Goal: Task Accomplishment & Management: Use online tool/utility

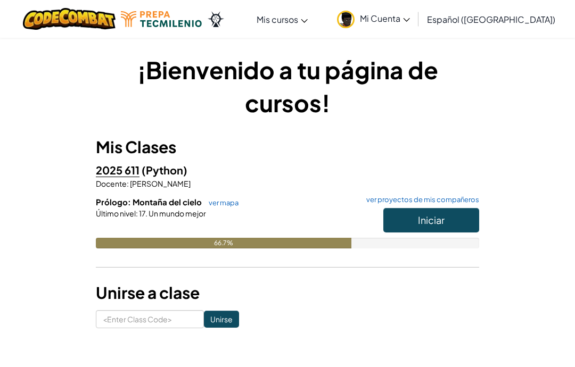
click at [465, 218] on button "Iniciar" at bounding box center [431, 220] width 96 height 24
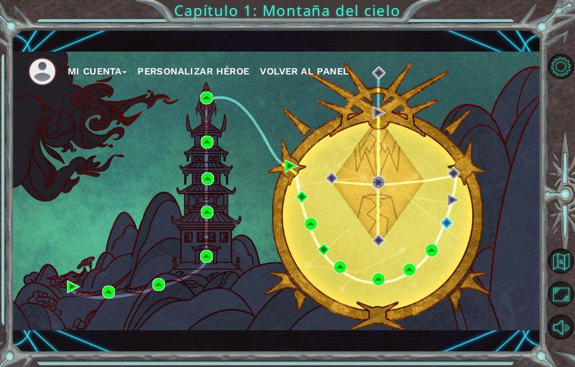
click at [445, 265] on div "Mi Cuenta Personalizar héroe Volver al panel" at bounding box center [276, 191] width 529 height 279
click at [449, 262] on div "Mi Cuenta Personalizar héroe Volver al panel" at bounding box center [276, 191] width 529 height 279
click at [449, 260] on div "Mi Cuenta Personalizar héroe Volver al panel" at bounding box center [276, 191] width 529 height 279
click at [455, 259] on div "Mi Cuenta Personalizar héroe Volver al panel" at bounding box center [276, 191] width 529 height 279
click at [447, 268] on div "Mi Cuenta Personalizar héroe Volver al panel" at bounding box center [276, 191] width 529 height 279
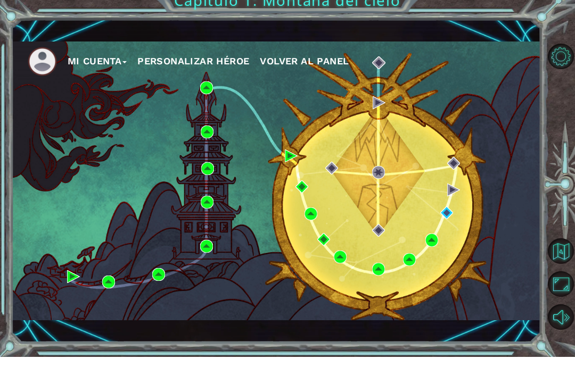
scroll to position [43, 0]
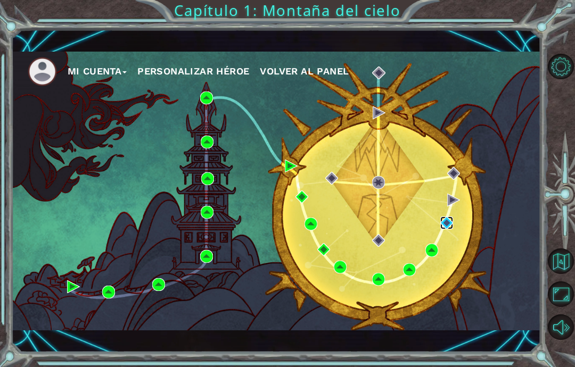
click at [445, 219] on img at bounding box center [446, 223] width 13 height 13
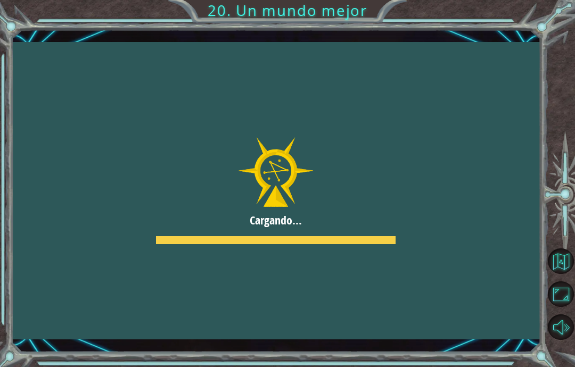
click at [505, 200] on div at bounding box center [276, 191] width 529 height 298
click at [511, 194] on div at bounding box center [276, 191] width 529 height 298
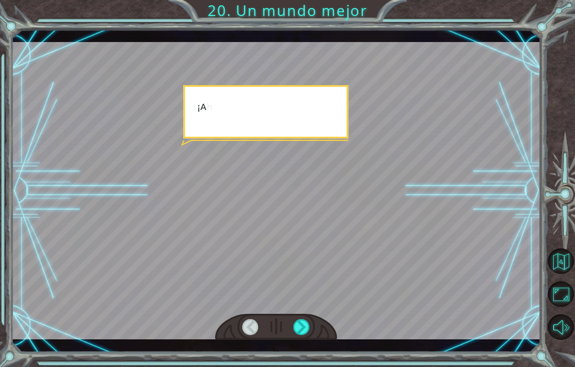
click at [510, 198] on div at bounding box center [276, 191] width 529 height 298
click at [461, 217] on div at bounding box center [276, 191] width 529 height 298
click at [308, 328] on div at bounding box center [301, 328] width 17 height 16
click at [300, 325] on div at bounding box center [301, 328] width 17 height 16
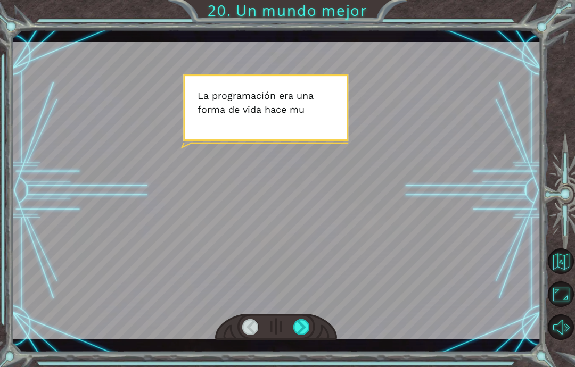
click at [301, 325] on div at bounding box center [301, 328] width 17 height 16
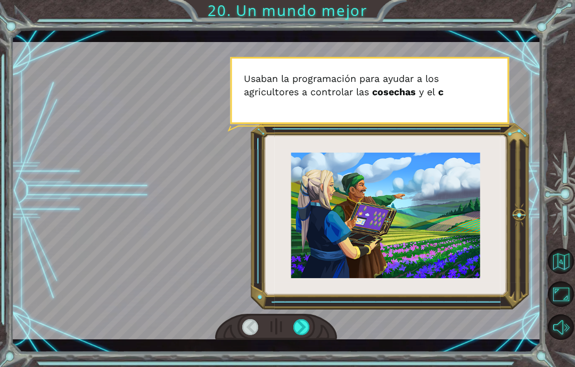
click at [310, 326] on div at bounding box center [301, 328] width 17 height 16
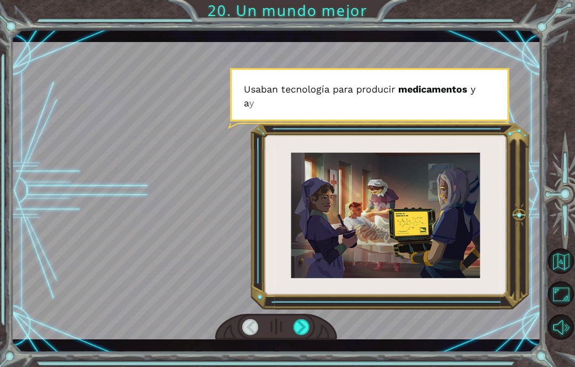
click at [309, 329] on div at bounding box center [301, 328] width 17 height 16
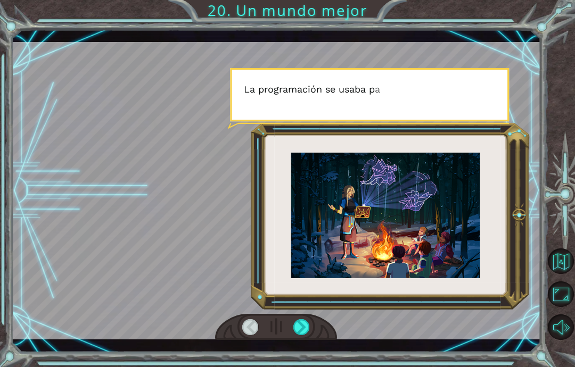
click at [314, 323] on div at bounding box center [276, 327] width 122 height 27
click at [295, 333] on div at bounding box center [301, 328] width 17 height 16
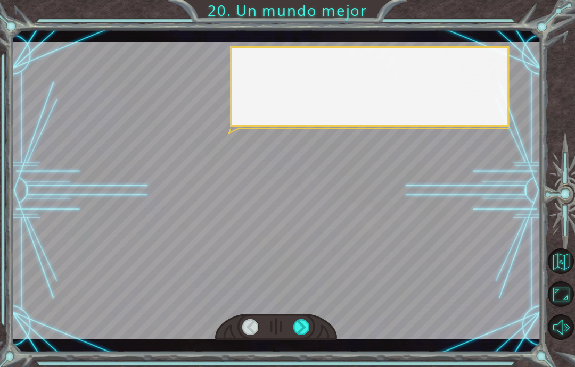
click at [301, 336] on div at bounding box center [301, 328] width 17 height 16
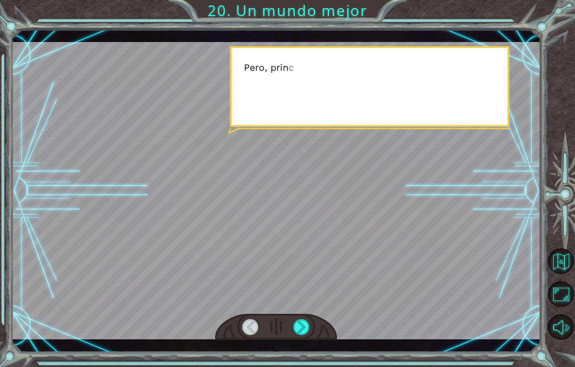
click at [295, 325] on div at bounding box center [301, 328] width 17 height 16
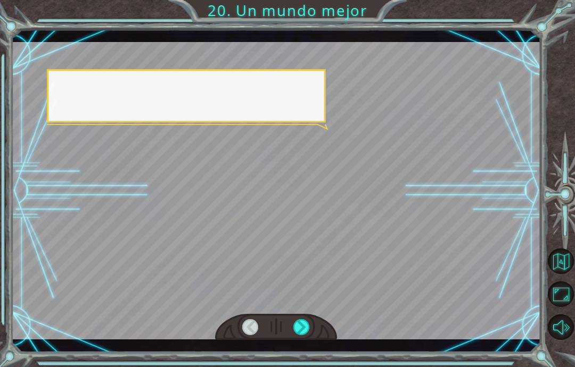
click at [293, 326] on div at bounding box center [301, 328] width 17 height 16
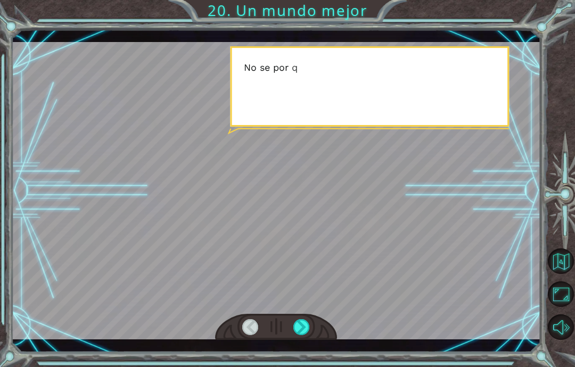
click at [301, 324] on div at bounding box center [301, 328] width 17 height 16
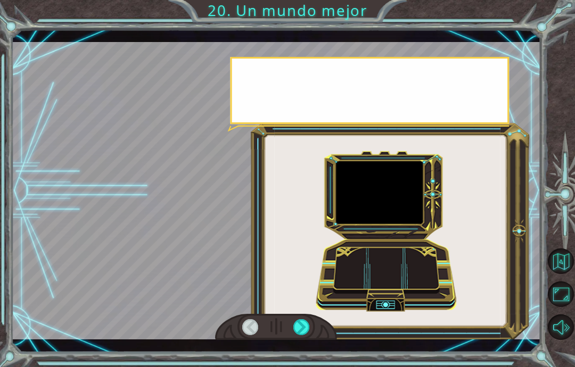
click at [307, 326] on div at bounding box center [301, 328] width 17 height 16
click at [305, 323] on div at bounding box center [301, 328] width 17 height 16
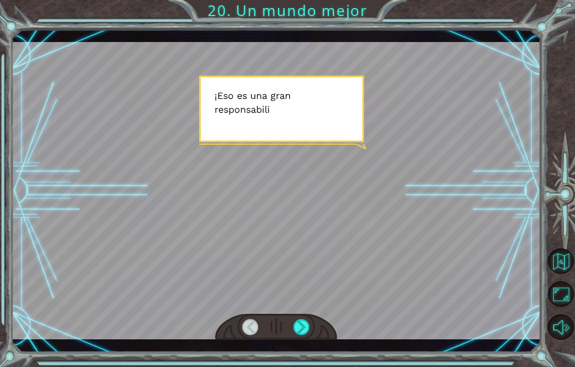
click at [300, 315] on div at bounding box center [276, 327] width 122 height 27
click at [297, 321] on div at bounding box center [301, 328] width 17 height 16
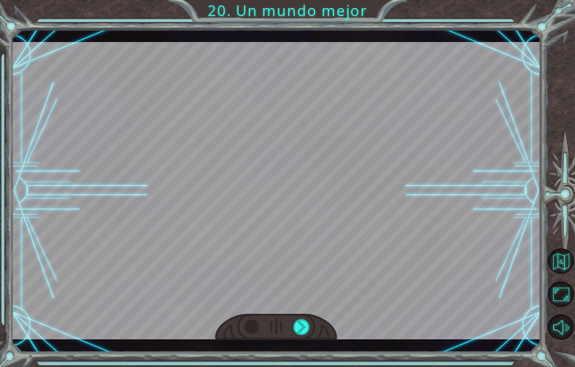
click at [295, 326] on div at bounding box center [301, 328] width 17 height 16
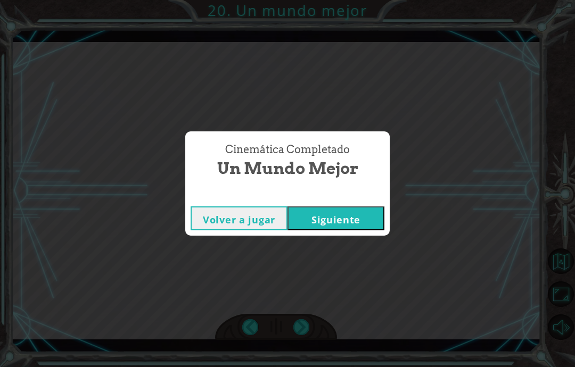
click at [299, 326] on div "Cinemática Completado Un mundo mejor Volver a jugar Siguiente" at bounding box center [287, 183] width 575 height 367
click at [321, 211] on button "Siguiente" at bounding box center [336, 219] width 97 height 24
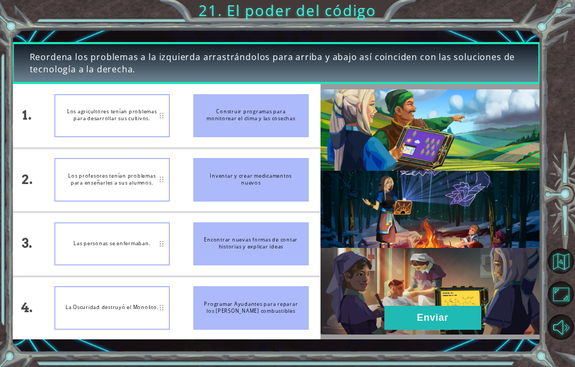
click at [108, 124] on div "Los agricultores tenían problemas para desarrollar sus cultivos." at bounding box center [112, 116] width 116 height 44
click at [403, 329] on button "Enviar" at bounding box center [433, 318] width 97 height 24
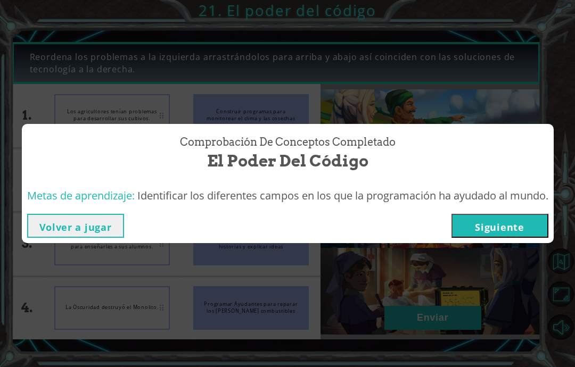
click at [501, 227] on button "Siguiente" at bounding box center [500, 226] width 97 height 24
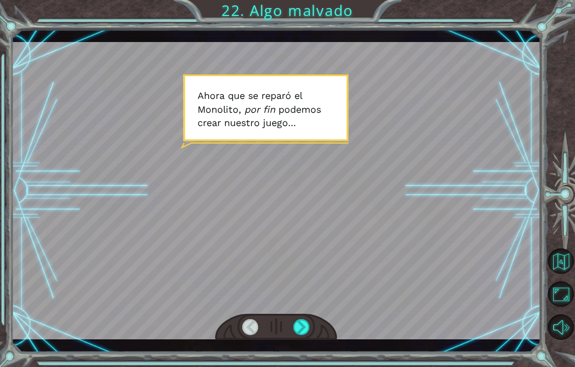
click at [304, 321] on div at bounding box center [301, 328] width 17 height 16
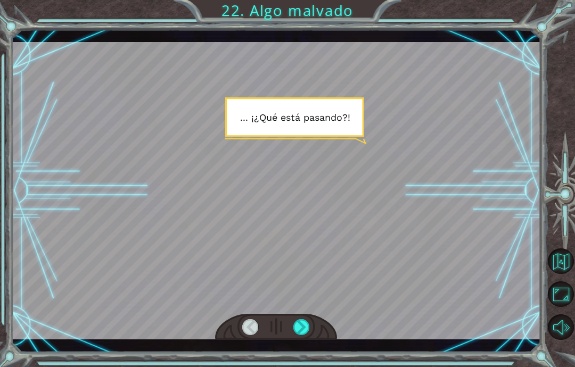
click at [299, 333] on div at bounding box center [301, 328] width 17 height 16
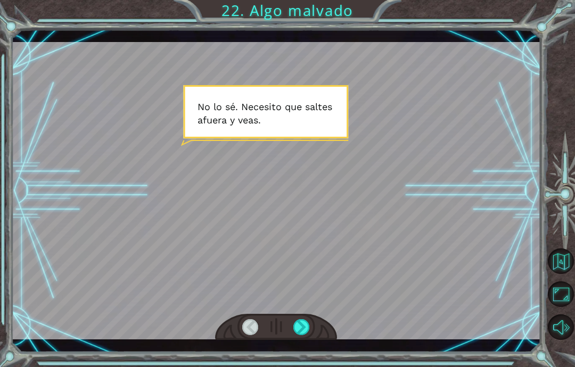
click at [296, 329] on div at bounding box center [301, 328] width 17 height 16
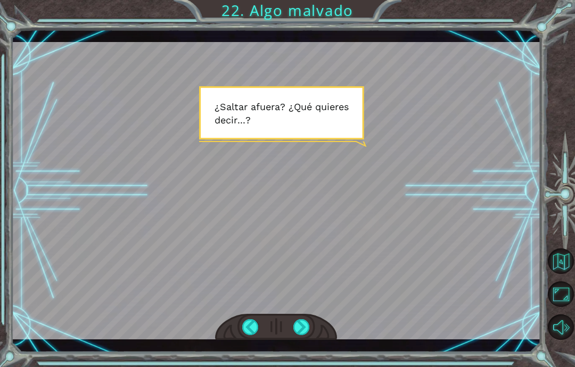
click at [302, 322] on div at bounding box center [301, 328] width 17 height 16
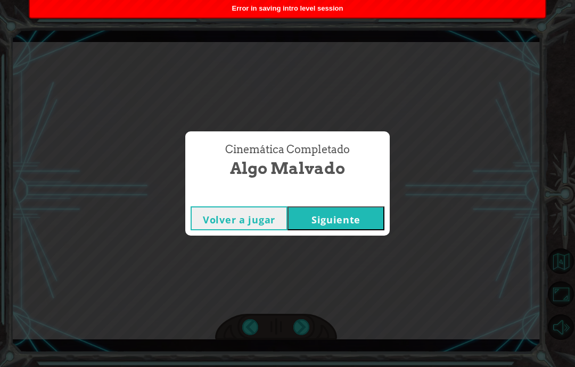
click at [337, 226] on button "Siguiente" at bounding box center [336, 219] width 97 height 24
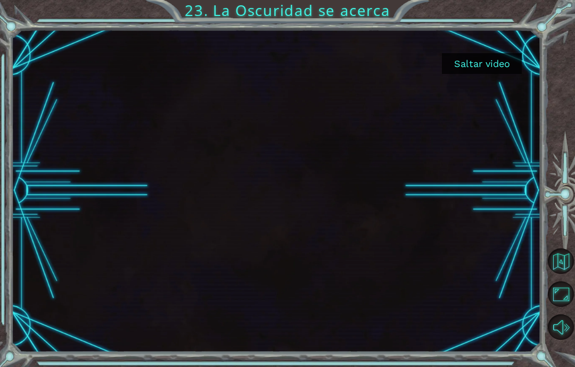
click at [467, 73] on button "Saltar video" at bounding box center [482, 63] width 80 height 21
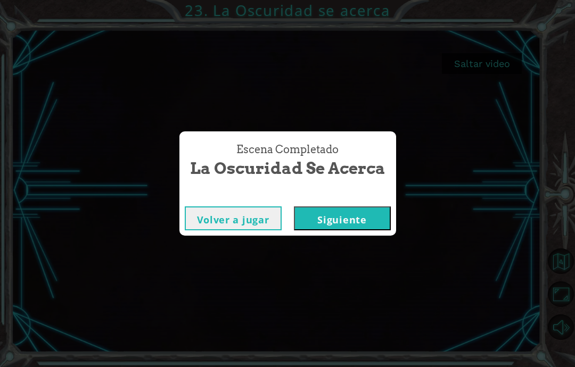
click at [320, 245] on div "Escena Completado La Oscuridad se acerca Volver a jugar Siguiente" at bounding box center [287, 183] width 575 height 367
click at [322, 230] on button "Siguiente" at bounding box center [342, 219] width 97 height 24
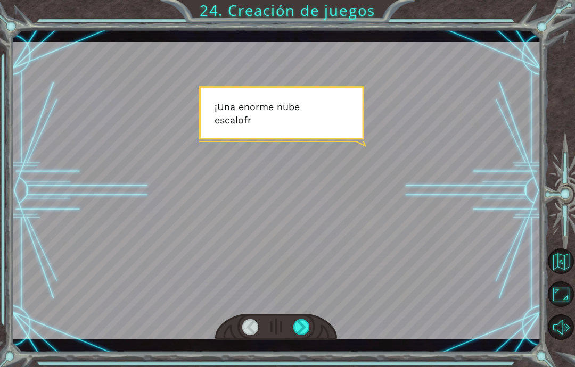
click at [299, 348] on div "Temporary Text ¡ U n a e n o r m e n u b e e s c a l o f r i a n t e s e a c e …" at bounding box center [276, 190] width 529 height 323
click at [302, 359] on div "Temporary Text ¡ U n a e n o r m e n u b e e s c a l o f r i a n t e s e a c e …" at bounding box center [287, 183] width 575 height 367
click at [294, 350] on div "Temporary Text ¡ U n a e n o r m e n u b e e s c a l o f r i a n t e s e a c e …" at bounding box center [276, 190] width 529 height 323
click at [304, 356] on div "Temporary Text ¡ U n a e n o r m e n u b e e s c a l o f r i a n t e s e a c e …" at bounding box center [287, 183] width 575 height 367
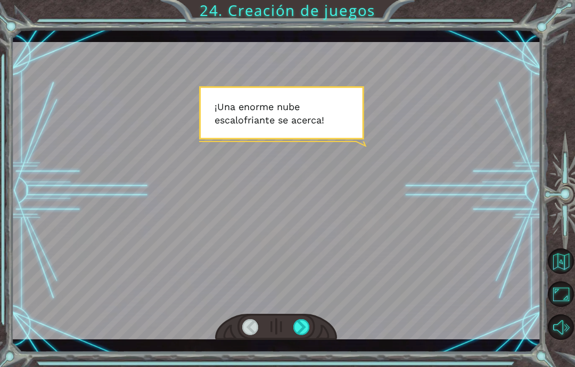
click at [297, 348] on div "Temporary Text ¡ U n a e n o r m e n u b e e s c a l o f r i a n t e s e a c e …" at bounding box center [276, 190] width 529 height 323
click at [309, 346] on div "Temporary Text ¡ U n a e n o r m e n u b e e s c a l o f r i a n t e s e a c e …" at bounding box center [276, 190] width 529 height 323
click at [301, 342] on div "Temporary Text ¡ U n a e n o r m e n u b e e s c a l o f r i a n t e s e a c e …" at bounding box center [276, 190] width 529 height 323
click at [302, 356] on div "Temporary Text ¡ U n a e n o r m e n u b e e s c a l o f r i a n t e s e a c e …" at bounding box center [287, 183] width 575 height 367
click at [306, 348] on div "Temporary Text ¡ U n a e n o r m e n u b e e s c a l o f r i a n t e s e a c e …" at bounding box center [276, 190] width 529 height 323
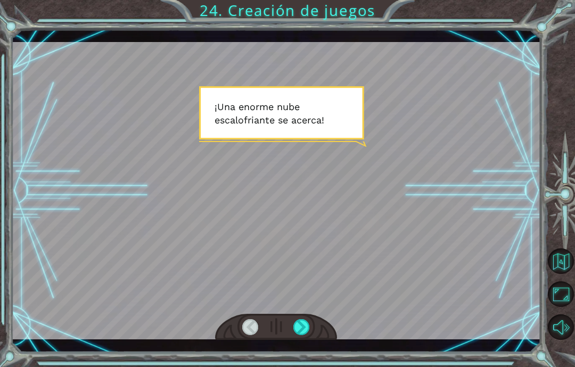
click at [202, 152] on div at bounding box center [276, 191] width 529 height 298
click at [299, 352] on div "Temporary Text ¡ U n a e n o r m e n u b e e s c a l o f r i a n t e s e a c e …" at bounding box center [287, 183] width 575 height 367
click at [296, 347] on div "Temporary Text ¡ U n a e n o r m e n u b e e s c a l o f r i a n t e s e a c e …" at bounding box center [276, 190] width 529 height 323
click at [306, 349] on div "Temporary Text ¡ U n a e n o r m e n u b e e s c a l o f r i a n t e s e a c e …" at bounding box center [276, 190] width 529 height 323
click at [310, 354] on div "Temporary Text ¡ U n a e n o r m e n u b e e s c a l o f r i a n t e s e a c e …" at bounding box center [287, 183] width 575 height 367
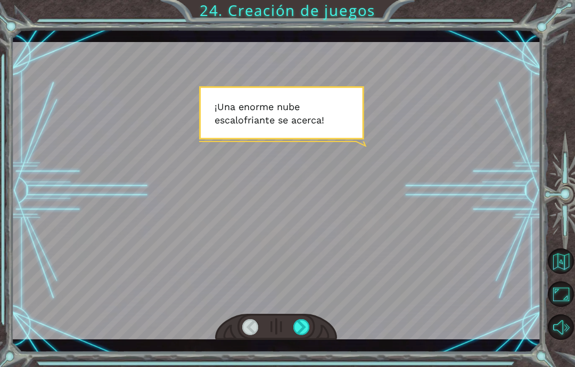
click at [297, 357] on div "Temporary Text ¡ U n a e n o r m e n u b e e s c a l o f r i a n t e s e a c e …" at bounding box center [287, 183] width 575 height 367
click at [291, 354] on div "Temporary Text ¡ U n a e n o r m e n u b e e s c a l o f r i a n t e s e a c e …" at bounding box center [287, 183] width 575 height 367
click at [304, 351] on div "Temporary Text ¡ U n a e n o r m e n u b e e s c a l o f r i a n t e s e a c e …" at bounding box center [287, 183] width 575 height 367
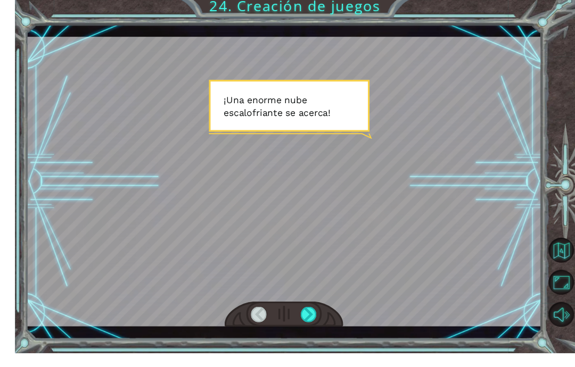
scroll to position [4, 0]
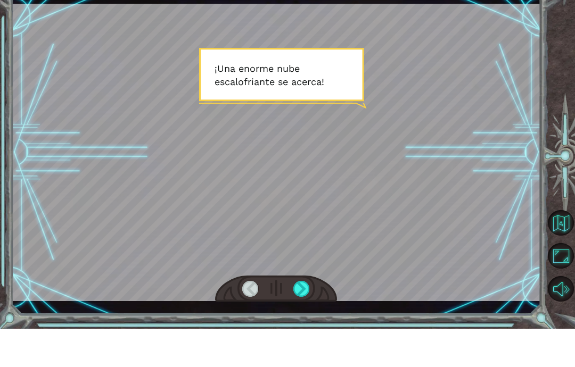
click at [259, 153] on div at bounding box center [276, 191] width 529 height 298
click at [297, 312] on div "Temporary Text ¡ U n a e n o r m e n u b e e s c a l o f r i a n t e s e a c e …" at bounding box center [276, 190] width 529 height 323
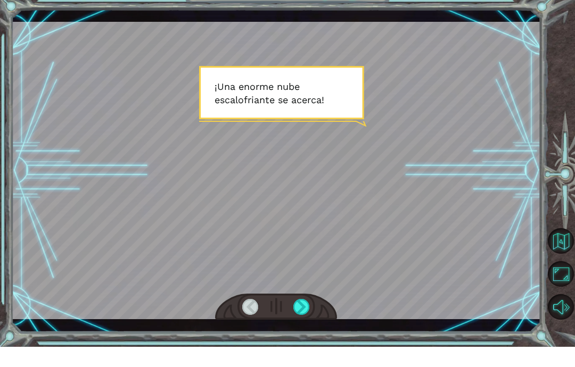
scroll to position [43, 0]
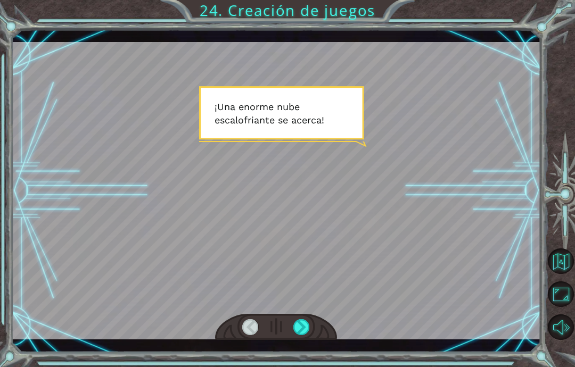
click at [312, 321] on div at bounding box center [276, 327] width 122 height 27
click at [566, 307] on button "Maximizar navegador" at bounding box center [561, 295] width 26 height 26
click at [294, 337] on div at bounding box center [276, 327] width 122 height 27
click at [304, 325] on div at bounding box center [301, 328] width 17 height 16
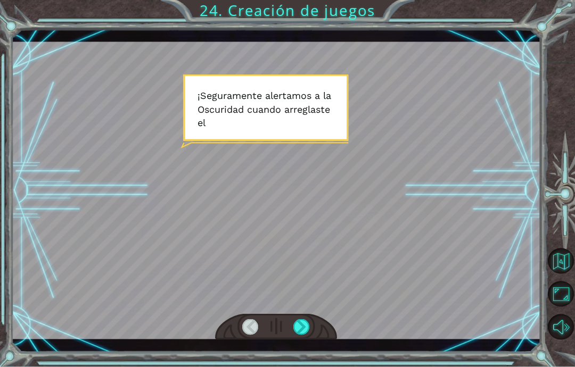
scroll to position [19, 0]
click at [306, 324] on div at bounding box center [301, 328] width 17 height 16
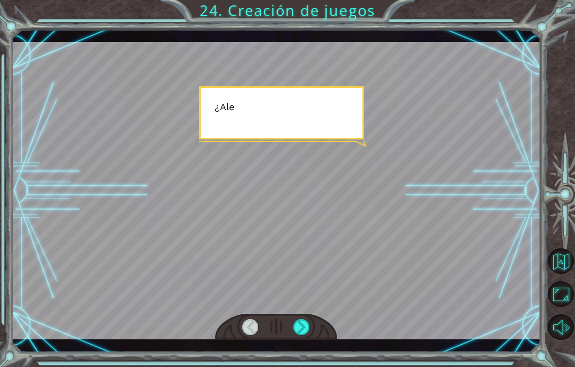
click at [296, 324] on div at bounding box center [301, 328] width 17 height 16
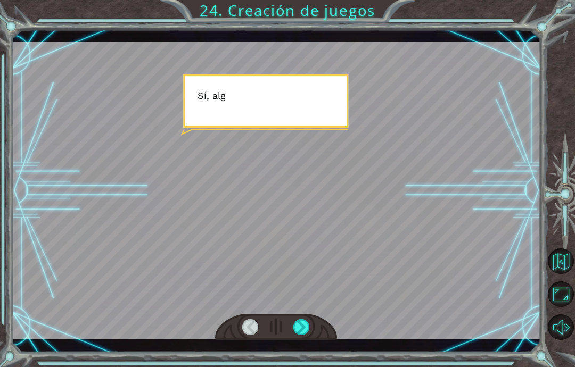
click at [301, 325] on div at bounding box center [301, 328] width 17 height 16
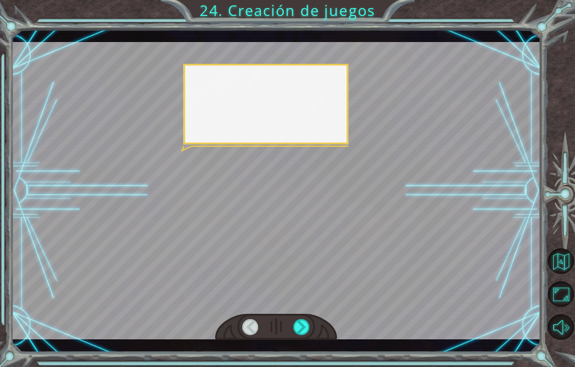
click at [293, 328] on div at bounding box center [301, 328] width 17 height 16
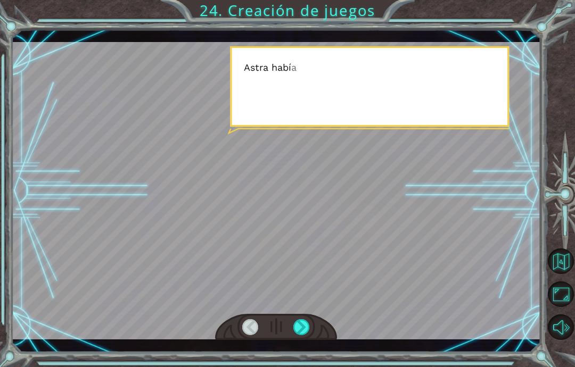
click at [306, 325] on div at bounding box center [301, 328] width 17 height 16
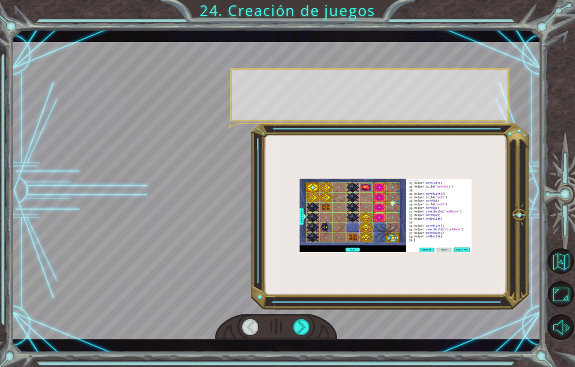
click at [312, 324] on div at bounding box center [276, 327] width 122 height 27
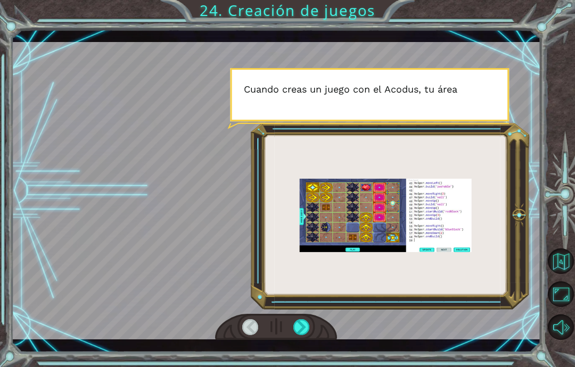
click at [309, 335] on div at bounding box center [301, 328] width 17 height 16
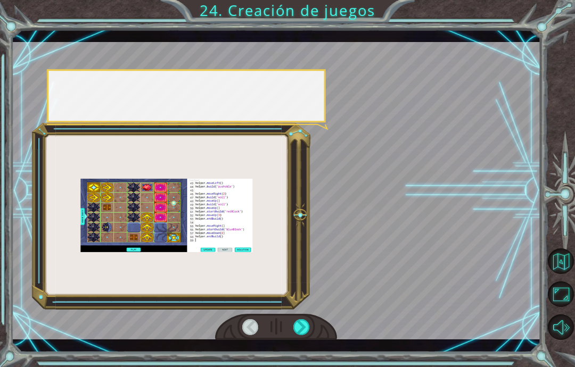
click at [310, 329] on div at bounding box center [301, 328] width 17 height 16
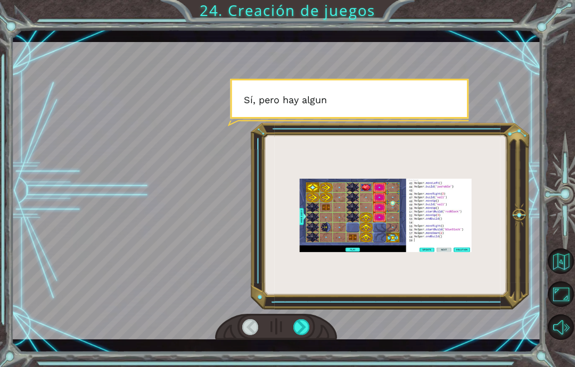
click at [310, 324] on div at bounding box center [301, 328] width 17 height 16
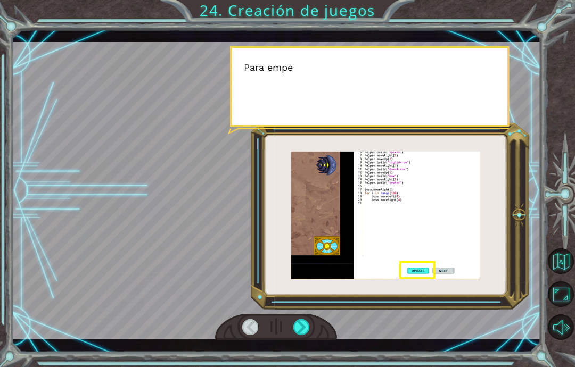
click at [309, 336] on div at bounding box center [301, 328] width 17 height 16
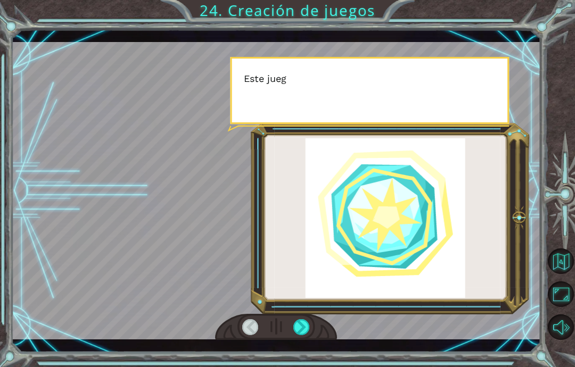
click at [320, 325] on div at bounding box center [276, 327] width 122 height 27
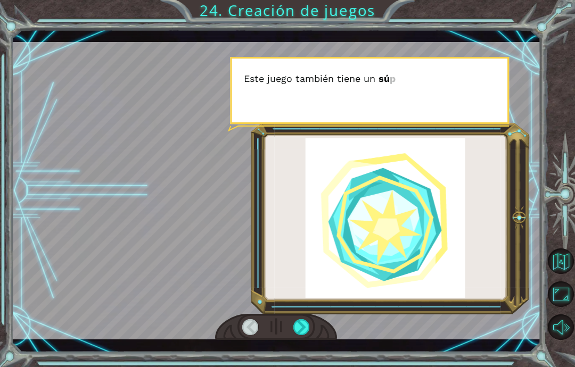
click at [302, 330] on div at bounding box center [301, 328] width 17 height 16
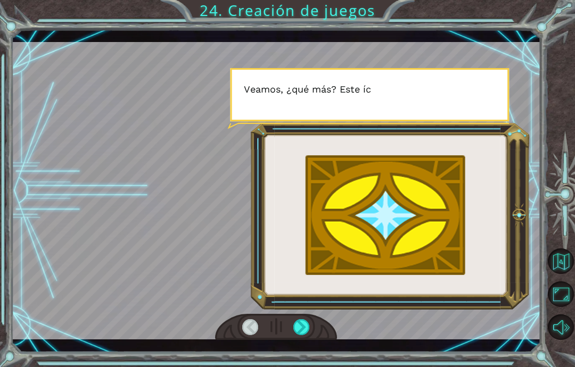
click at [309, 321] on div at bounding box center [301, 328] width 17 height 16
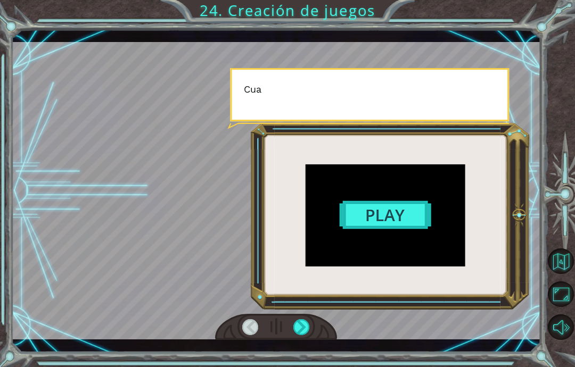
click at [309, 321] on div at bounding box center [301, 328] width 17 height 16
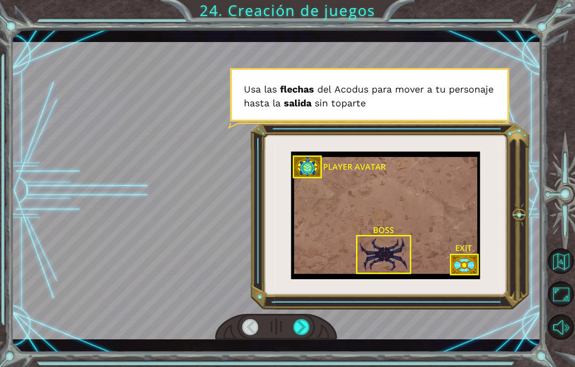
click at [304, 334] on div at bounding box center [301, 328] width 17 height 16
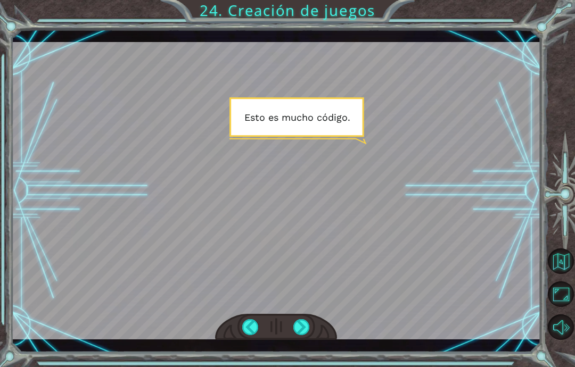
click at [288, 326] on div at bounding box center [276, 327] width 122 height 27
click at [302, 336] on div at bounding box center [301, 328] width 17 height 16
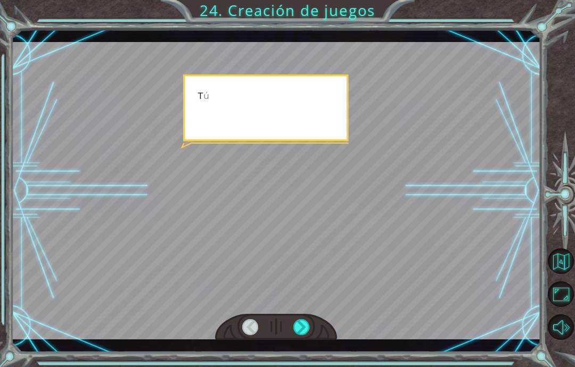
click at [301, 331] on div at bounding box center [301, 328] width 17 height 16
click at [284, 326] on div at bounding box center [276, 327] width 122 height 27
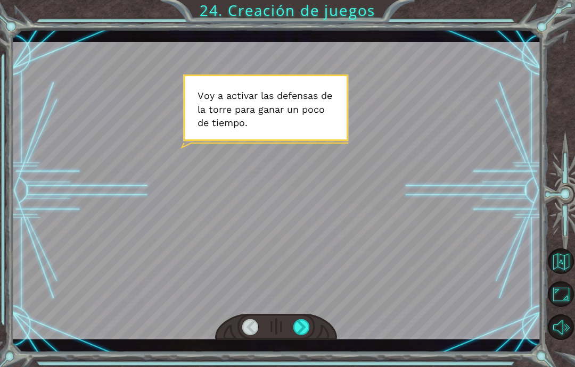
click at [296, 327] on div at bounding box center [301, 328] width 17 height 16
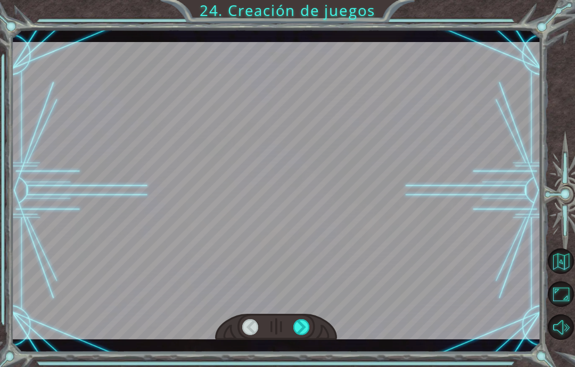
click at [305, 329] on div at bounding box center [301, 328] width 17 height 16
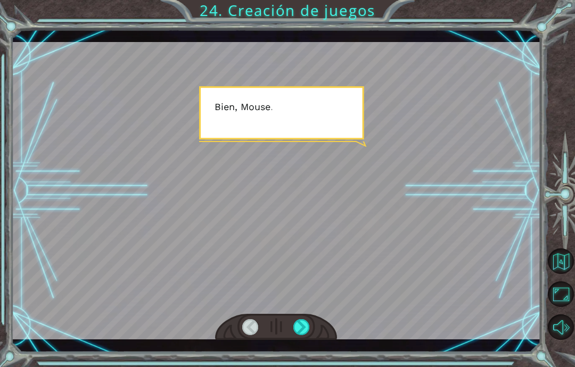
click at [302, 329] on div at bounding box center [301, 328] width 17 height 16
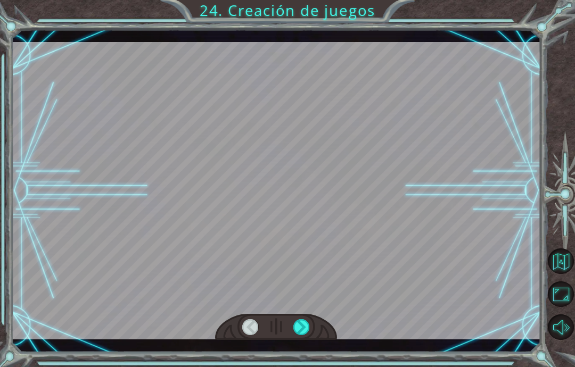
click at [301, 328] on div at bounding box center [301, 328] width 17 height 16
click at [304, 325] on div at bounding box center [301, 328] width 17 height 16
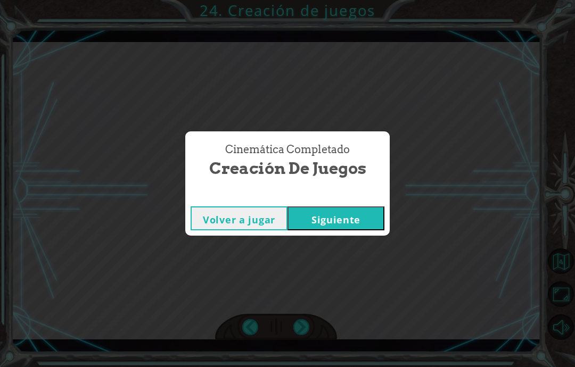
click at [358, 220] on button "Siguiente" at bounding box center [336, 219] width 97 height 24
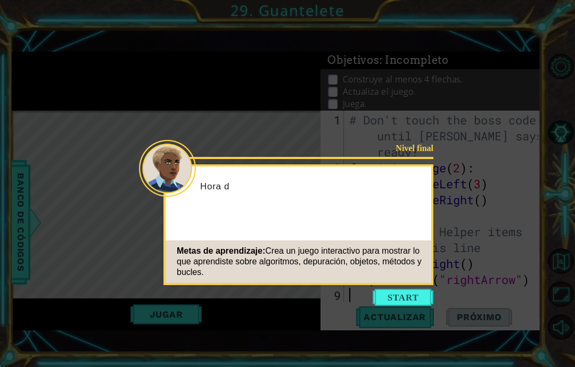
click at [384, 294] on button "Start" at bounding box center [403, 297] width 61 height 17
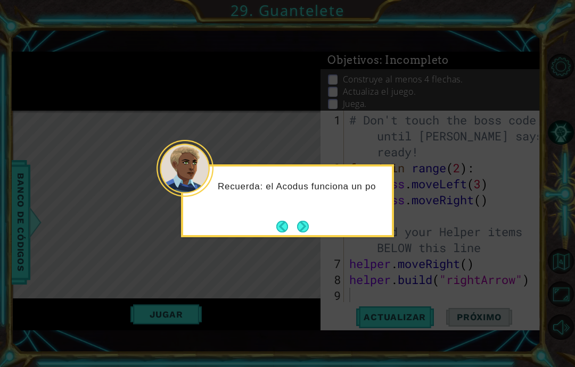
click at [306, 224] on button "Next" at bounding box center [303, 226] width 12 height 12
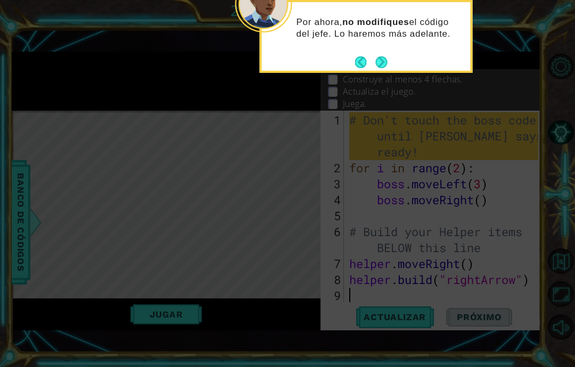
click at [377, 60] on button "Next" at bounding box center [381, 61] width 13 height 13
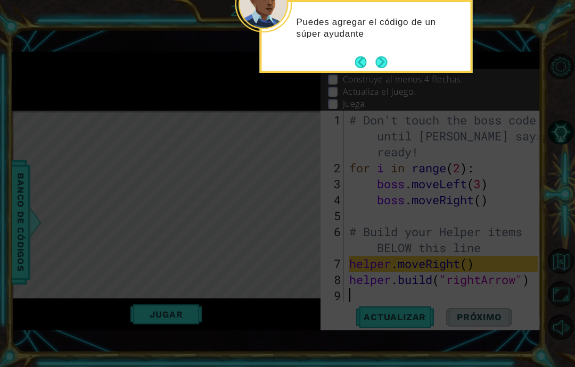
click at [393, 58] on div "Puedes agregar el código de un súper ayudante" at bounding box center [366, 33] width 209 height 54
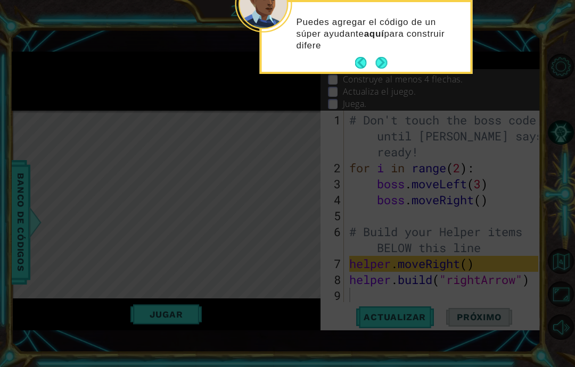
click at [387, 59] on button "Next" at bounding box center [381, 62] width 13 height 13
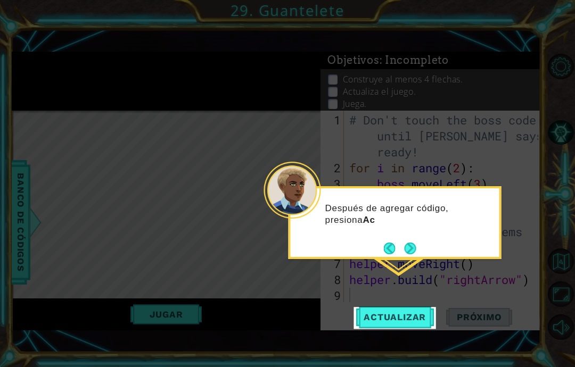
click at [385, 338] on icon at bounding box center [287, 183] width 575 height 367
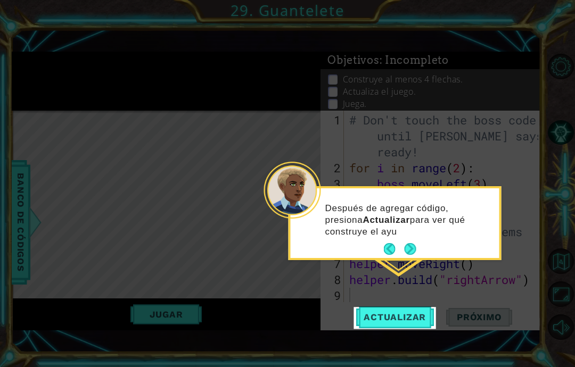
click at [382, 328] on button "Actualizar" at bounding box center [395, 318] width 84 height 22
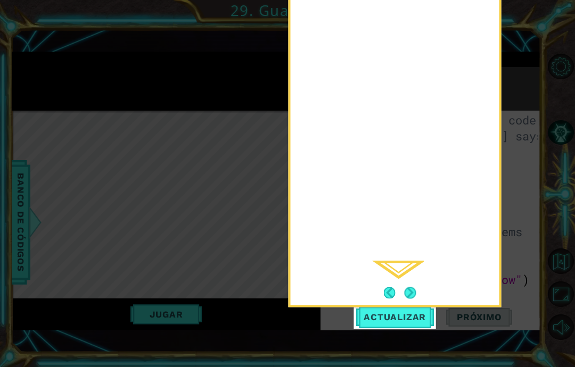
scroll to position [19, 0]
click at [406, 291] on button "Next" at bounding box center [410, 293] width 13 height 13
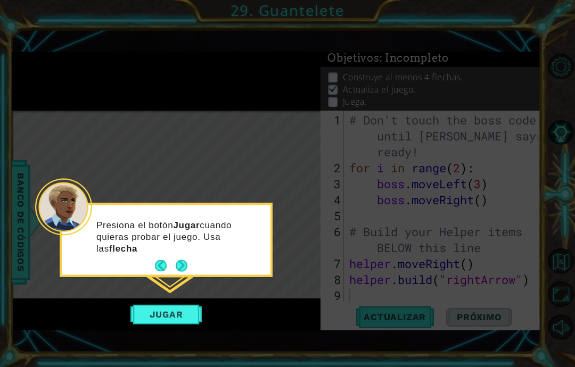
click at [183, 260] on button "Next" at bounding box center [182, 266] width 12 height 12
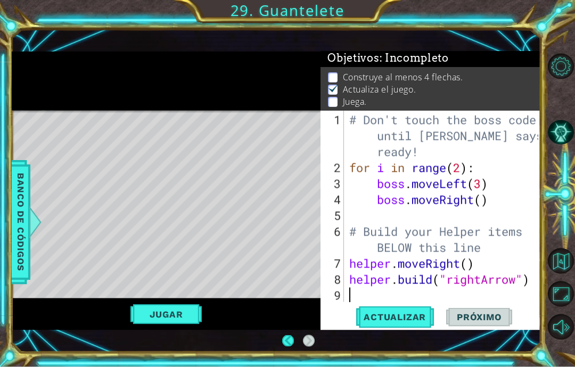
scroll to position [17, 0]
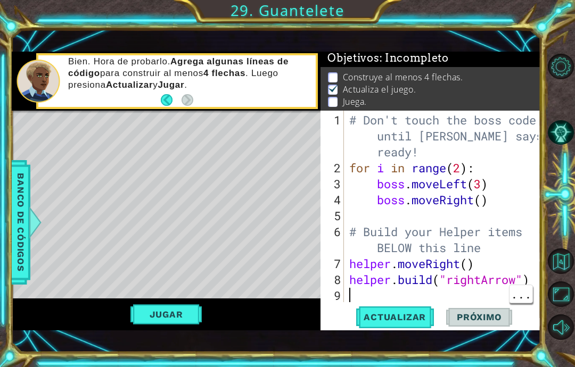
click at [355, 295] on div "# Don't touch the boss code until Vega says you're ready! for i in range ( 2 ) …" at bounding box center [445, 240] width 197 height 256
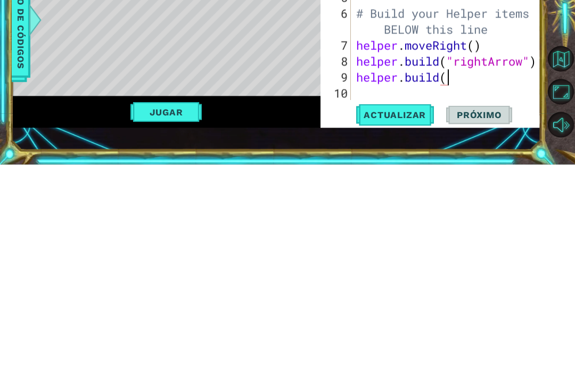
scroll to position [19, 54]
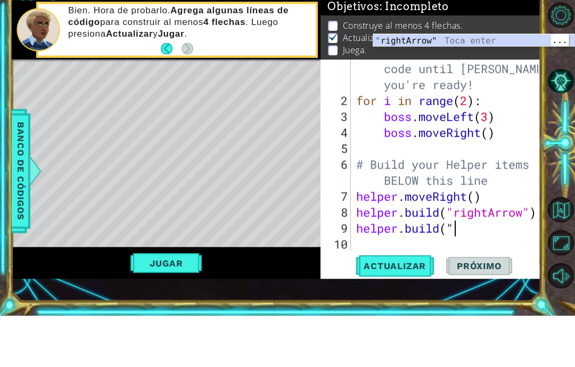
click at [518, 86] on div "" rightArrow" Toca enter" at bounding box center [473, 105] width 201 height 38
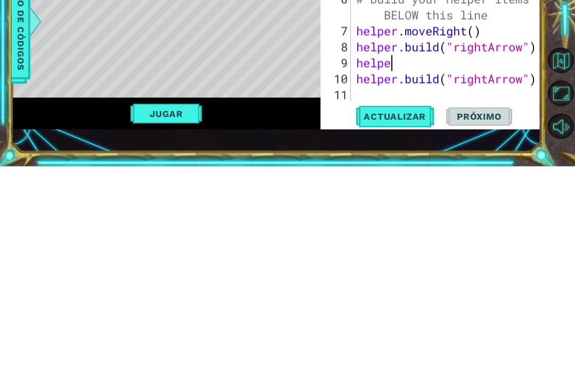
scroll to position [19, 47]
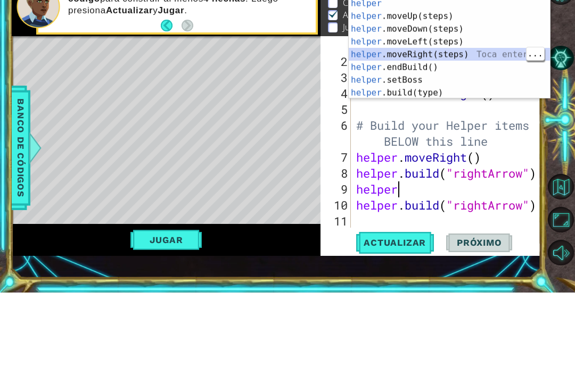
click at [484, 71] on div "helper Toca enter helper .moveUp(steps) Toca enter helper .moveDown(steps) Toca…" at bounding box center [449, 135] width 201 height 128
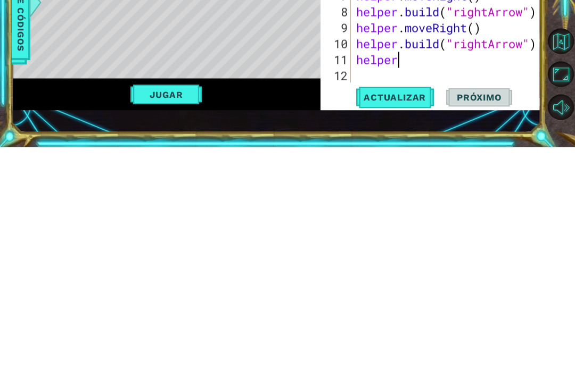
scroll to position [19, 61]
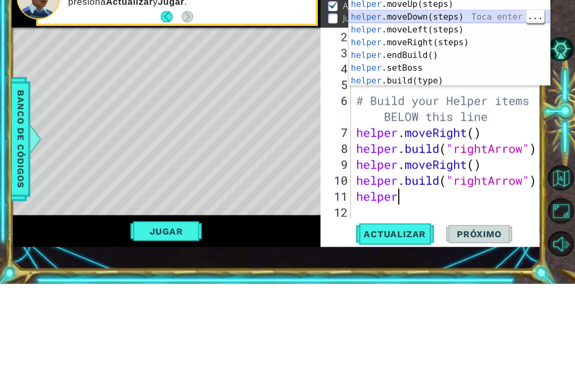
click at [488, 68] on div "helper Toca enter helper .moveUp(steps) Toca enter helper .moveDown(steps) Toca…" at bounding box center [449, 131] width 201 height 127
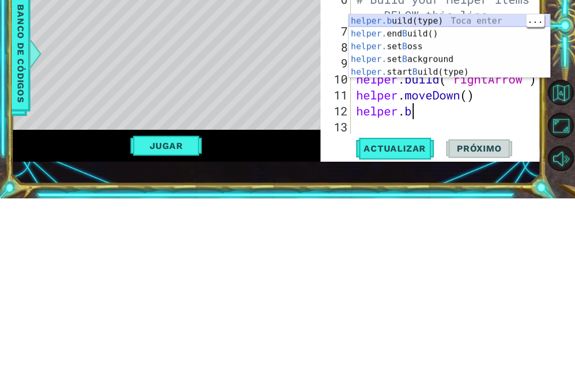
click at [496, 183] on div "helper.b uild(type) Toca enter helper. end B uild() Toca enter helper. set B os…" at bounding box center [449, 227] width 201 height 89
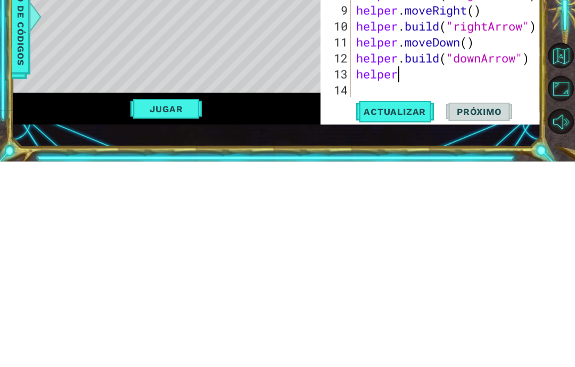
scroll to position [19, 26]
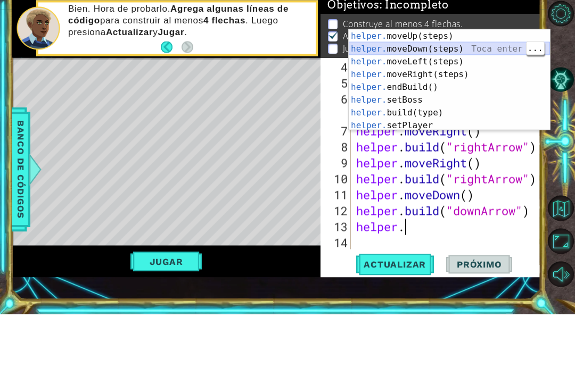
click at [475, 83] on div "helper. moveUp(steps) Toca enter helper. moveDown(steps) Toca enter helper. mov…" at bounding box center [449, 146] width 201 height 127
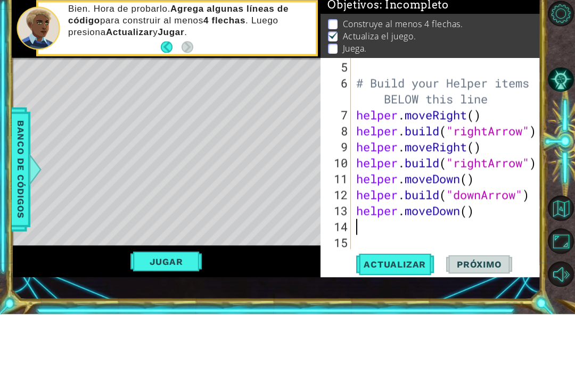
click at [478, 96] on li "Juega." at bounding box center [432, 102] width 208 height 12
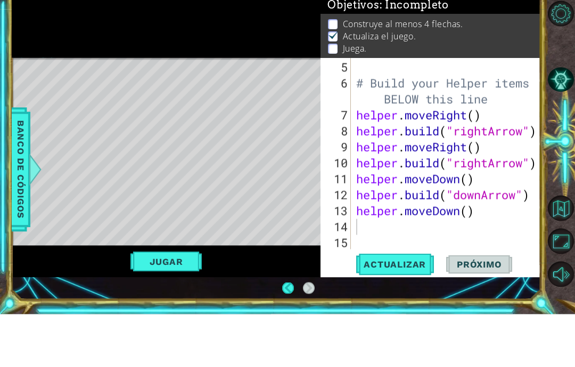
scroll to position [43, 0]
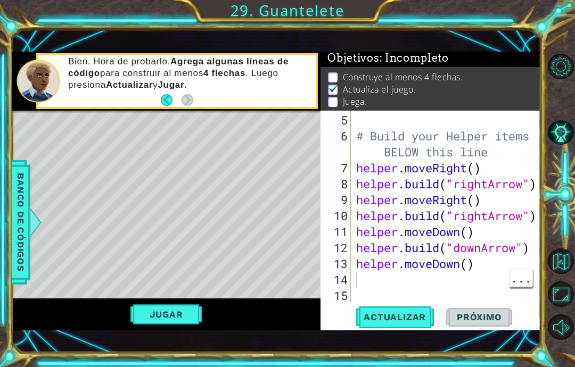
click at [446, 279] on div "# Build your Helper items BELOW this line helper . moveRight ( ) helper . build…" at bounding box center [449, 224] width 190 height 224
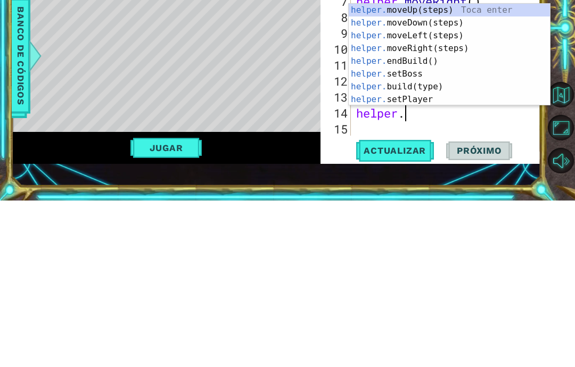
scroll to position [19, 68]
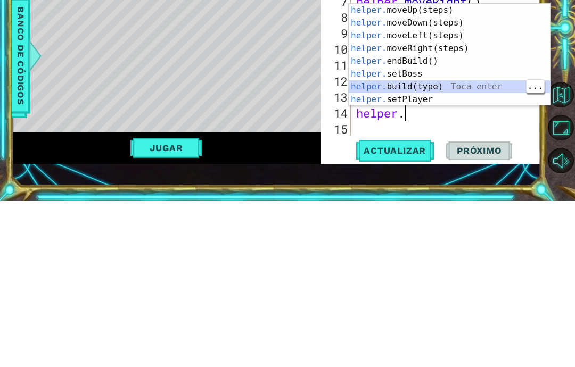
click at [448, 170] on div "helper. moveUp(steps) Toca enter helper. moveDown(steps) Toca enter helper. mov…" at bounding box center [449, 234] width 201 height 128
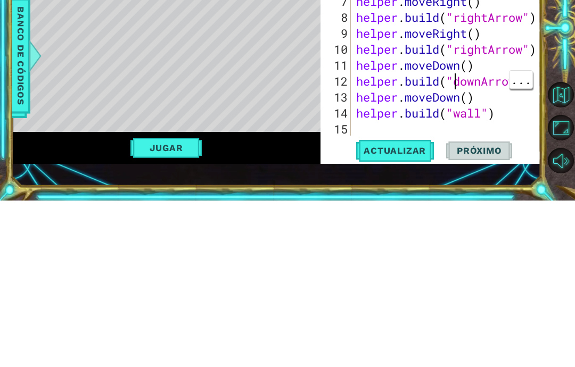
click at [484, 112] on div "# Build your Helper items BELOW this line helper . moveRight ( ) helper . build…" at bounding box center [449, 224] width 190 height 224
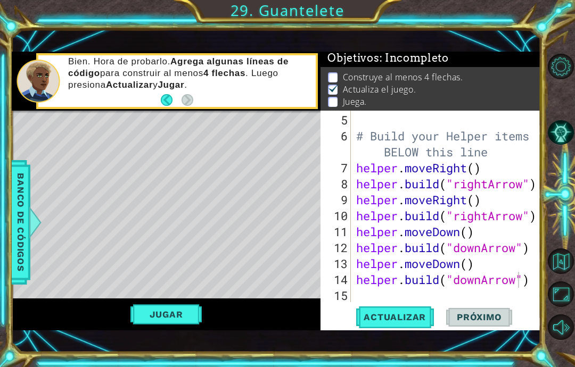
type textarea "abcde fg"
click at [408, 320] on span "Actualizar" at bounding box center [395, 317] width 84 height 11
click at [154, 317] on button "Jugar" at bounding box center [166, 315] width 72 height 20
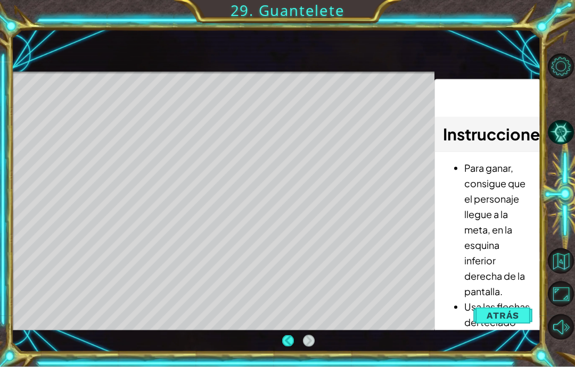
scroll to position [43, 0]
click at [310, 305] on div "Level Map" at bounding box center [258, 229] width 492 height 314
click at [64, 117] on div "Level Map" at bounding box center [258, 229] width 492 height 314
click at [55, 147] on div "Level Map" at bounding box center [258, 229] width 492 height 314
click at [19, 142] on div "Level Map" at bounding box center [258, 229] width 492 height 314
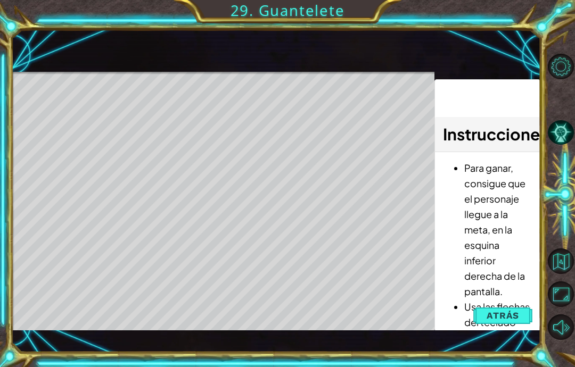
click at [423, 197] on div "Level Map" at bounding box center [258, 229] width 492 height 314
click at [386, 303] on div "Level Map" at bounding box center [258, 229] width 492 height 314
click at [288, 336] on button "Back" at bounding box center [292, 342] width 21 height 12
click at [316, 300] on div "Level Map" at bounding box center [258, 229] width 492 height 314
click at [144, 115] on div "Level Map" at bounding box center [258, 229] width 492 height 314
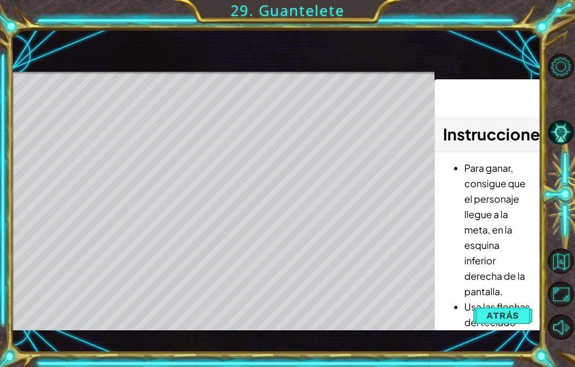
click at [497, 318] on span "Atrás" at bounding box center [503, 315] width 32 height 11
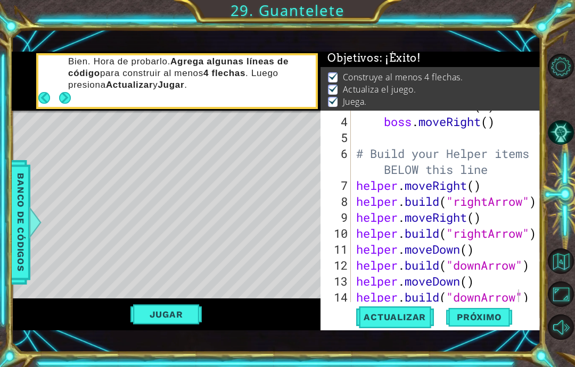
scroll to position [96, 0]
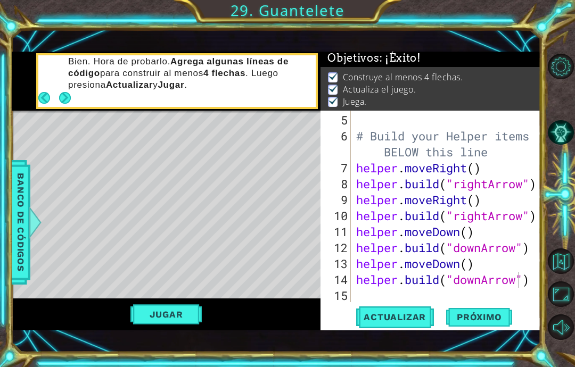
click at [473, 317] on span "Próximo" at bounding box center [479, 319] width 66 height 11
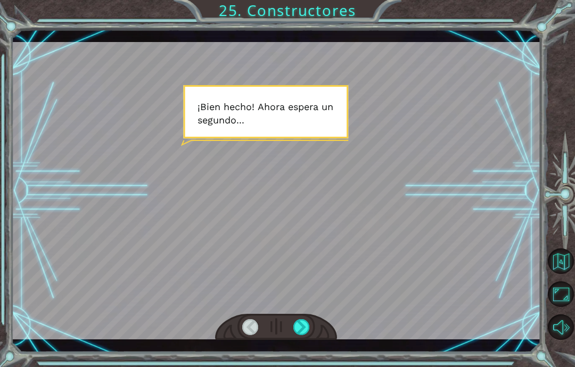
click at [304, 364] on div "Temporary Text ¡ B i e n h e c h o ! A h o r a e s p e r a u n s e g u n d o . …" at bounding box center [287, 183] width 575 height 367
click at [309, 367] on html "Temporary Text ¡ B i e n h e c h o ! A h o r a e s p e r a u n s e g u n d o . …" at bounding box center [287, 183] width 575 height 367
click at [300, 366] on div "Temporary Text ¡ B i e n h e c h o ! A h o r a e s p e r a u n s e g u n d o . …" at bounding box center [287, 183] width 575 height 367
click at [305, 365] on div "Temporary Text ¡ B i e n h e c h o ! A h o r a e s p e r a u n s e g u n d o . …" at bounding box center [287, 183] width 575 height 367
click at [300, 366] on div "Temporary Text ¡ B i e n h e c h o ! A h o r a e s p e r a u n s e g u n d o . …" at bounding box center [287, 183] width 575 height 367
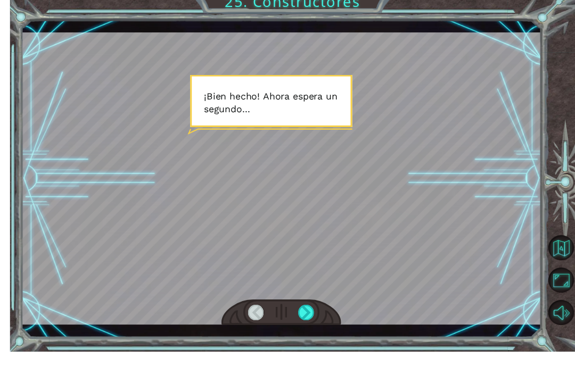
scroll to position [24, 0]
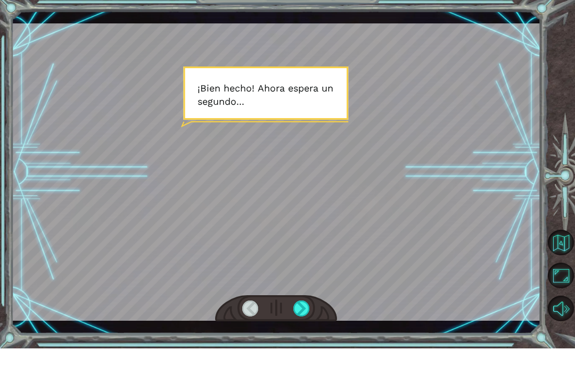
click at [299, 326] on div "Temporary Text ¡ B i e n h e c h o ! A h o r a e s p e r a u n s e g u n d o . …" at bounding box center [276, 190] width 529 height 323
click at [306, 326] on div "Temporary Text ¡ B i e n h e c h o ! A h o r a e s p e r a u n s e g u n d o . …" at bounding box center [276, 190] width 529 height 323
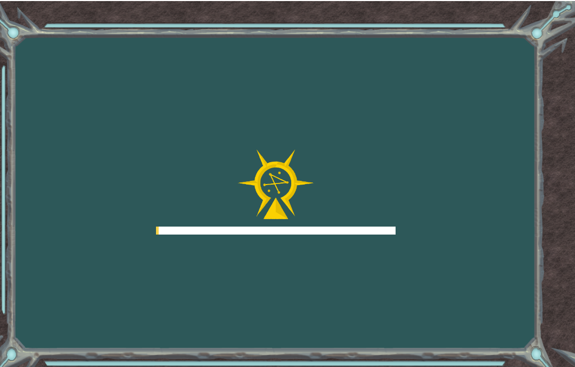
scroll to position [43, 0]
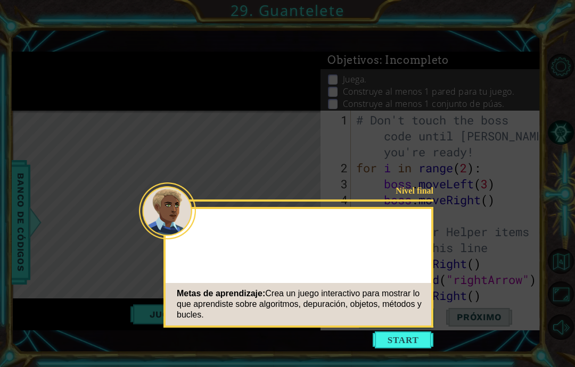
click at [407, 222] on div "Nivel final Metas de aprendizaje: Crea un juego interactivo para mostrar lo que…" at bounding box center [298, 267] width 270 height 121
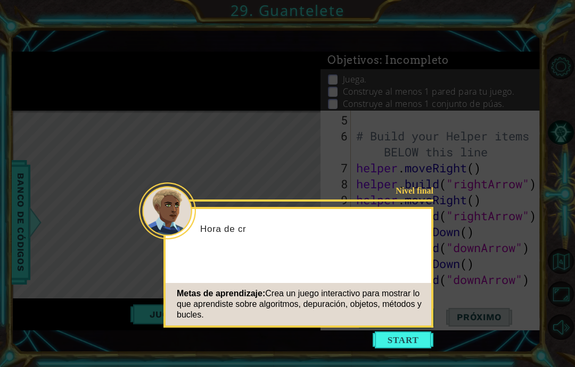
scroll to position [96, 0]
click at [398, 332] on button "Start" at bounding box center [403, 340] width 61 height 17
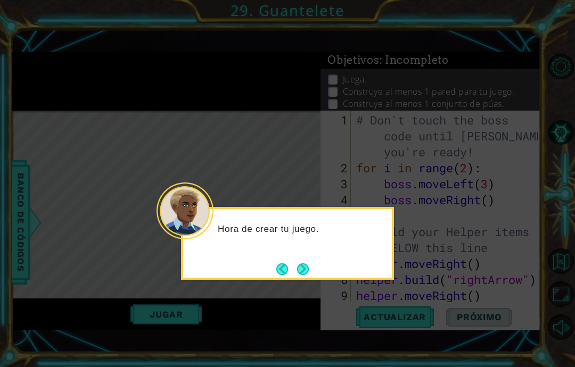
scroll to position [0, 0]
click at [396, 296] on icon at bounding box center [287, 183] width 575 height 367
click at [308, 263] on button "Next" at bounding box center [303, 269] width 13 height 13
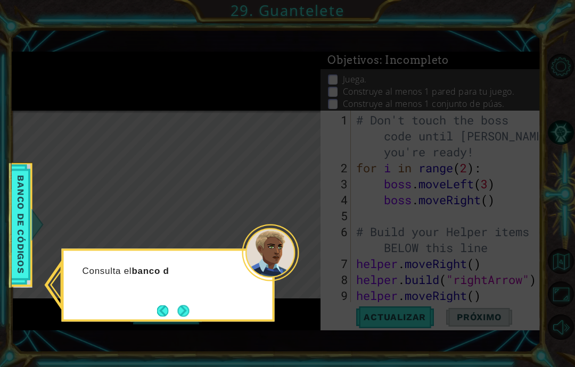
click at [187, 305] on button "Next" at bounding box center [183, 311] width 12 height 12
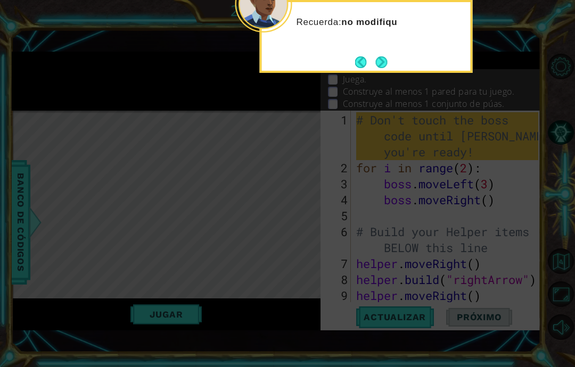
click at [386, 56] on button "Next" at bounding box center [381, 62] width 12 height 12
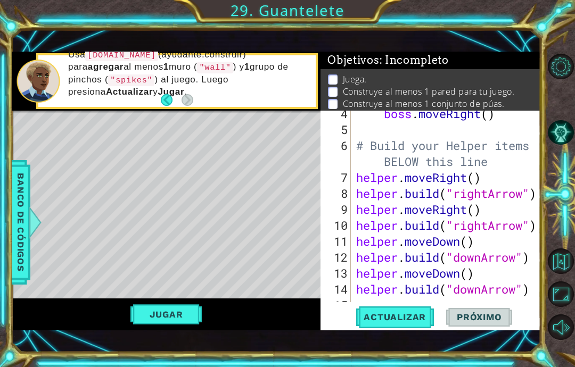
scroll to position [96, 0]
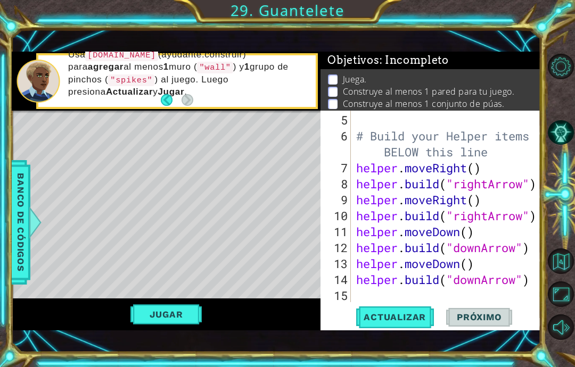
click at [174, 322] on button "Jugar" at bounding box center [166, 315] width 72 height 20
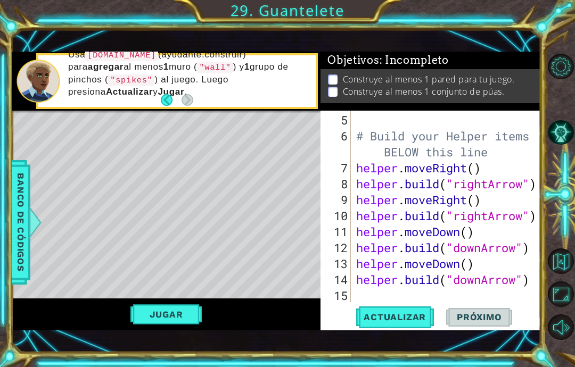
click at [407, 322] on span "Actualizar" at bounding box center [395, 317] width 84 height 11
click at [381, 288] on div "# Build your Helper items BELOW this line helper . moveRight ( ) helper . build…" at bounding box center [449, 224] width 190 height 224
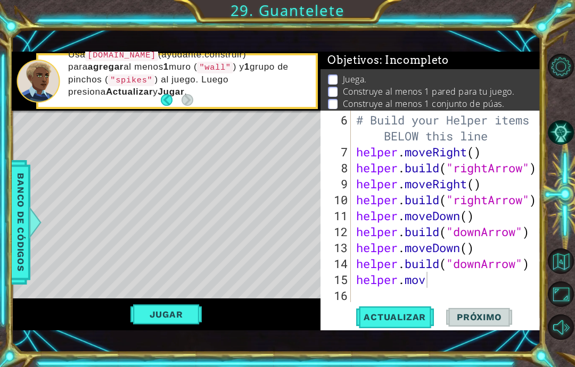
scroll to position [18, 58]
click at [443, 281] on div "# Build your Helper items BELOW this line helper . moveRight ( ) helper . build…" at bounding box center [449, 232] width 190 height 240
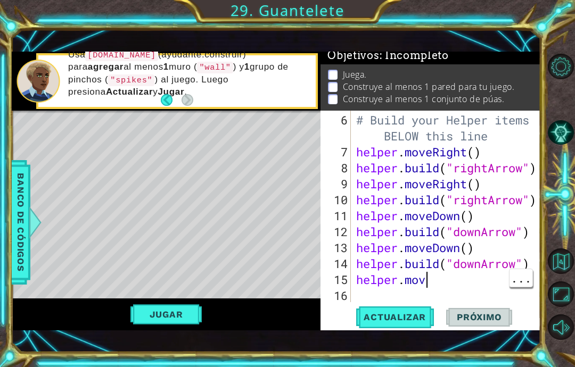
scroll to position [18, 26]
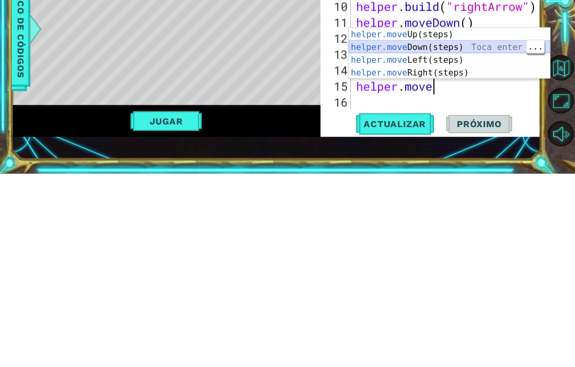
click at [491, 222] on div "helper.move Up(steps) Toca enter helper.move Down(steps) Toca enter helper.move…" at bounding box center [449, 260] width 201 height 77
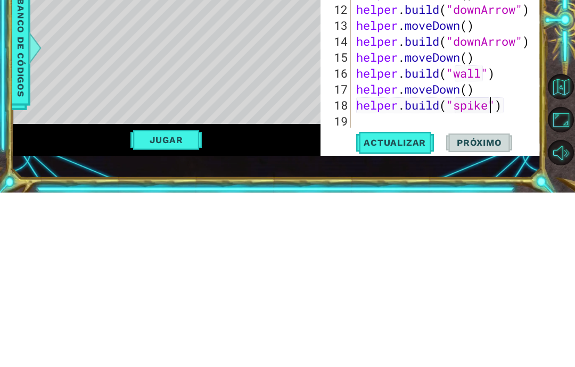
scroll to position [18, 61]
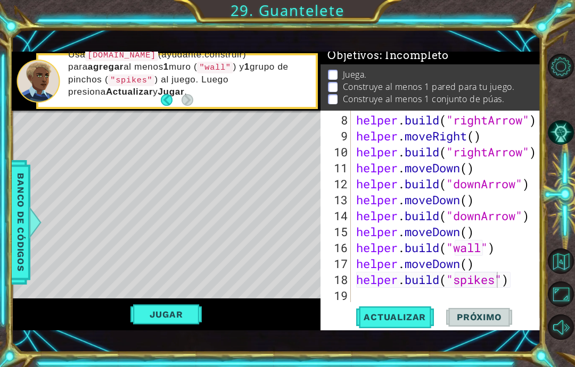
click at [417, 316] on span "Actualizar" at bounding box center [395, 317] width 84 height 11
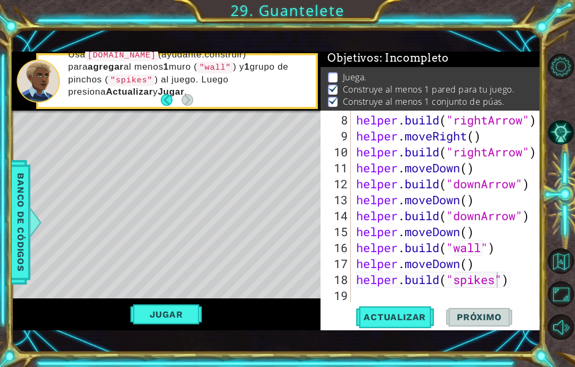
click at [154, 320] on button "Jugar" at bounding box center [166, 315] width 72 height 20
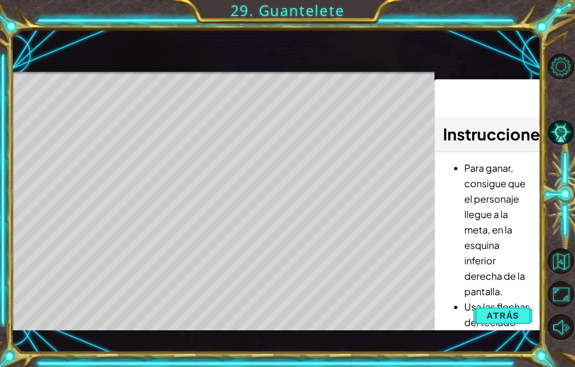
click at [502, 319] on span "Atrás" at bounding box center [503, 315] width 32 height 11
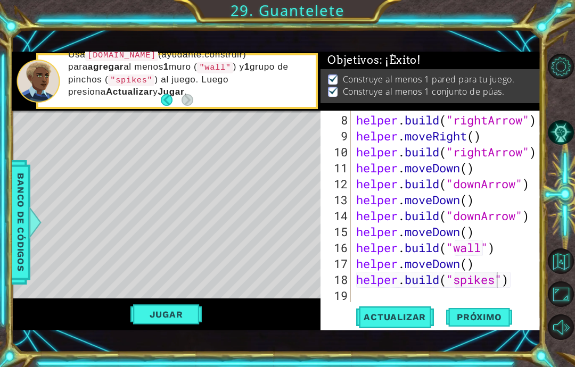
scroll to position [0, 0]
click at [471, 320] on span "Próximo" at bounding box center [479, 320] width 66 height 11
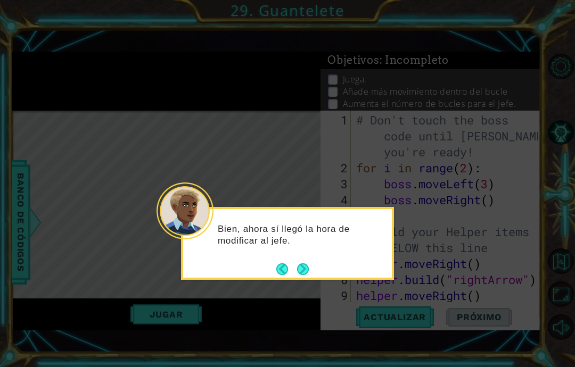
click at [301, 262] on button "Next" at bounding box center [303, 269] width 14 height 14
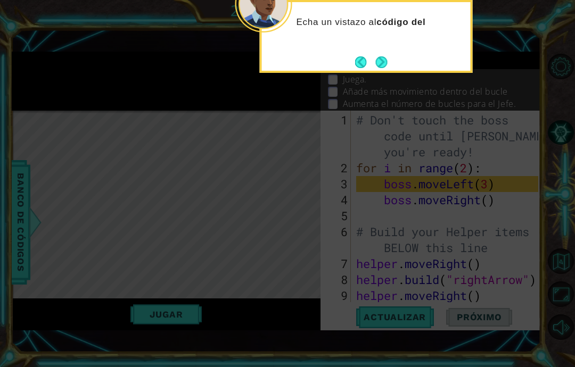
click at [388, 56] on button "Next" at bounding box center [381, 62] width 13 height 13
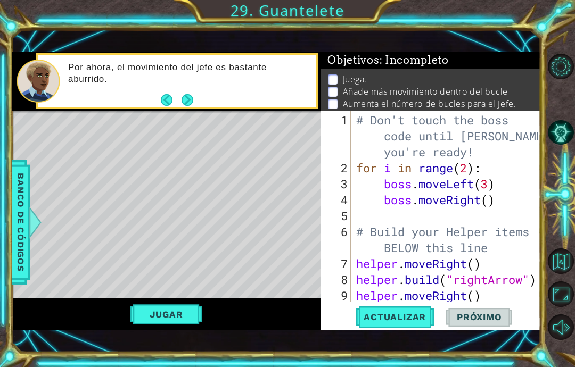
click at [180, 96] on button "Next" at bounding box center [187, 99] width 15 height 15
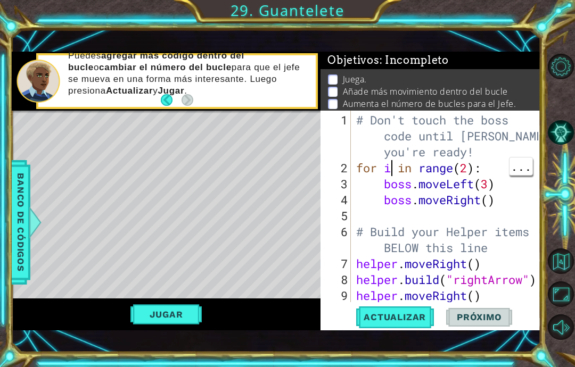
click at [388, 170] on div "# Don't touch the boss code until Vega says you're ready! for i in range ( 2 ) …" at bounding box center [449, 240] width 190 height 256
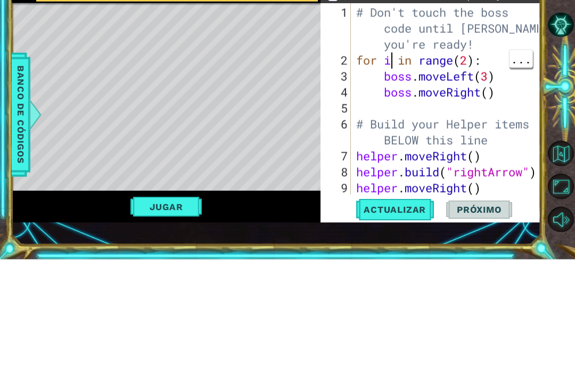
click at [465, 112] on div "# Don't touch the boss code until Vega says you're ready! for i in range ( 2 ) …" at bounding box center [449, 240] width 190 height 256
click at [463, 112] on div "# Don't touch the boss code until Vega says you're ready! for i in range ( 2 ) …" at bounding box center [449, 240] width 190 height 256
click at [474, 112] on div "# Don't touch the boss code until Vega says you're ready! for i in range ( 2 ) …" at bounding box center [449, 240] width 190 height 256
click at [470, 112] on div "# Don't touch the boss code until Vega says you're ready! for i in range ( 2 ) …" at bounding box center [449, 240] width 190 height 256
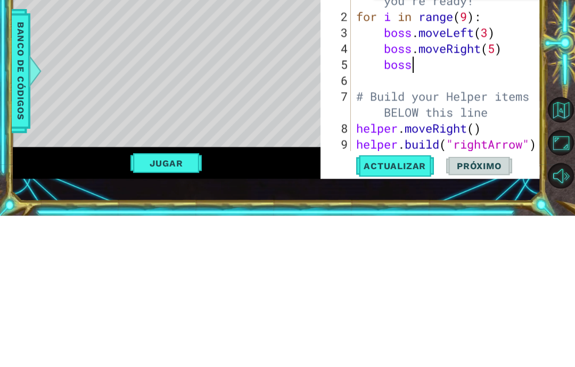
scroll to position [18, 54]
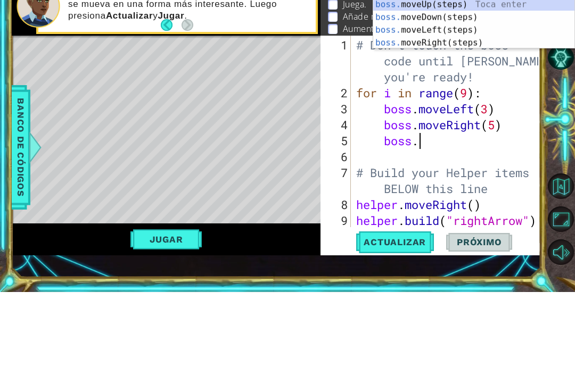
click at [510, 73] on div "boss. moveUp(steps) Toca enter boss. moveDown(steps) Toca enter boss. moveLeft(…" at bounding box center [473, 111] width 201 height 77
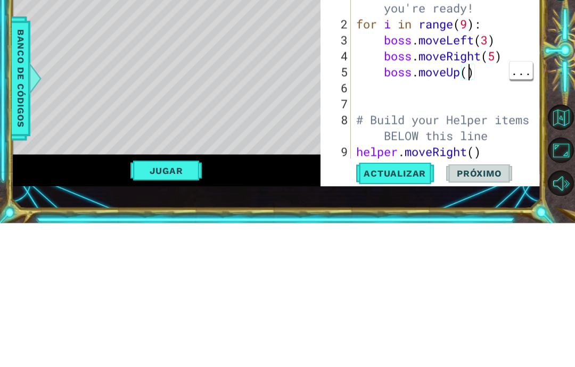
click at [468, 112] on div "# Don't touch the boss code until Vega says you're ready! for i in range ( 9 ) …" at bounding box center [449, 240] width 190 height 256
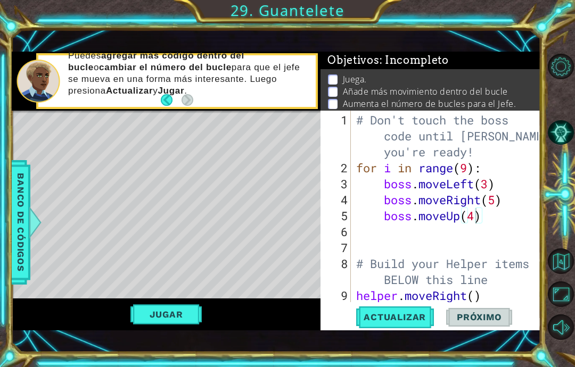
type textarea "abcde fg"
click at [413, 316] on span "Actualizar" at bounding box center [395, 317] width 84 height 11
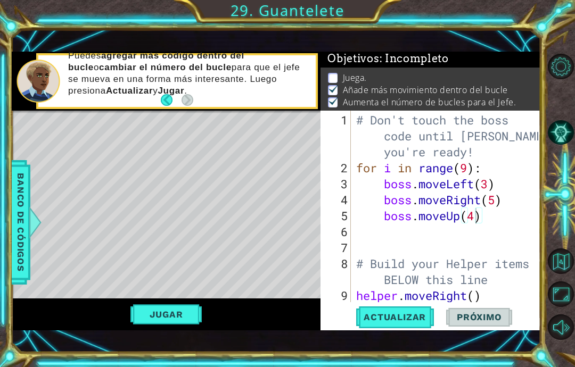
scroll to position [2, 0]
click at [165, 317] on button "Jugar" at bounding box center [166, 315] width 72 height 20
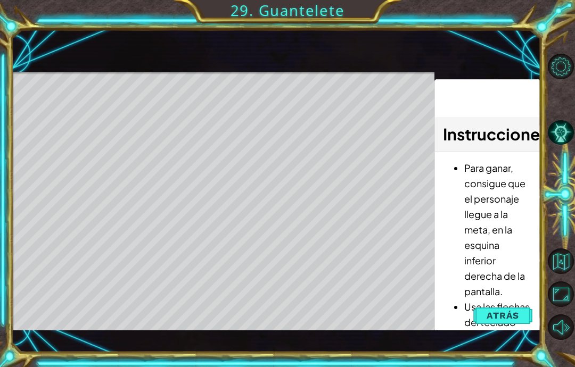
click at [522, 314] on button "Atrás" at bounding box center [502, 315] width 59 height 21
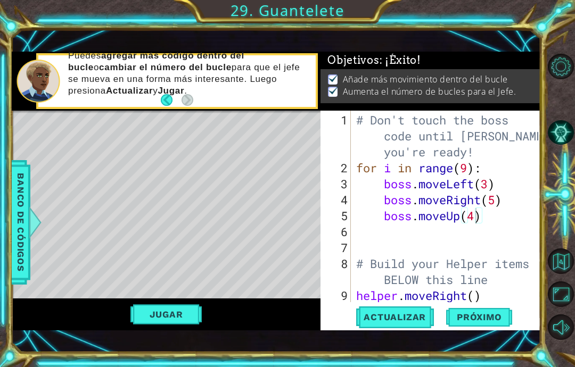
scroll to position [0, 0]
click at [493, 309] on button "Próximo" at bounding box center [479, 317] width 66 height 22
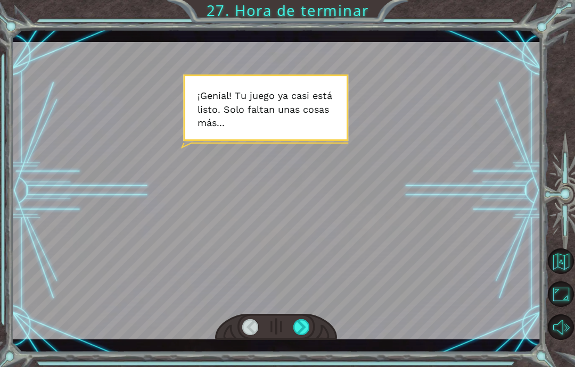
click at [300, 366] on div "Temporary Text ¡ G e n i a l ! T u j u e g o y a c a s i e s t á l i s t o . S …" at bounding box center [287, 183] width 575 height 367
click at [296, 367] on div "Temporary Text ¡ G e n i a l ! T u j u e g o y a c a s i e s t á l i s t o . S …" at bounding box center [287, 183] width 575 height 367
click at [297, 366] on div "Temporary Text ¡ G e n i a l ! T u j u e g o y a c a s i e s t á l i s t o . S …" at bounding box center [287, 183] width 575 height 367
click at [295, 366] on div "Temporary Text ¡ G e n i a l ! T u j u e g o y a c a s i e s t á l i s t o . S …" at bounding box center [287, 183] width 575 height 367
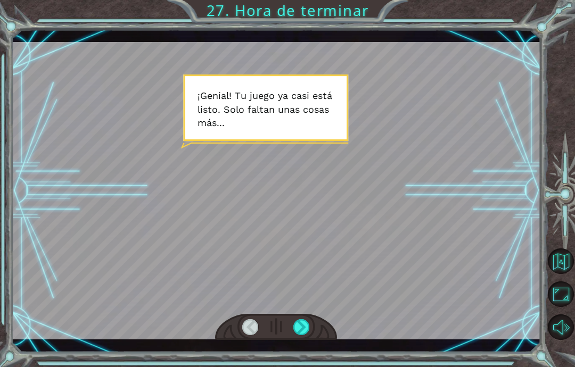
click at [567, 340] on button "Sonido apagado" at bounding box center [561, 328] width 26 height 26
click at [302, 367] on html "Temporary Text ¡ G e n i a l ! T u j u e g o y a c a s i e s t á l i s t o . S …" at bounding box center [287, 183] width 575 height 367
click at [302, 367] on div "Temporary Text ¡ G e n i a l ! T u j u e g o y a c a s i e s t á l i s t o . S …" at bounding box center [287, 183] width 575 height 367
click at [308, 365] on div "Temporary Text ¡ G e n i a l ! T u j u e g o y a c a s i e s t á l i s t o . S …" at bounding box center [287, 183] width 575 height 367
click at [306, 366] on div "Temporary Text ¡ G e n i a l ! T u j u e g o y a c a s i e s t á l i s t o . S …" at bounding box center [287, 183] width 575 height 367
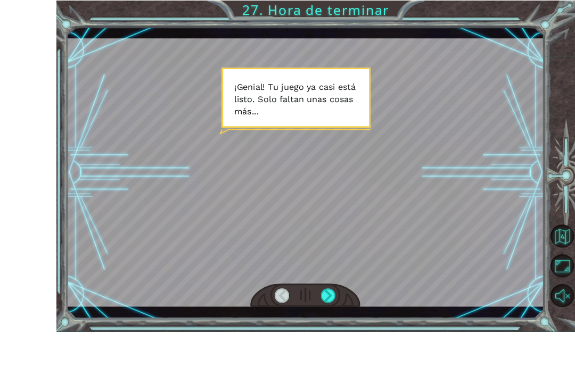
scroll to position [43, 0]
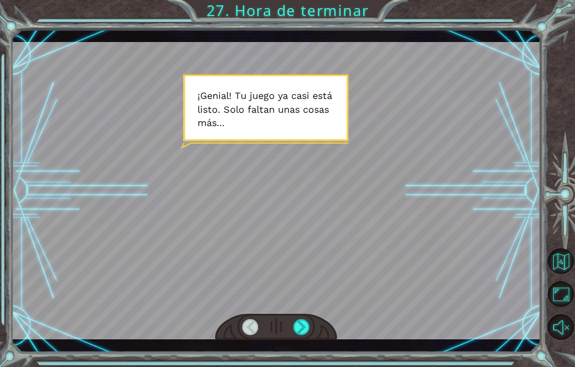
click at [299, 323] on div at bounding box center [301, 328] width 17 height 16
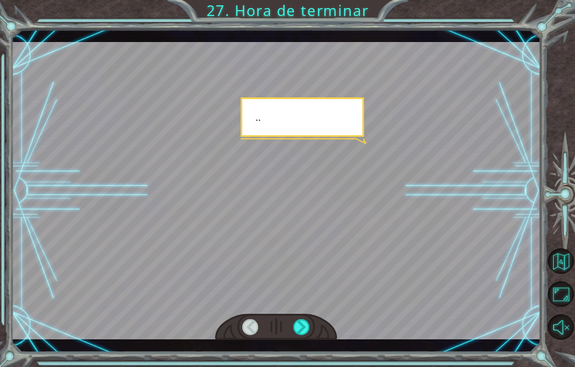
click at [291, 330] on div at bounding box center [276, 327] width 122 height 27
click at [301, 323] on div at bounding box center [301, 328] width 17 height 16
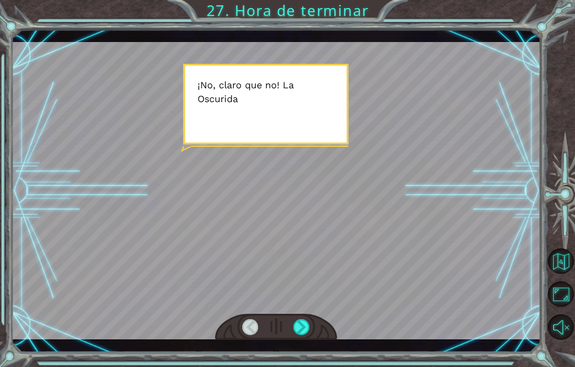
click at [291, 341] on div at bounding box center [276, 327] width 122 height 27
click at [304, 334] on div at bounding box center [301, 328] width 17 height 16
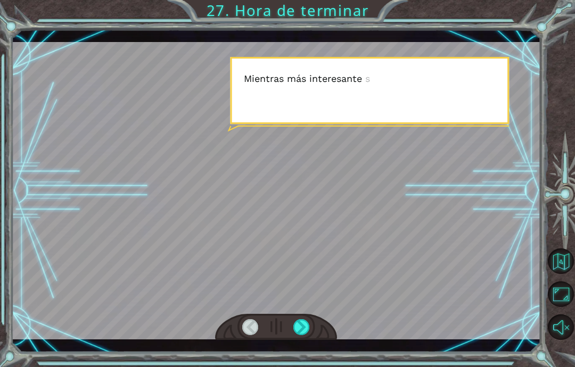
click at [306, 329] on div at bounding box center [301, 328] width 17 height 16
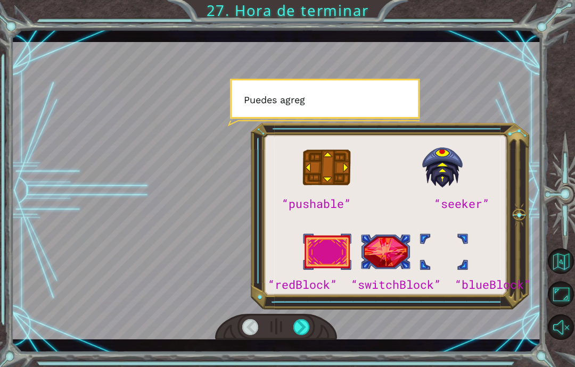
click at [308, 322] on div at bounding box center [301, 328] width 17 height 16
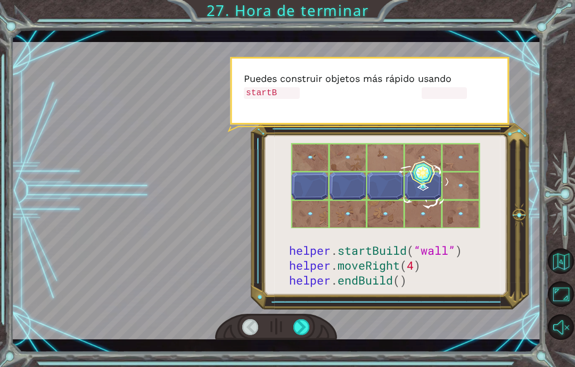
click at [308, 330] on div at bounding box center [301, 328] width 17 height 16
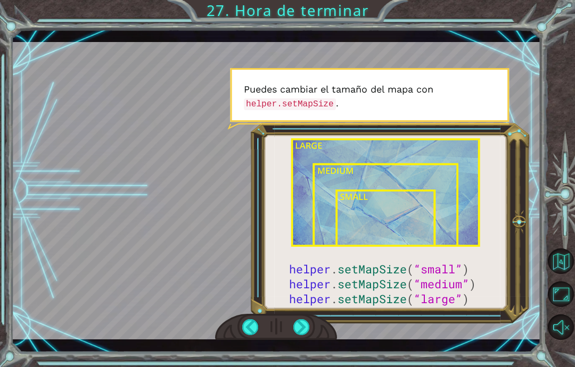
click at [310, 331] on div at bounding box center [301, 328] width 17 height 16
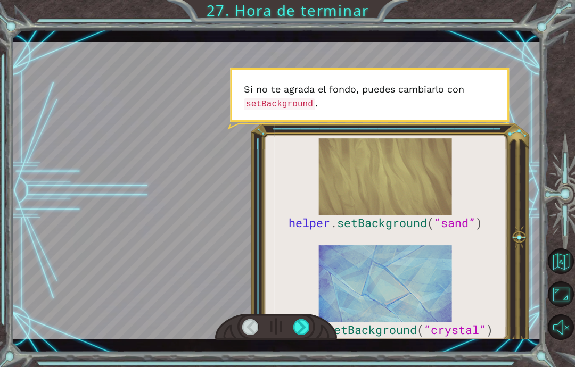
click at [301, 336] on div at bounding box center [301, 328] width 17 height 16
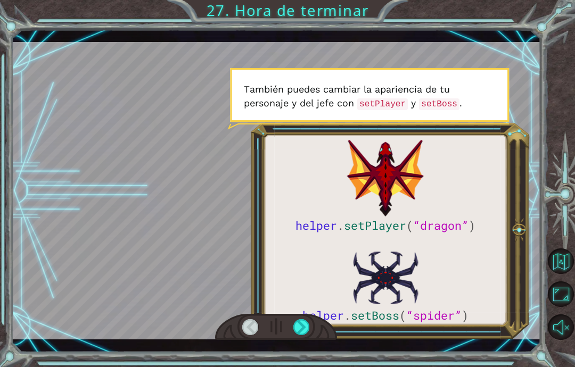
click at [306, 325] on div at bounding box center [301, 328] width 17 height 16
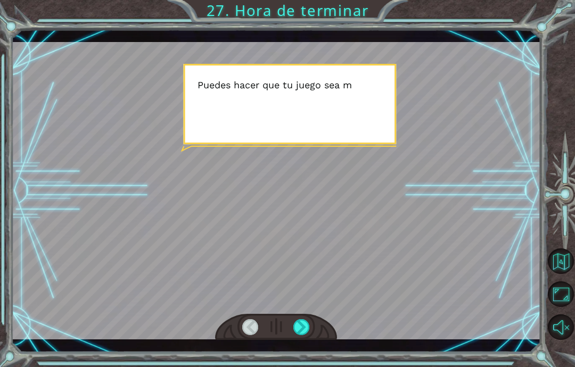
click at [308, 328] on div at bounding box center [301, 328] width 17 height 16
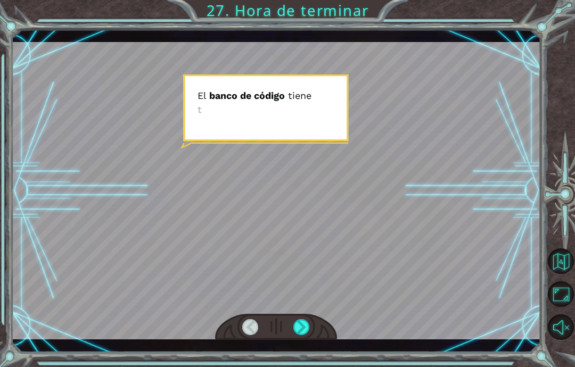
click at [310, 328] on div at bounding box center [301, 328] width 17 height 16
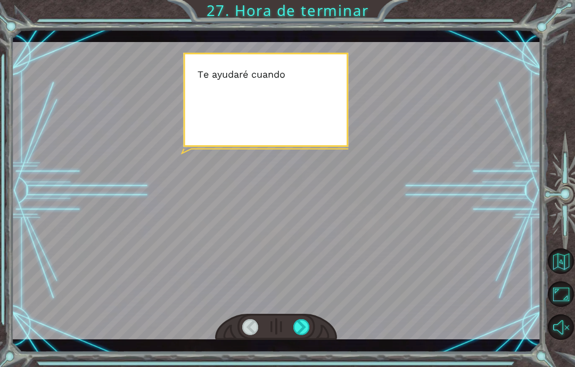
click at [309, 325] on div at bounding box center [301, 328] width 17 height 16
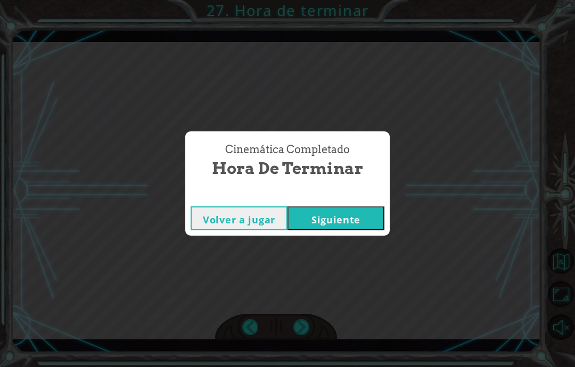
click at [363, 216] on button "Siguiente" at bounding box center [336, 219] width 97 height 24
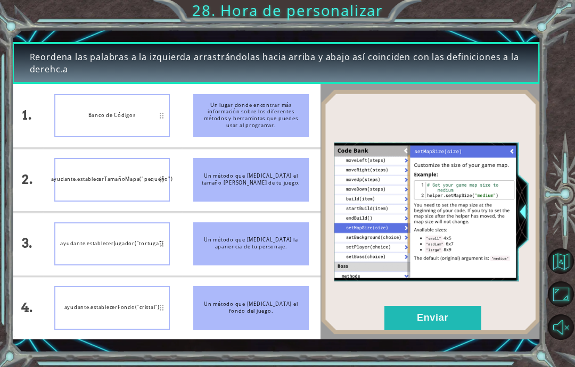
click at [417, 331] on img at bounding box center [431, 212] width 220 height 246
click at [406, 317] on button "Enviar" at bounding box center [433, 318] width 97 height 24
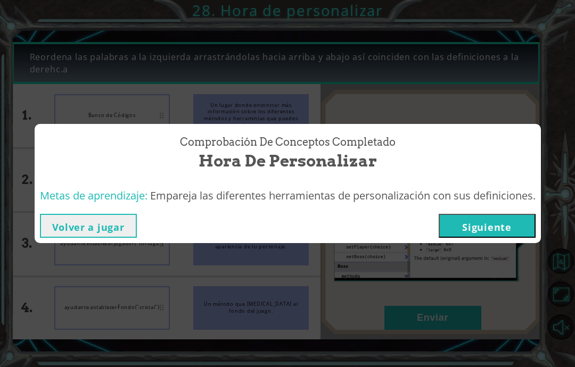
click at [464, 222] on button "Siguiente" at bounding box center [487, 226] width 97 height 24
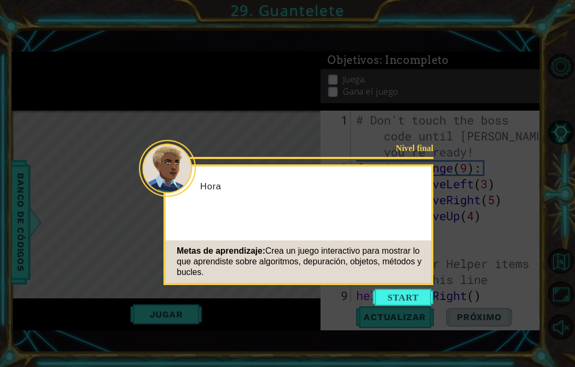
scroll to position [192, 0]
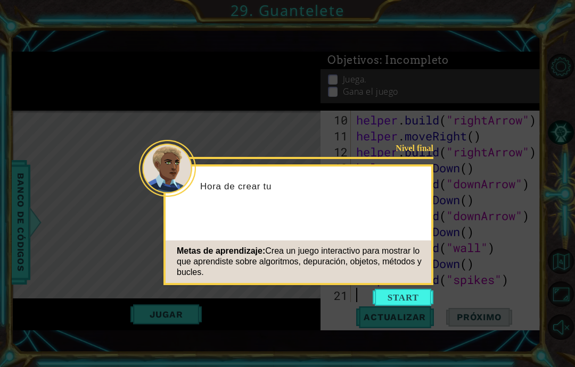
click at [392, 296] on button "Start" at bounding box center [403, 297] width 61 height 17
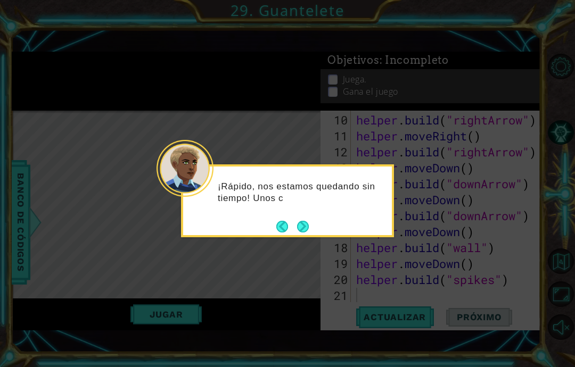
click at [305, 223] on button "Next" at bounding box center [303, 226] width 12 height 12
click at [297, 231] on button "Next" at bounding box center [303, 226] width 12 height 12
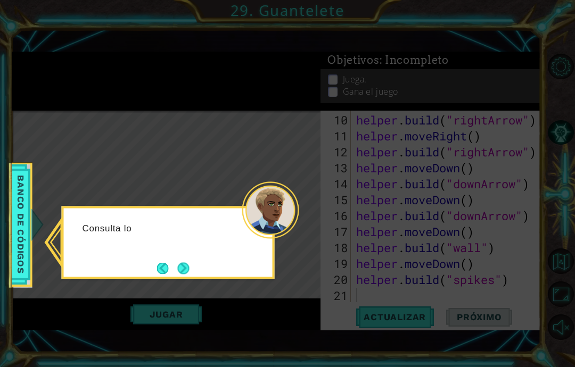
click at [189, 270] on button "Next" at bounding box center [183, 269] width 12 height 12
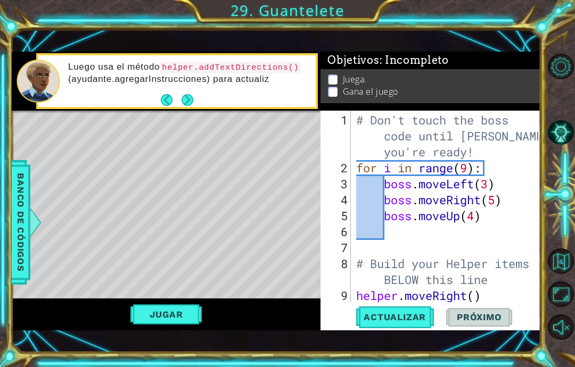
scroll to position [0, 0]
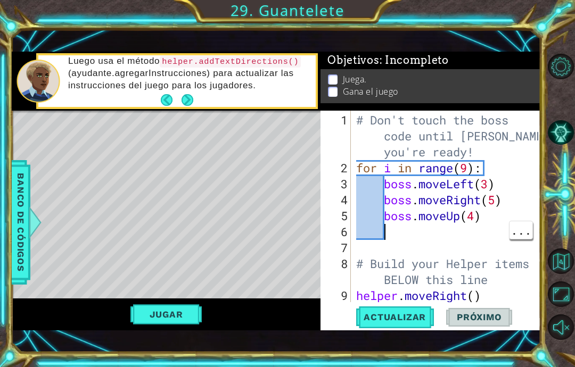
click at [413, 236] on div "# Don't touch the boss code until Vega says you're ready! for i in range ( 9 ) …" at bounding box center [449, 240] width 190 height 256
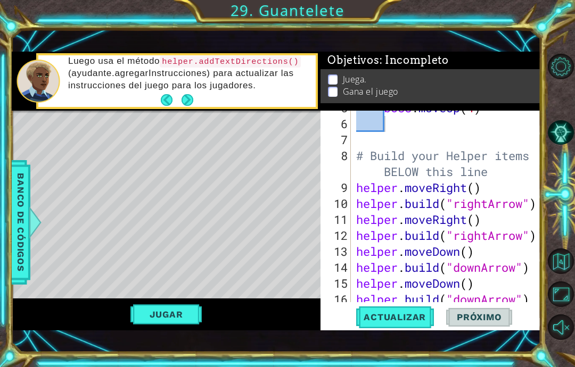
scroll to position [192, 0]
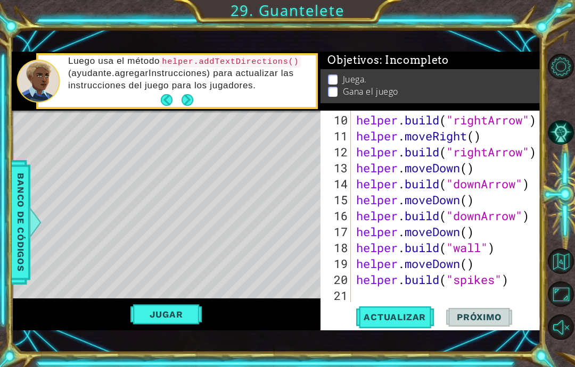
click at [163, 101] on button "Back" at bounding box center [171, 100] width 21 height 12
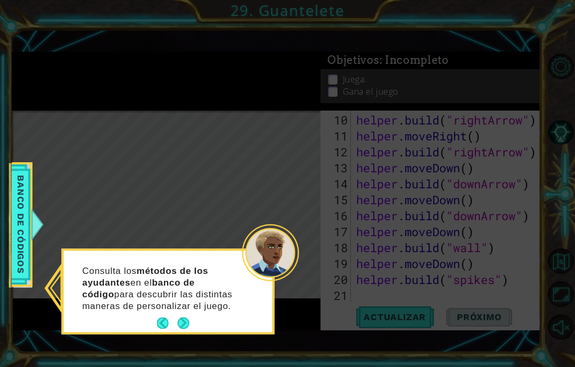
click at [184, 317] on button "Next" at bounding box center [183, 323] width 12 height 12
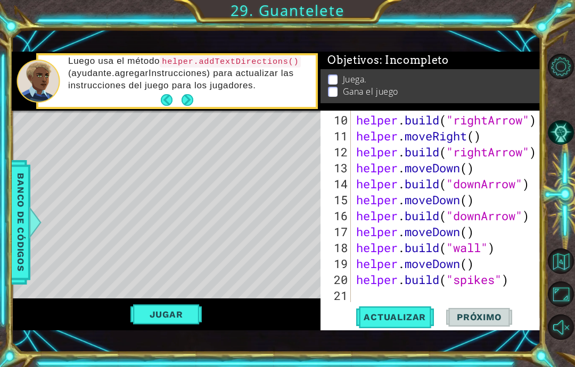
click at [19, 215] on span "Banco de códigos" at bounding box center [20, 223] width 17 height 110
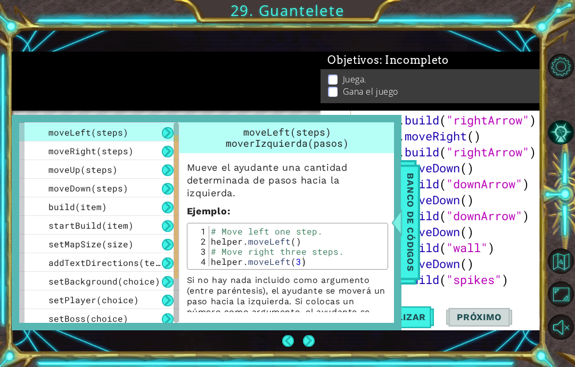
scroll to position [38, 0]
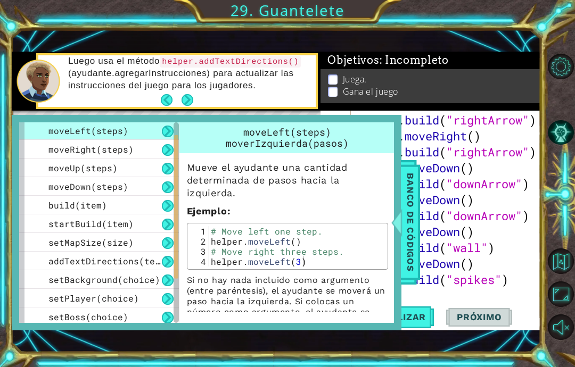
click at [77, 244] on span "setMapSize(size)" at bounding box center [90, 242] width 85 height 11
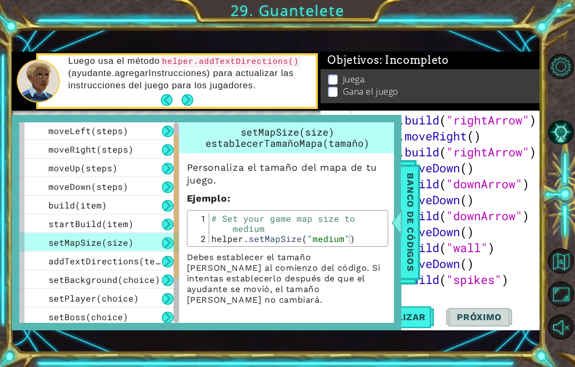
click at [78, 283] on span "setBackground(choice)" at bounding box center [104, 279] width 112 height 11
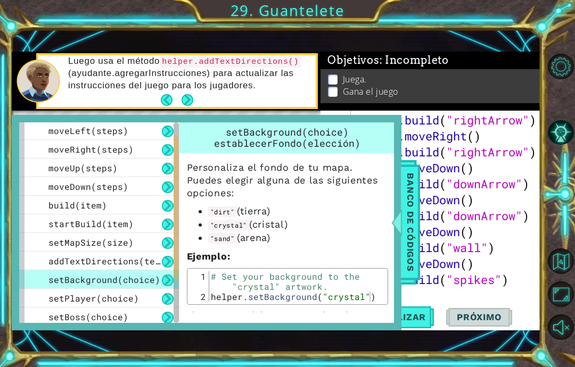
click at [83, 257] on span "addTextDirections(text)" at bounding box center [109, 261] width 122 height 11
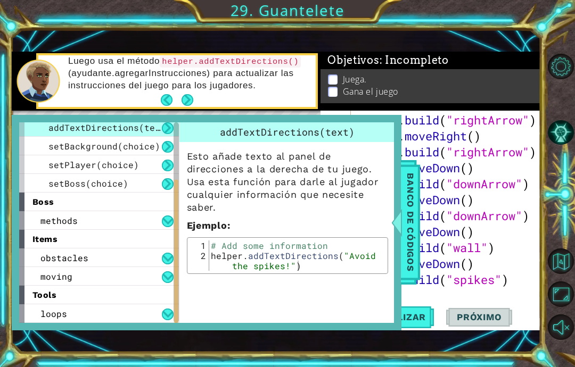
scroll to position [172, 0]
click at [407, 210] on span "Banco de códigos" at bounding box center [410, 223] width 17 height 110
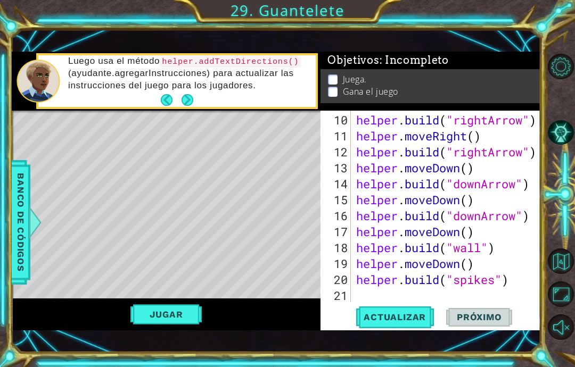
click at [5, 221] on div "1 ההההההההההההההההההההההההההההההההההההההההההההההההההההההההההההההההההההההההההההה…" at bounding box center [287, 183] width 575 height 367
click at [19, 226] on span "Banco de códigos" at bounding box center [20, 223] width 17 height 110
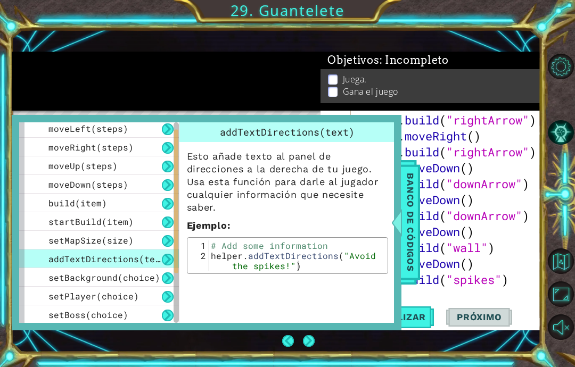
scroll to position [47, 0]
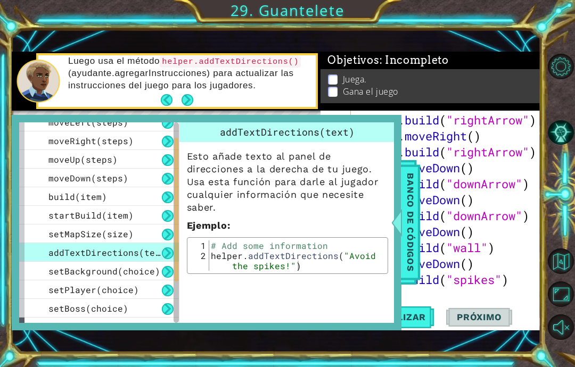
click at [62, 258] on span "addTextDirections(text)" at bounding box center [109, 252] width 122 height 11
click at [411, 203] on span "Banco de códigos" at bounding box center [410, 223] width 17 height 110
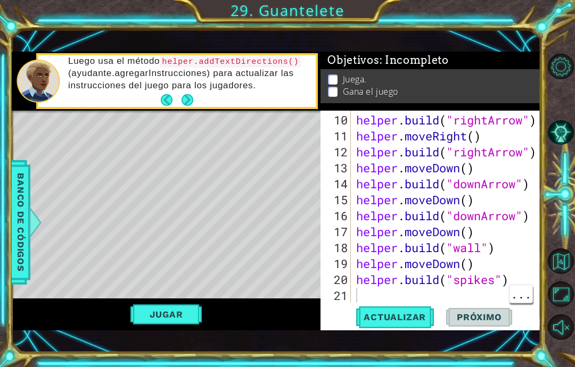
click at [383, 291] on div "helper . build ( "rightArrow" ) helper . moveRight ( ) helper . build ( "rightA…" at bounding box center [449, 224] width 190 height 224
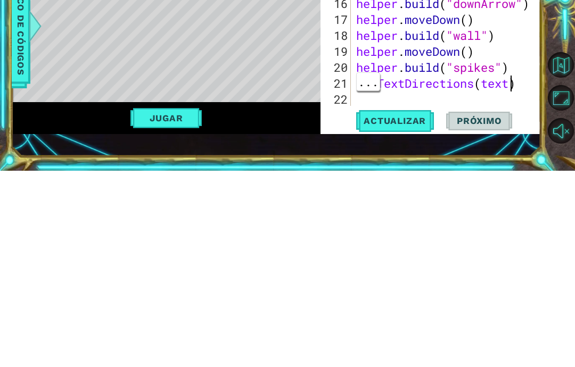
click at [509, 112] on div "helper . moveRight ( ) helper . build ( "rightArrow" ) helper . moveDown ( ) he…" at bounding box center [449, 224] width 190 height 224
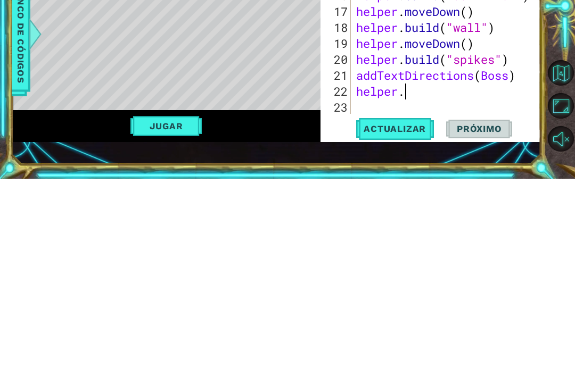
scroll to position [18, 54]
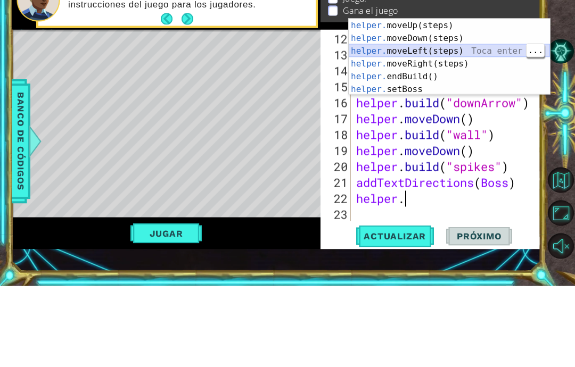
click at [485, 100] on div "helper. moveUp(steps) Toca enter helper. moveDown(steps) Toca enter helper. mov…" at bounding box center [449, 151] width 201 height 102
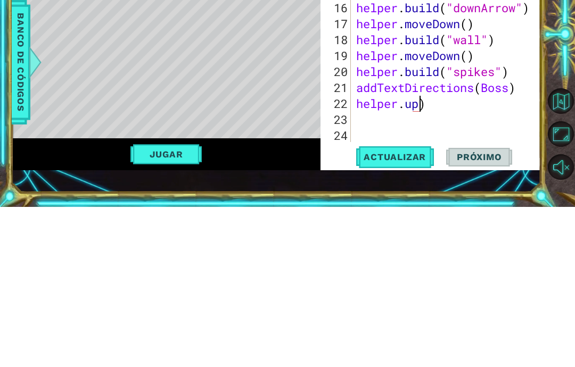
scroll to position [18, 33]
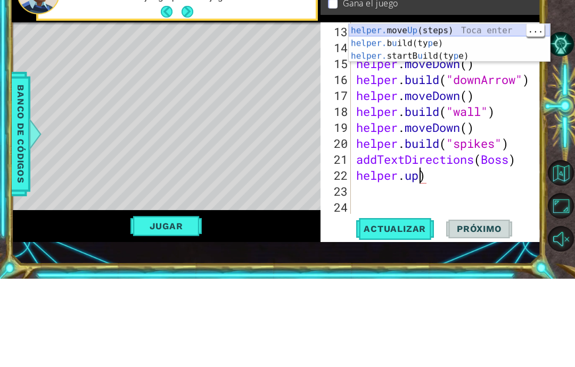
click at [493, 112] on div "helper. move Up (steps) Toca enter helper. b u ild(ty p e) Toca enter helper. s…" at bounding box center [449, 144] width 201 height 64
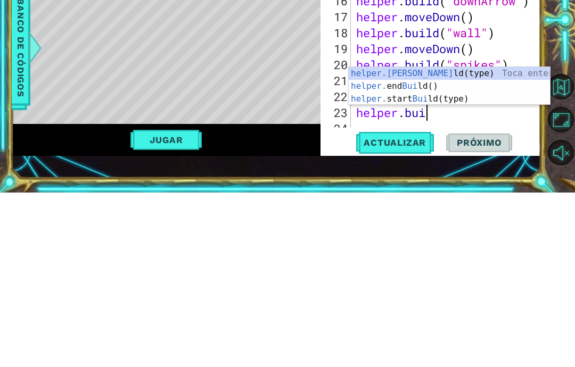
scroll to position [18, 54]
click at [473, 242] on div "helper.bui ld(type) Toca enter helper. end Bui ld() Toca enter helper. start Bu…" at bounding box center [449, 274] width 201 height 64
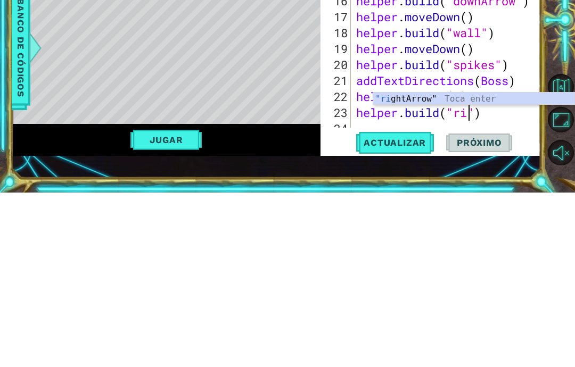
scroll to position [18, 33]
click at [484, 267] on div ""ri ghtArrow" Toca enter" at bounding box center [473, 286] width 201 height 38
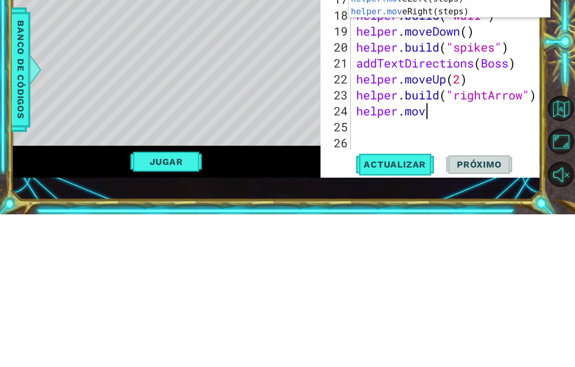
scroll to position [18, 96]
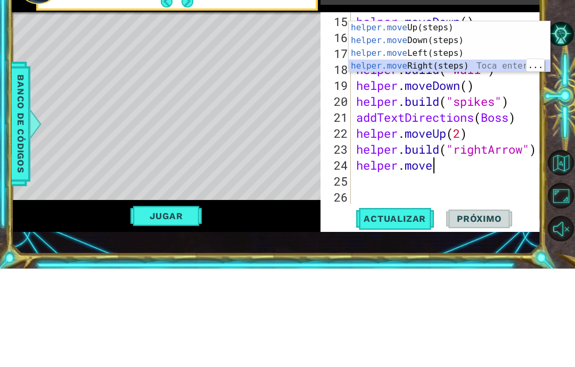
click at [469, 120] on div "helper.move Up(steps) Toca enter helper.move Down(steps) Toca enter helper.move…" at bounding box center [449, 158] width 201 height 77
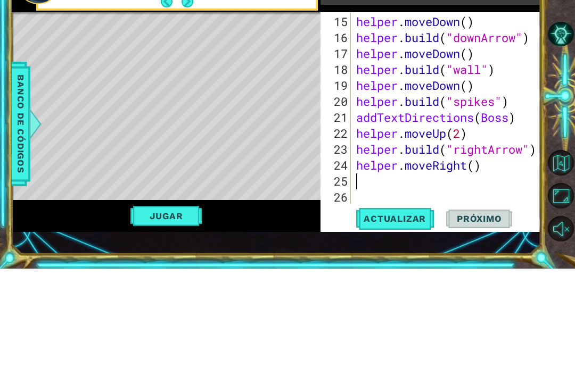
scroll to position [18, 58]
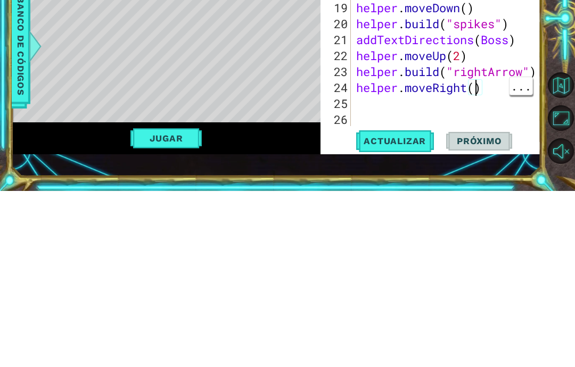
click at [475, 112] on div "helper . moveDown ( ) helper . build ( "downArrow" ) helper . moveDown ( ) help…" at bounding box center [449, 224] width 190 height 224
click at [468, 112] on div "helper . moveDown ( ) helper . build ( "downArrow" ) helper . moveDown ( ) help…" at bounding box center [449, 224] width 190 height 224
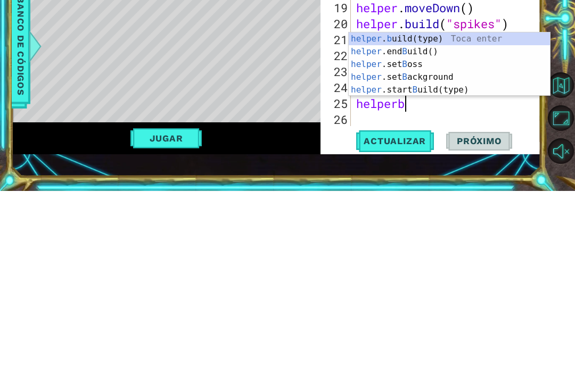
scroll to position [18, 75]
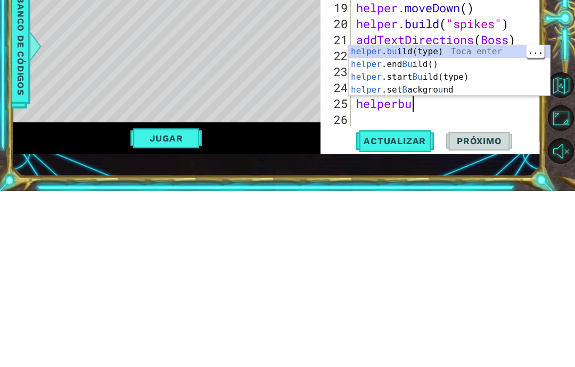
click at [488, 222] on div "helper . bu ild(type) Toca enter helper .end Bu ild() Toca enter helper .start …" at bounding box center [449, 260] width 201 height 77
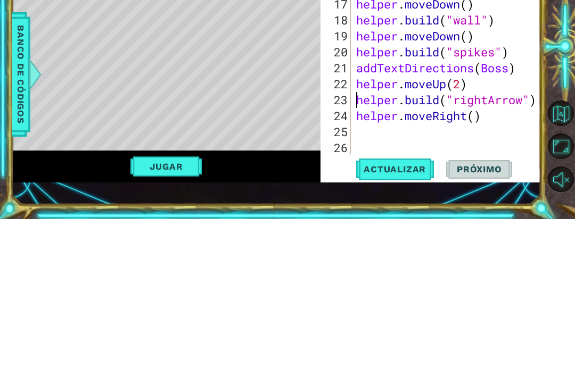
scroll to position [288, 0]
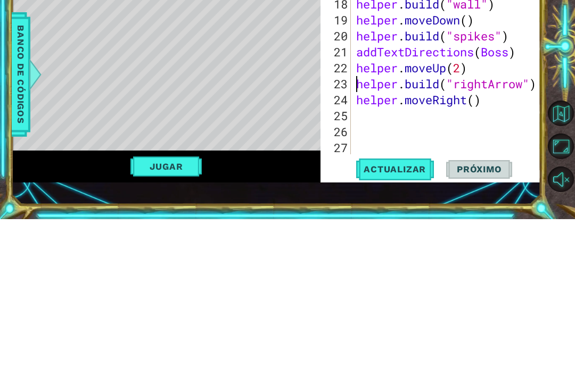
click at [354, 111] on div "helper . build ( "downArrow" ) helper . moveDown ( ) helper . build ( "wall" ) …" at bounding box center [446, 207] width 184 height 192
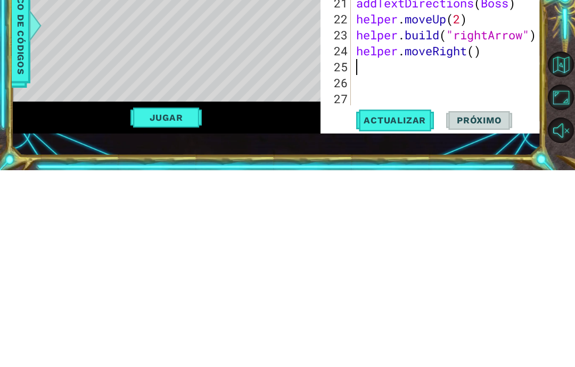
click at [350, 240] on div "24" at bounding box center [337, 248] width 28 height 16
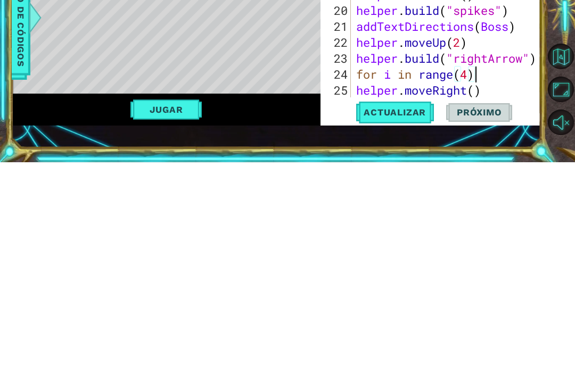
scroll to position [18, 58]
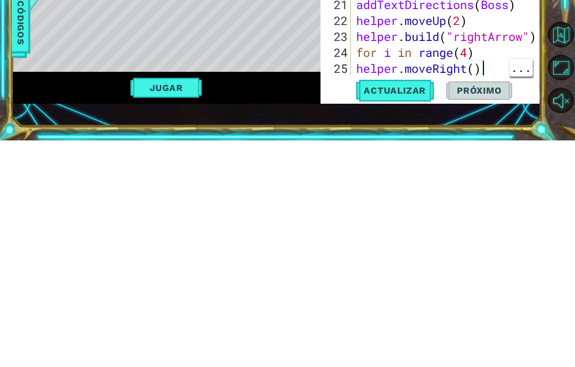
click at [487, 112] on div "helper . build ( "downArrow" ) helper . moveDown ( ) helper . build ( "downArro…" at bounding box center [449, 224] width 190 height 224
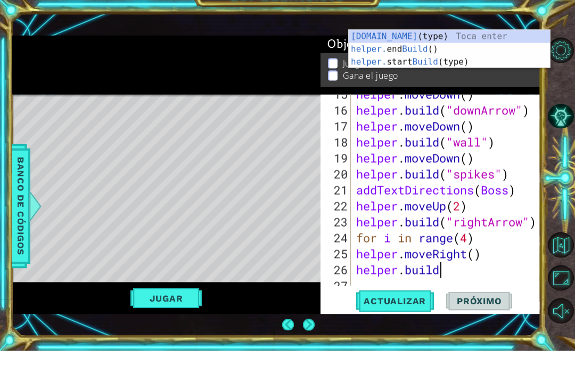
scroll to position [36, 0]
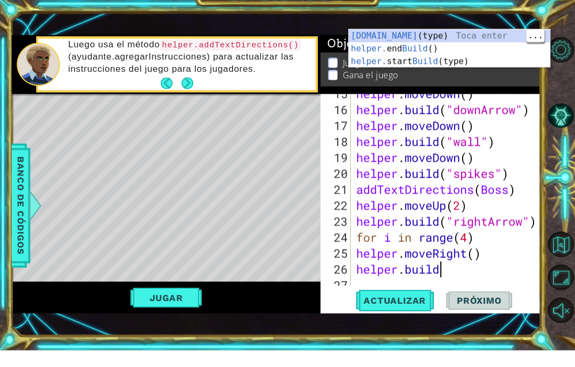
click at [493, 46] on div "helper.build (type) Toca enter helper. end Build () Toca enter helper. start Bu…" at bounding box center [449, 78] width 201 height 64
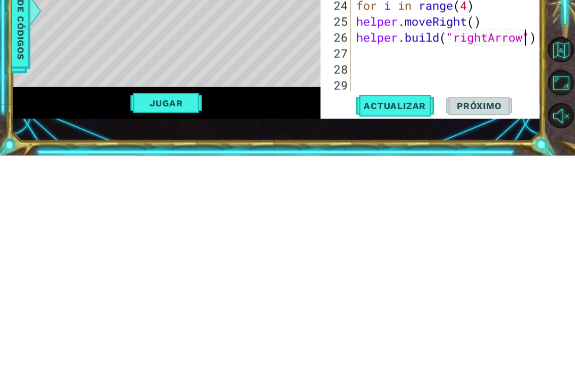
scroll to position [18, 58]
click at [470, 97] on div "helper . moveDown ( ) helper . build ( "wall" ) helper . moveDown ( ) helper . …" at bounding box center [449, 209] width 190 height 224
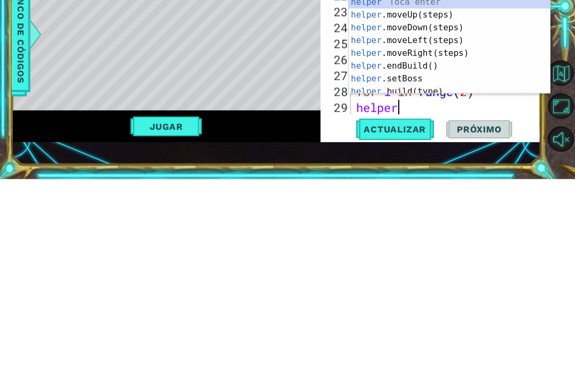
scroll to position [18, 61]
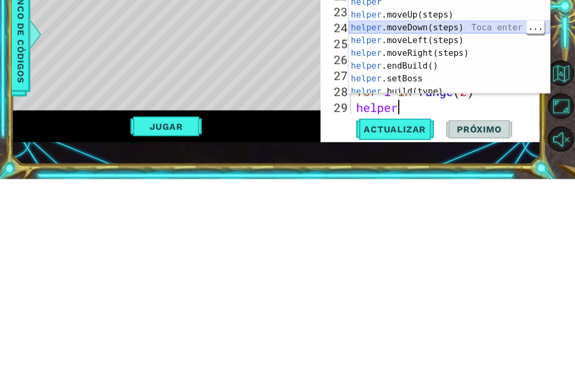
click at [485, 184] on div "helper Toca enter helper .moveUp(steps) Toca enter helper .moveDown(steps) Toca…" at bounding box center [449, 246] width 201 height 124
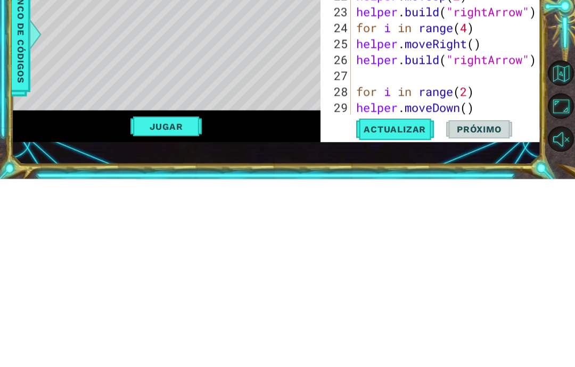
scroll to position [351, 0]
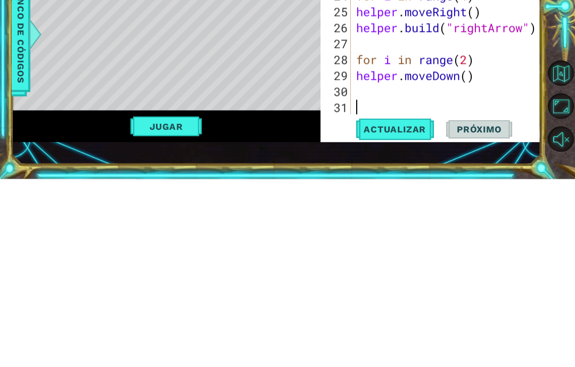
click at [350, 256] on div "29" at bounding box center [337, 264] width 28 height 16
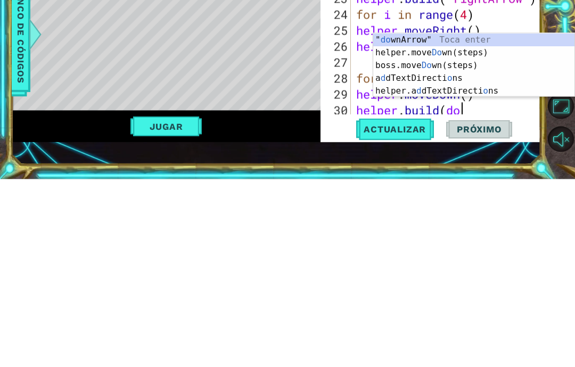
scroll to position [18, 132]
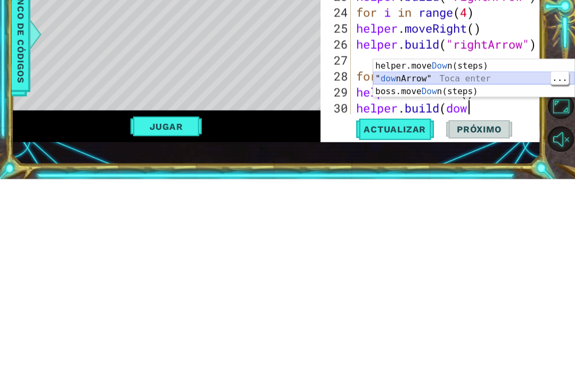
click at [481, 248] on div "helper.move Dow n(steps) Toca enter " dow nArrow" Toca enter boss.move Dow n(st…" at bounding box center [473, 280] width 201 height 64
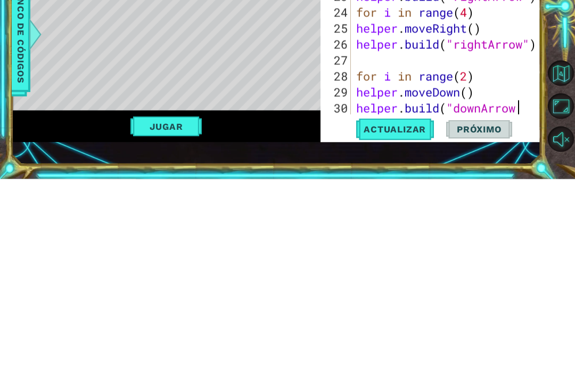
scroll to position [43, 0]
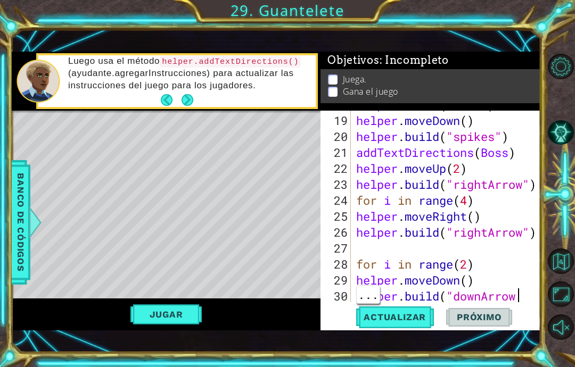
click at [522, 299] on div "helper . build ( "wall" ) helper . moveDown ( ) helper . build ( "spikes" ) add…" at bounding box center [449, 209] width 190 height 224
click at [413, 317] on span "Actualizar" at bounding box center [395, 317] width 84 height 11
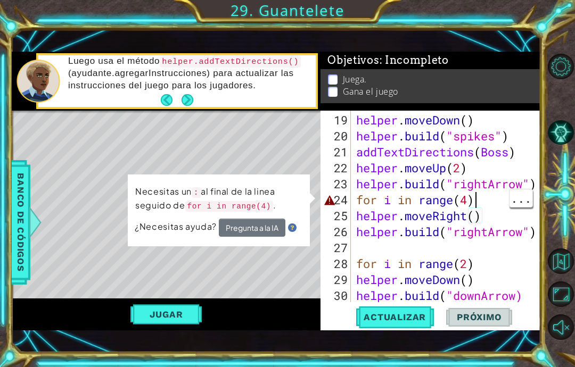
click at [479, 204] on div "helper . moveDown ( ) helper . build ( "spikes" ) addTextDirections ( Boss ) he…" at bounding box center [449, 224] width 190 height 224
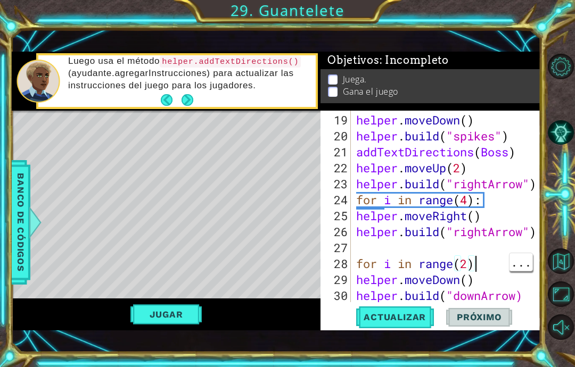
click at [477, 269] on div "helper . moveDown ( ) helper . build ( "spikes" ) addTextDirections ( Boss ) he…" at bounding box center [449, 224] width 190 height 224
click at [423, 318] on span "Actualizar" at bounding box center [395, 317] width 84 height 11
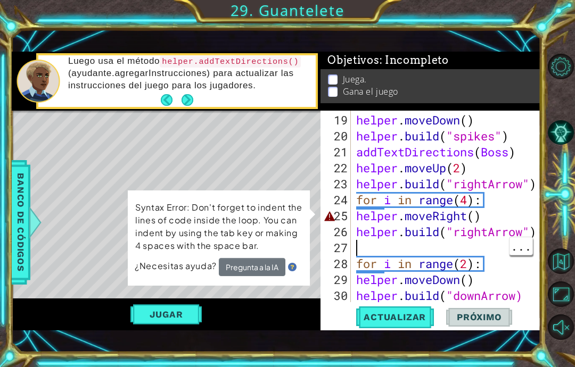
click at [459, 249] on div "helper . moveDown ( ) helper . build ( "spikes" ) addTextDirections ( Boss ) he…" at bounding box center [449, 224] width 190 height 224
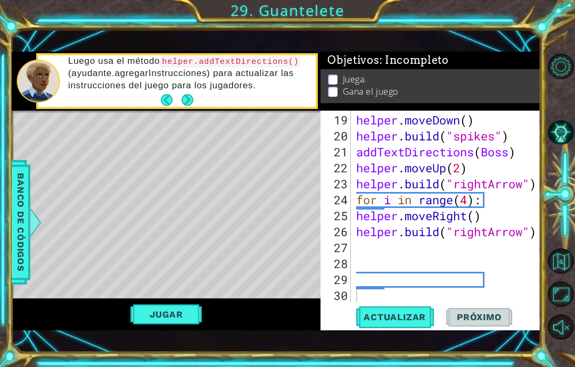
click at [412, 325] on button "Actualizar" at bounding box center [395, 318] width 84 height 22
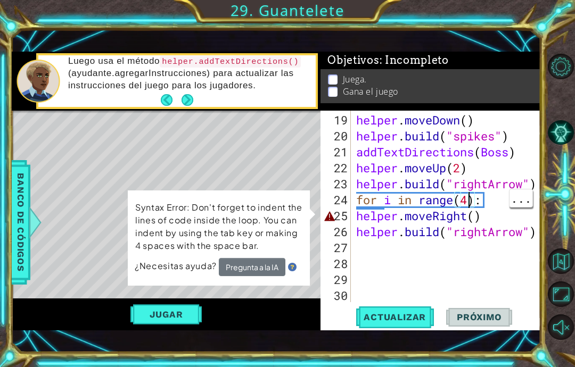
click at [469, 204] on div "helper . moveDown ( ) helper . build ( "spikes" ) addTextDirections ( Boss ) he…" at bounding box center [449, 224] width 190 height 224
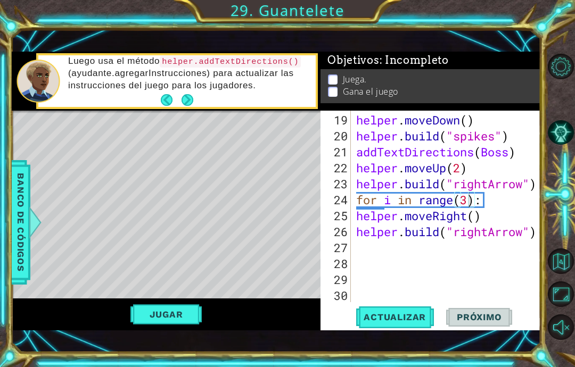
click at [411, 326] on button "Actualizar" at bounding box center [395, 318] width 84 height 22
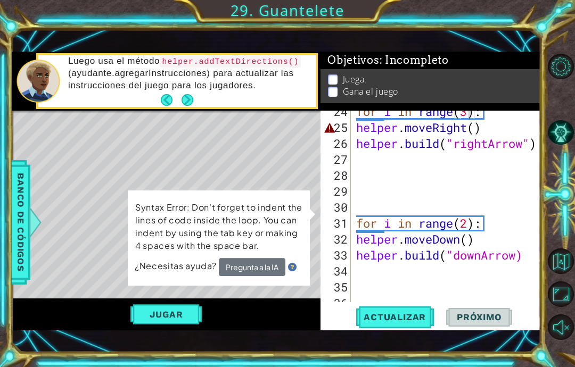
scroll to position [412, 0]
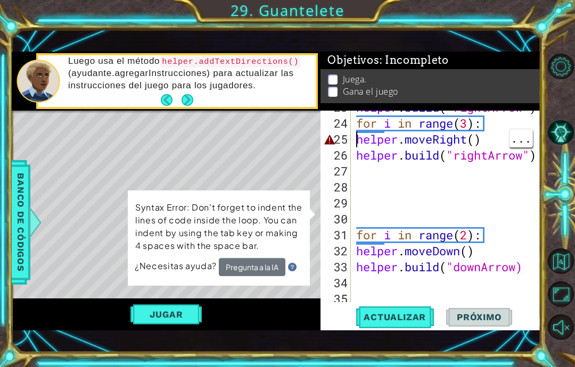
click at [357, 144] on div "helper . build ( "rightArrow" ) for i in range ( 3 ) : helper . moveRight ( ) h…" at bounding box center [449, 212] width 190 height 224
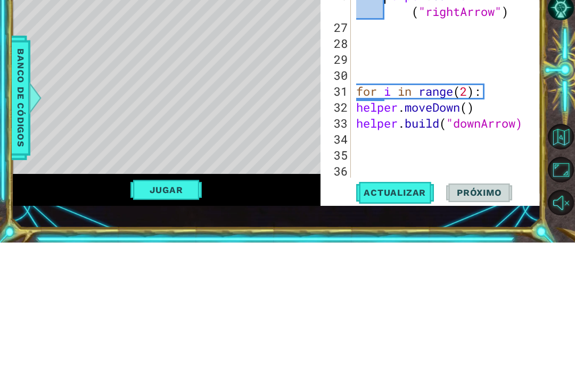
scroll to position [447, 0]
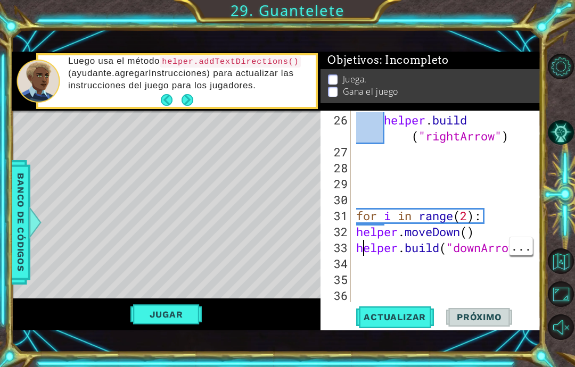
click at [356, 247] on div "helper . build ( "rightArrow" ) for i in range ( 2 ) : helper . moveDown ( ) he…" at bounding box center [449, 232] width 190 height 240
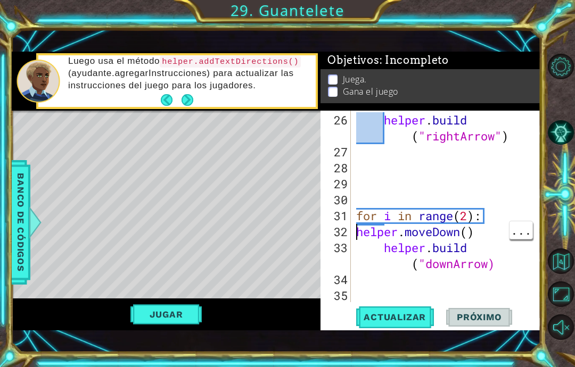
click at [357, 235] on div "helper . build ( "rightArrow" ) for i in range ( 2 ) : helper . moveDown ( ) he…" at bounding box center [449, 232] width 190 height 240
click at [391, 322] on span "Actualizar" at bounding box center [395, 317] width 84 height 11
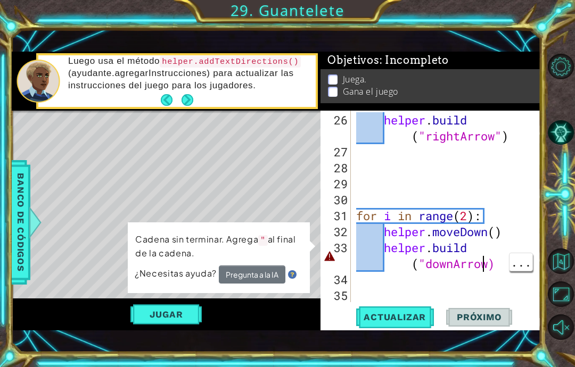
click at [493, 265] on div "helper . build ( "rightArrow" ) for i in range ( 2 ) : helper . moveDown ( ) he…" at bounding box center [449, 232] width 190 height 240
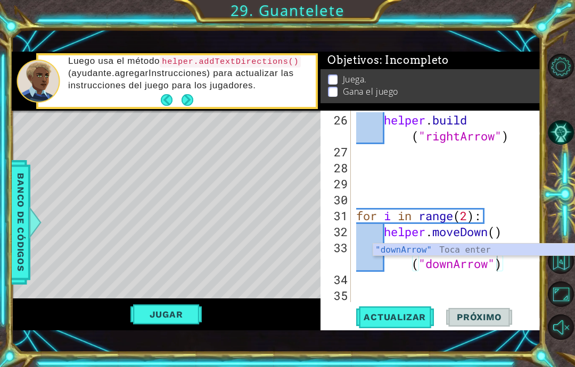
click at [419, 322] on span "Actualizar" at bounding box center [395, 317] width 84 height 11
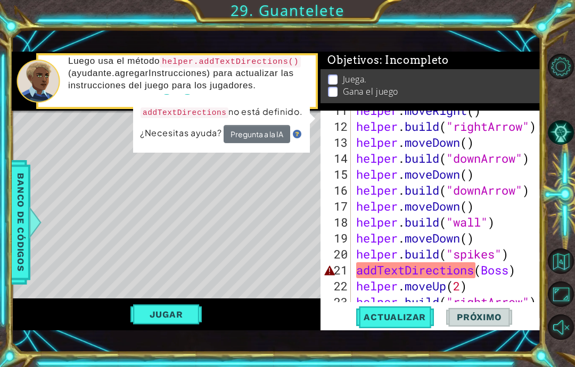
scroll to position [231, 0]
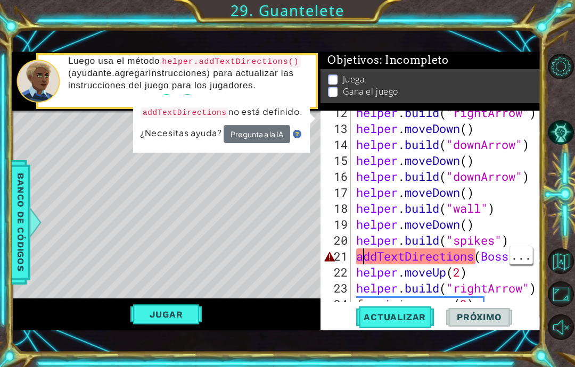
click at [359, 258] on div "helper . build ( "rightArrow" ) helper . moveDown ( ) helper . build ( "downArr…" at bounding box center [449, 217] width 190 height 224
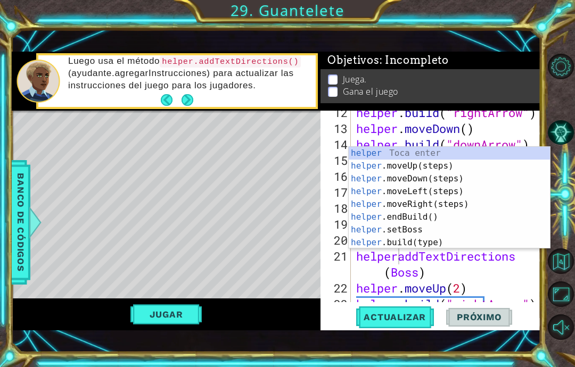
scroll to position [18, 58]
click at [402, 260] on div "helper . build ( "rightArrow" ) helper . moveDown ( ) helper . build ( "downArr…" at bounding box center [449, 217] width 190 height 224
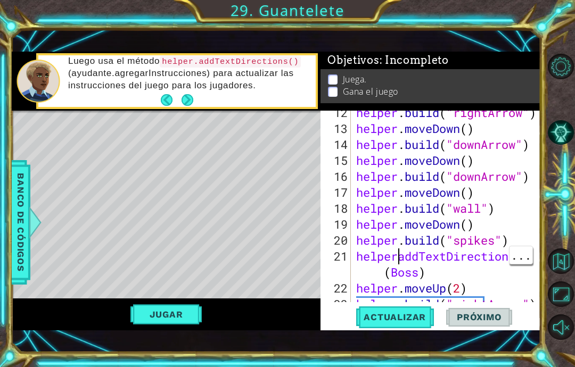
scroll to position [18, 26]
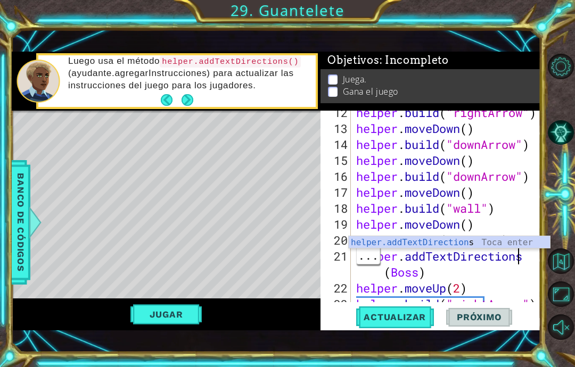
click at [414, 318] on span "Actualizar" at bounding box center [395, 317] width 84 height 11
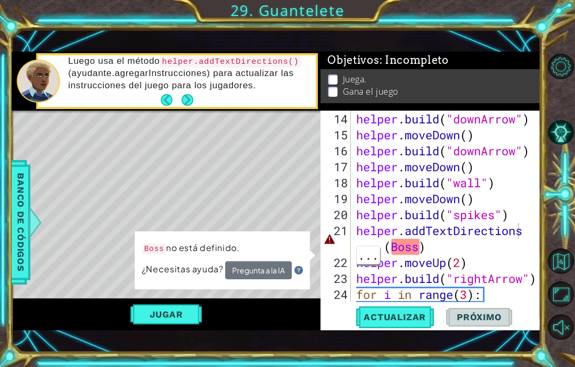
scroll to position [260, 0]
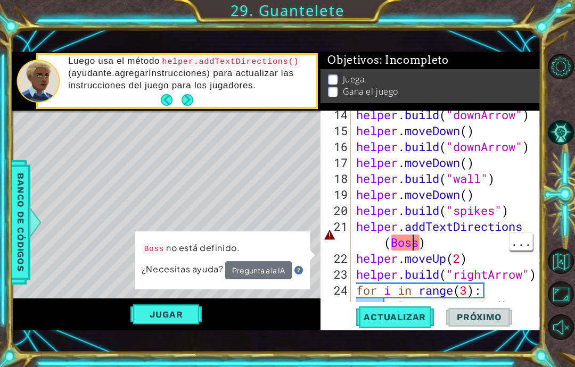
click at [421, 244] on div "helper . build ( "downArrow" ) helper . moveDown ( ) helper . build ( "downArro…" at bounding box center [449, 219] width 190 height 224
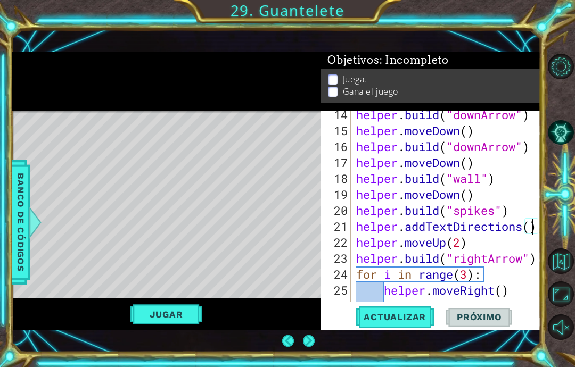
scroll to position [32, 0]
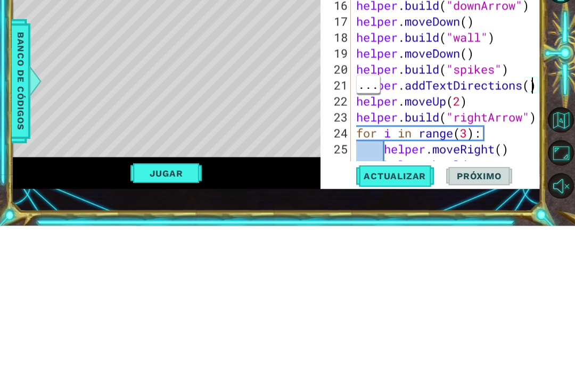
click at [532, 93] on div at bounding box center [533, 177] width 11 height 655
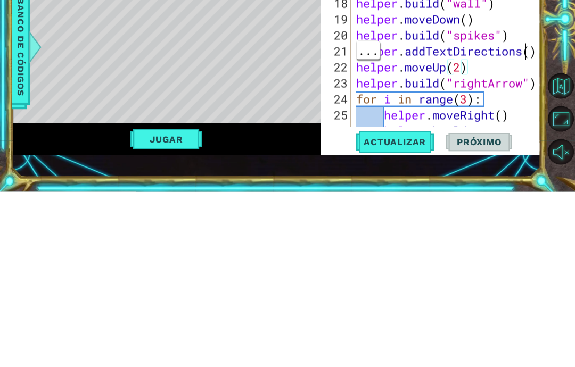
click at [525, 107] on div "helper . build ( "downArrow" ) helper . moveDown ( ) helper . build ( "downArro…" at bounding box center [449, 227] width 190 height 240
click at [529, 55] on div at bounding box center [533, 177] width 11 height 655
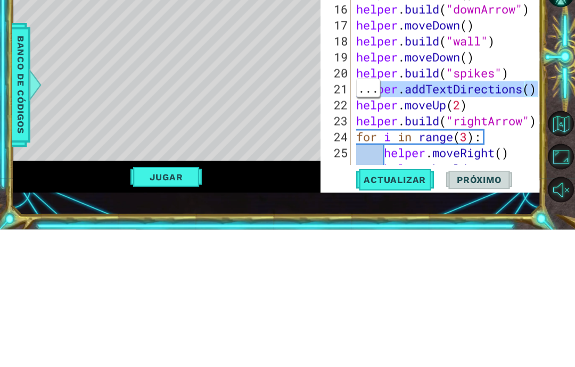
click at [421, 107] on div "helper . build ( "downArrow" ) helper . moveDown ( ) helper . build ( "downArro…" at bounding box center [449, 227] width 190 height 240
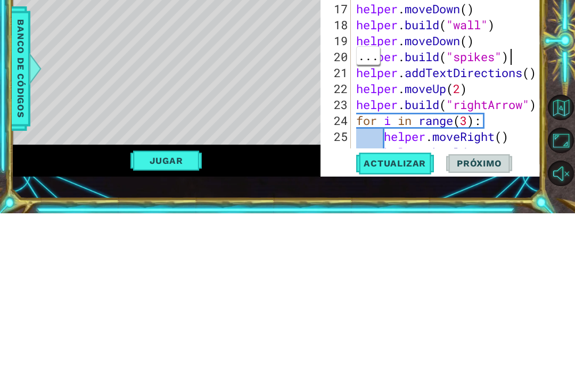
click at [534, 54] on div at bounding box center [533, 177] width 11 height 655
click at [530, 74] on div at bounding box center [533, 177] width 11 height 655
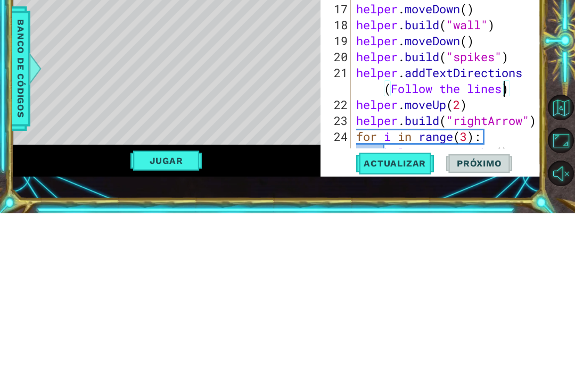
scroll to position [43, 0]
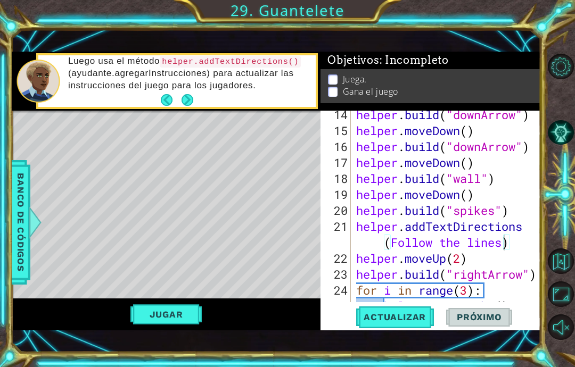
click at [162, 323] on button "Jugar" at bounding box center [166, 315] width 72 height 20
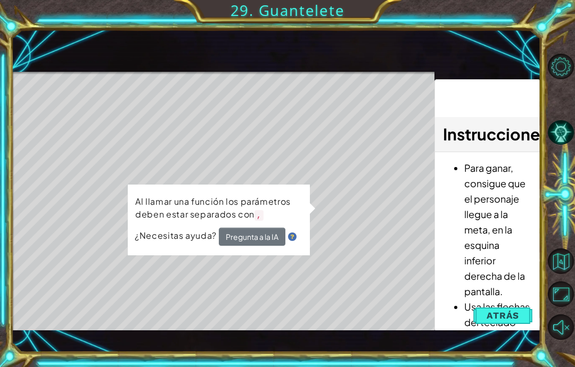
click at [503, 317] on span "Atrás" at bounding box center [503, 315] width 32 height 11
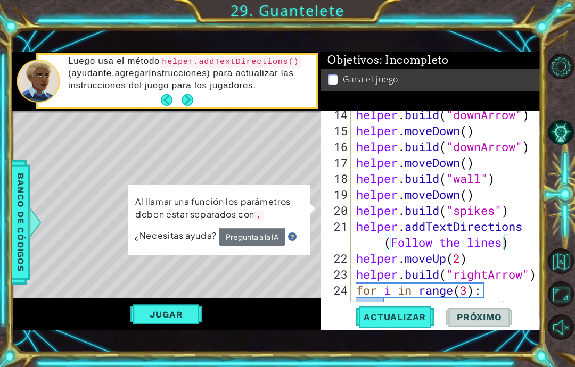
click at [416, 323] on span "Actualizar" at bounding box center [395, 317] width 84 height 11
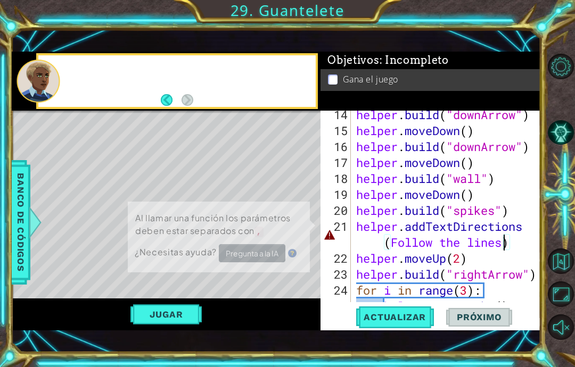
click at [543, 359] on div "1 ההההההההההההההההההההההההההההההההההההההההההההההההההההההההההההההההההההההההההההה…" at bounding box center [287, 183] width 575 height 367
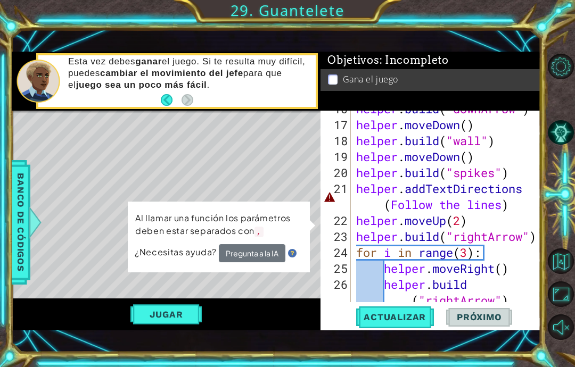
scroll to position [298, 0]
click at [435, 209] on div "helper . build ( "downArrow" ) helper . moveDown ( ) helper . build ( "wall" ) …" at bounding box center [449, 221] width 190 height 240
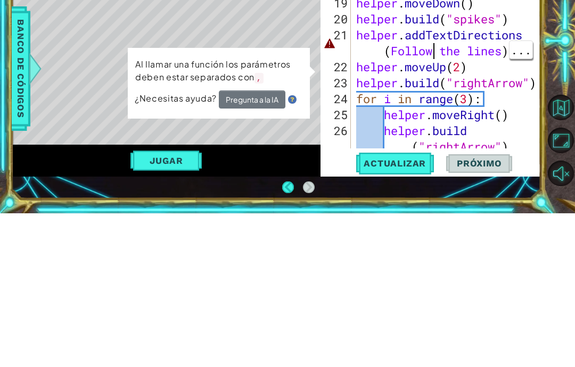
scroll to position [18, 26]
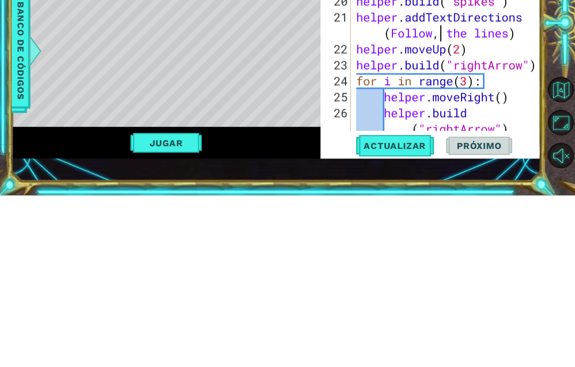
click at [472, 101] on div "helper . build ( "downArrow" ) helper . moveDown ( ) helper . build ( "wall" ) …" at bounding box center [449, 221] width 190 height 240
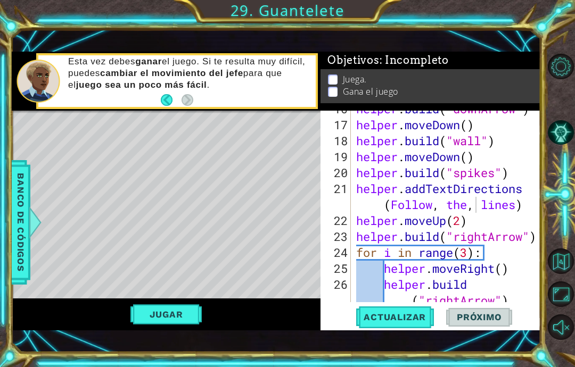
type textarea "abcde fg"
click at [420, 317] on span "Actualizar" at bounding box center [395, 317] width 84 height 11
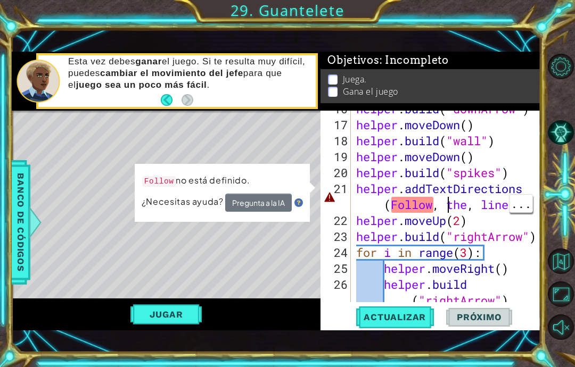
click at [445, 208] on div "helper . build ( "downArrow" ) helper . moveDown ( ) helper . build ( "wall" ) …" at bounding box center [449, 221] width 190 height 240
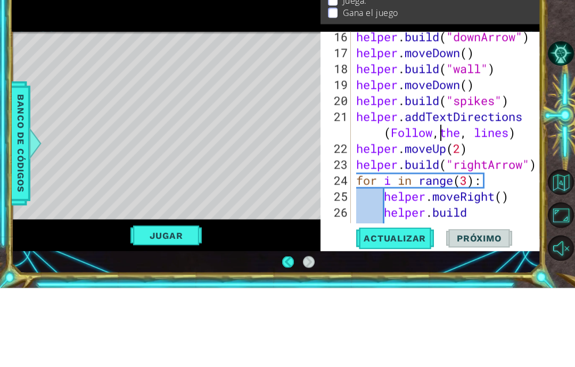
scroll to position [291, 0]
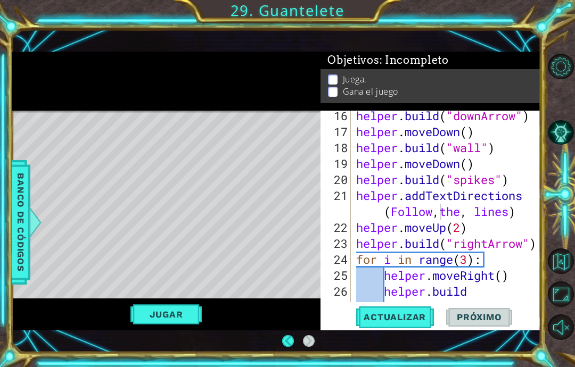
click at [170, 307] on button "Jugar" at bounding box center [166, 315] width 72 height 20
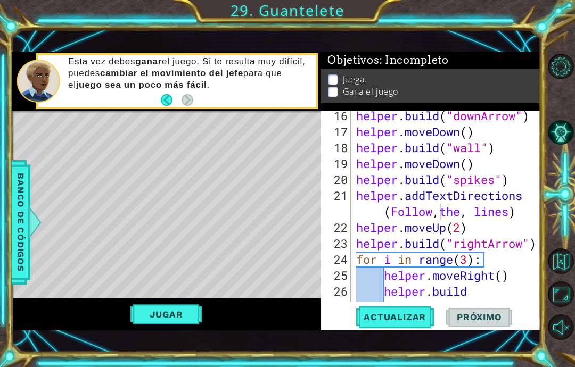
click at [169, 318] on button "Jugar" at bounding box center [166, 315] width 72 height 20
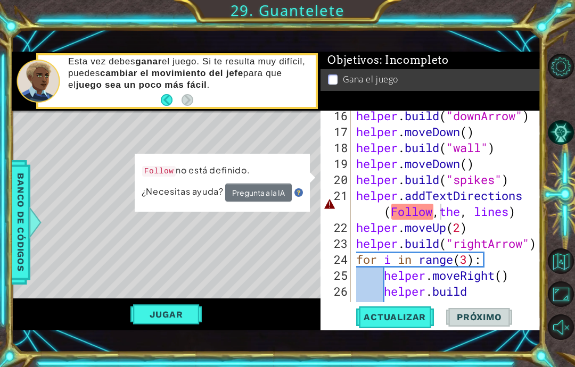
click at [163, 322] on button "Jugar" at bounding box center [166, 315] width 72 height 20
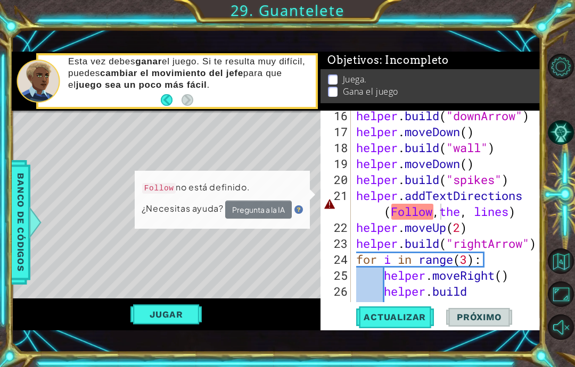
click at [171, 306] on button "Jugar" at bounding box center [166, 315] width 72 height 20
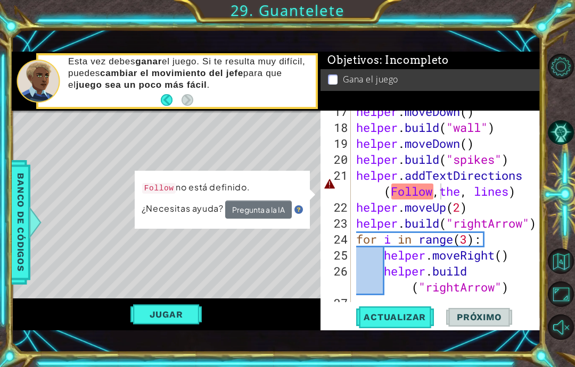
scroll to position [313, 0]
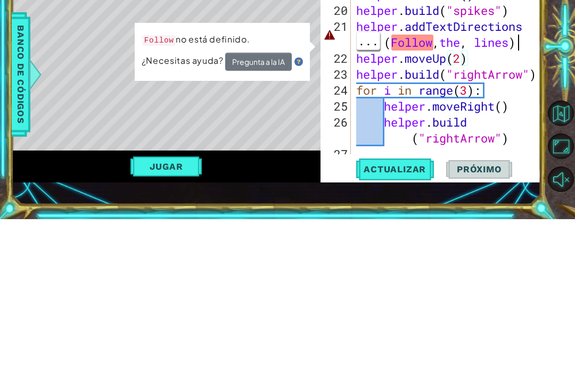
click at [529, 48] on div at bounding box center [533, 133] width 11 height 671
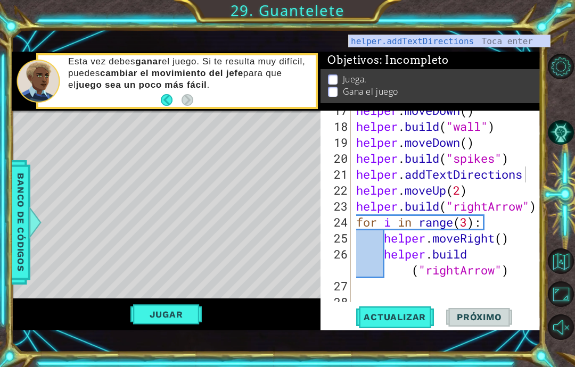
click at [161, 323] on button "Jugar" at bounding box center [166, 315] width 72 height 20
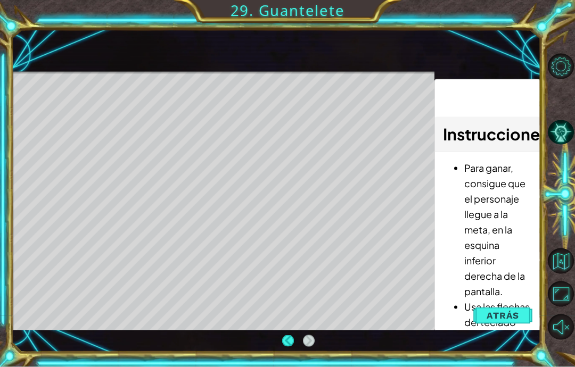
scroll to position [0, 0]
click at [308, 331] on div "Level Map" at bounding box center [258, 229] width 492 height 314
click at [288, 330] on div "Level Map" at bounding box center [258, 229] width 492 height 314
click at [508, 315] on span "Atrás" at bounding box center [503, 315] width 32 height 11
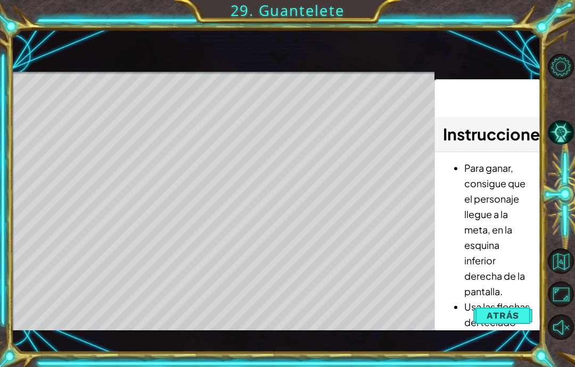
click at [0, 0] on span "Próximo" at bounding box center [0, 0] width 0 height 0
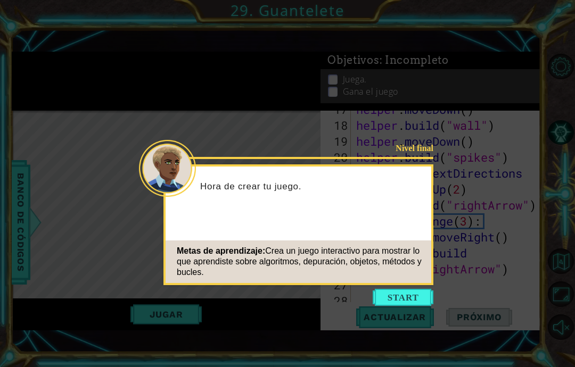
click at [432, 223] on div "Nivel final Hora de crear tu juego. Metas de aprendizaje: Crea un juego interac…" at bounding box center [298, 225] width 270 height 121
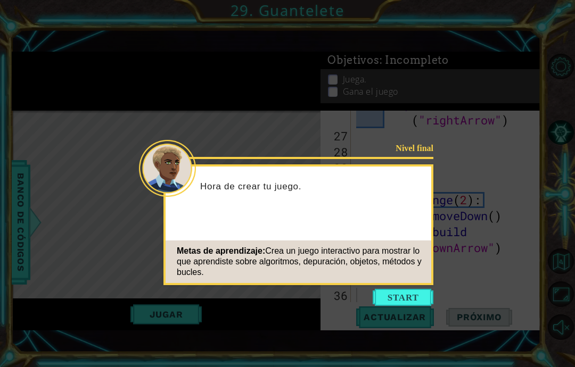
scroll to position [463, 0]
click at [414, 282] on div "Metas de aprendizaje: Crea un juego interactivo para mostrar lo que aprendiste …" at bounding box center [299, 262] width 266 height 43
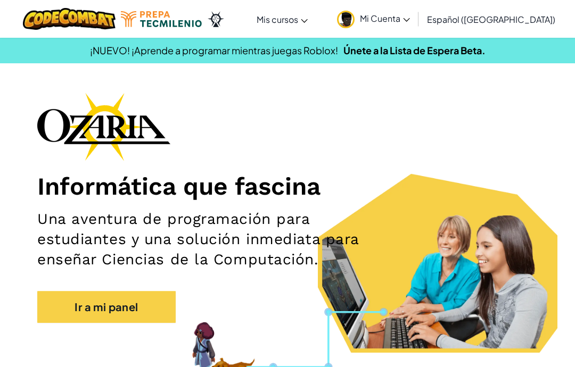
click at [410, 18] on span "Mi Cuenta" at bounding box center [385, 18] width 50 height 11
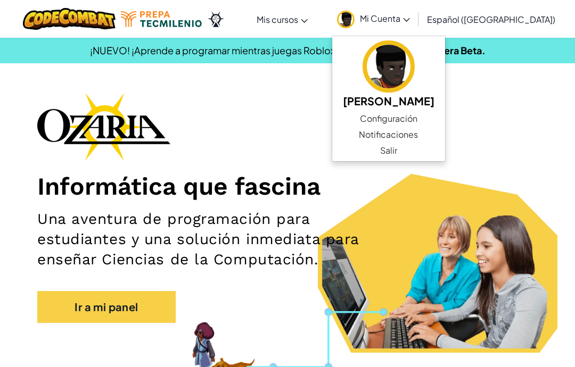
click at [409, 11] on link "Mi Cuenta" at bounding box center [374, 19] width 84 height 34
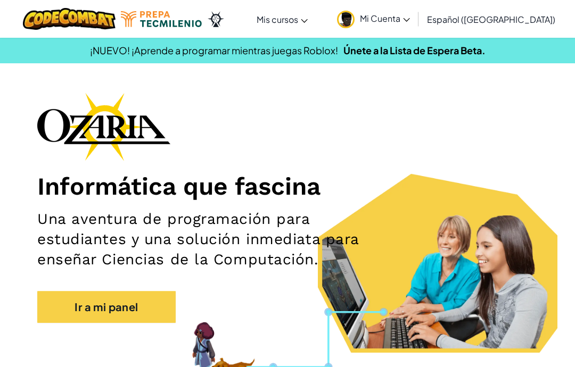
click at [88, 25] on img at bounding box center [69, 19] width 93 height 22
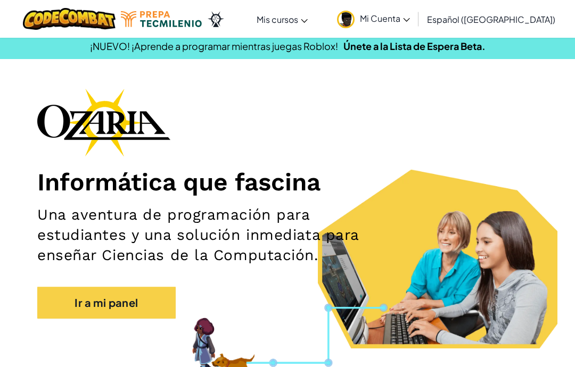
click at [146, 303] on link "Ir a mi panel" at bounding box center [106, 303] width 138 height 32
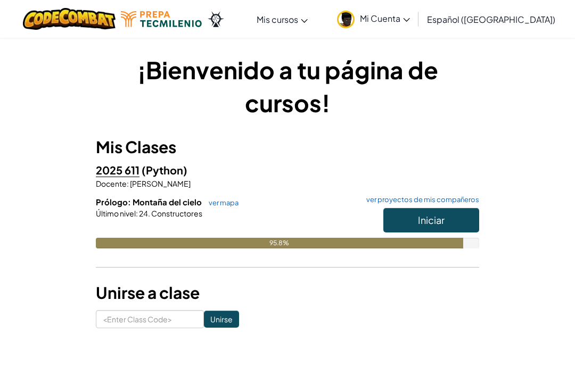
click at [463, 220] on button "Iniciar" at bounding box center [431, 220] width 96 height 24
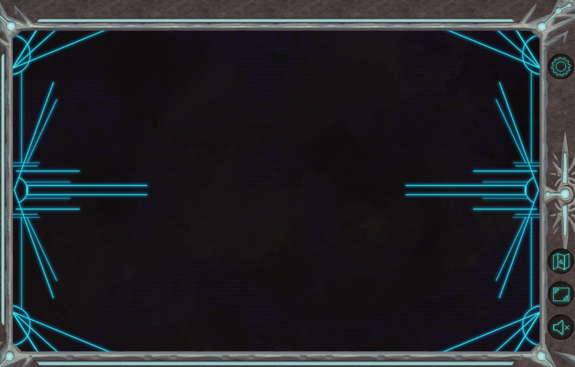
scroll to position [43, 0]
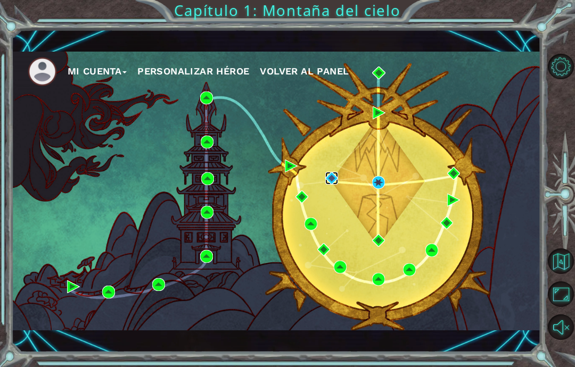
click at [331, 179] on img at bounding box center [331, 178] width 13 height 13
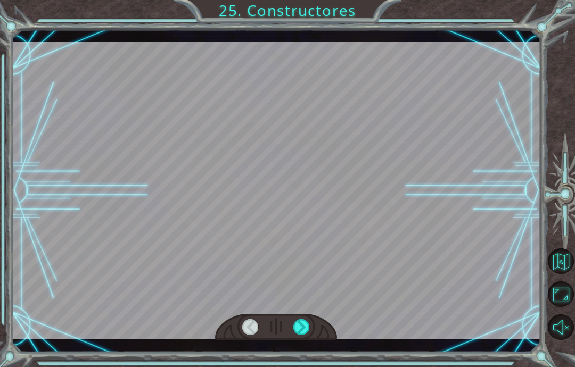
click at [299, 367] on div "Temporary Text ¡ B i e n h e c h o ! A h o r a e s p e r a u n s e g u n d o . …" at bounding box center [287, 183] width 575 height 367
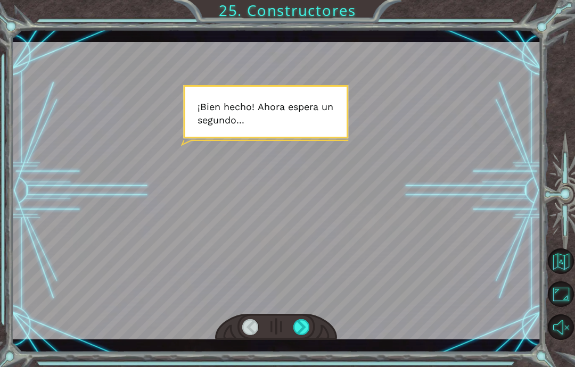
click at [296, 365] on div "Temporary Text ¡ B i e n h e c h o ! A h o r a e s p e r a u n s e g u n d o . …" at bounding box center [287, 183] width 575 height 367
click at [292, 366] on div "Temporary Text ¡ B i e n h e c h o ! A h o r a e s p e r a u n s e g u n d o . …" at bounding box center [287, 183] width 575 height 367
click at [295, 366] on div "Temporary Text ¡ B i e n h e c h o ! A h o r a e s p e r a u n s e g u n d o . …" at bounding box center [287, 183] width 575 height 367
click at [292, 366] on div "Temporary Text ¡ B i e n h e c h o ! A h o r a e s p e r a u n s e g u n d o . …" at bounding box center [287, 183] width 575 height 367
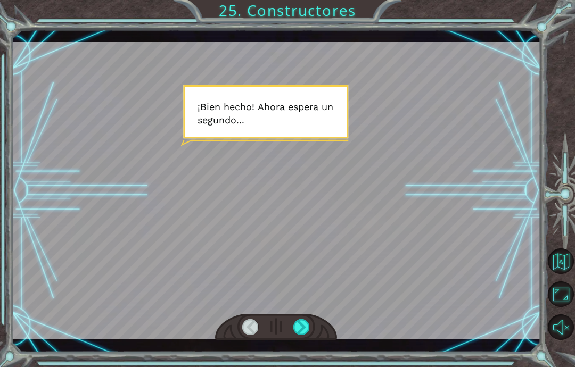
click at [290, 365] on div "Temporary Text ¡ B i e n h e c h o ! A h o r a e s p e r a u n s e g u n d o . …" at bounding box center [287, 183] width 575 height 367
click at [291, 366] on div "Temporary Text ¡ B i e n h e c h o ! A h o r a e s p e r a u n s e g u n d o . …" at bounding box center [287, 183] width 575 height 367
click at [292, 367] on div "Temporary Text ¡ B i e n h e c h o ! A h o r a e s p e r a u n s e g u n d o . …" at bounding box center [287, 183] width 575 height 367
click at [299, 367] on html "Temporary Text ¡ B i e n h e c h o ! A h o r a e s p e r a u n s e g u n d o . …" at bounding box center [287, 183] width 575 height 367
click at [295, 367] on html "Temporary Text ¡ B i e n h e c h o ! A h o r a e s p e r a u n s e g u n d o . …" at bounding box center [287, 183] width 575 height 367
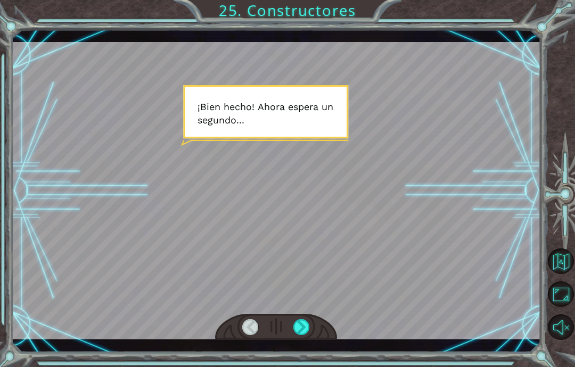
click at [304, 367] on html "Temporary Text ¡ B i e n h e c h o ! A h o r a e s p e r a u n s e g u n d o . …" at bounding box center [287, 183] width 575 height 367
click at [305, 366] on div "Temporary Text ¡ B i e n h e c h o ! A h o r a e s p e r a u n s e g u n d o . …" at bounding box center [287, 183] width 575 height 367
click at [307, 366] on div "Temporary Text ¡ B i e n h e c h o ! A h o r a e s p e r a u n s e g u n d o . …" at bounding box center [287, 183] width 575 height 367
click at [307, 365] on div "Temporary Text ¡ B i e n h e c h o ! A h o r a e s p e r a u n s e g u n d o . …" at bounding box center [287, 183] width 575 height 367
click at [304, 366] on div "Temporary Text ¡ B i e n h e c h o ! A h o r a e s p e r a u n s e g u n d o . …" at bounding box center [287, 183] width 575 height 367
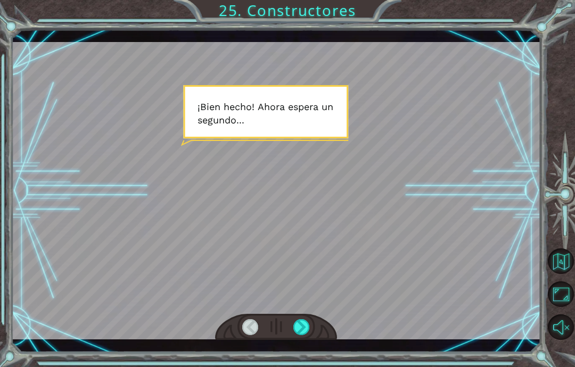
click at [554, 340] on button "Sonido encendido" at bounding box center [561, 328] width 26 height 26
click at [306, 367] on html "Temporary Text ¡ B i e n h e c h o ! A h o r a e s p e r a u n s e g u n d o . …" at bounding box center [287, 183] width 575 height 367
click at [304, 367] on html "Temporary Text ¡ B i e n h e c h o ! A h o r a e s p e r a u n s e g u n d o . …" at bounding box center [287, 183] width 575 height 367
click at [296, 359] on div "Temporary Text ¡ B i e n h e c h o ! A h o r a e s p e r a u n s e g u n d o . …" at bounding box center [287, 183] width 575 height 367
click at [299, 362] on div "Temporary Text ¡ B i e n h e c h o ! A h o r a e s p e r a u n s e g u n d o . …" at bounding box center [287, 183] width 575 height 367
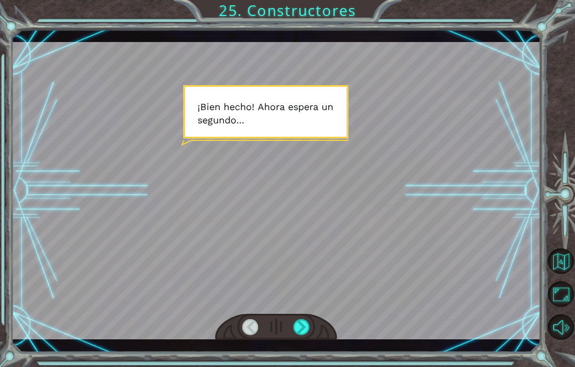
click at [296, 363] on div "Temporary Text ¡ B i e n h e c h o ! A h o r a e s p e r a u n s e g u n d o . …" at bounding box center [287, 183] width 575 height 367
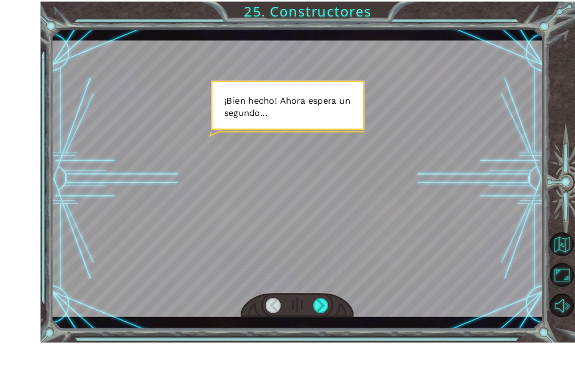
scroll to position [43, 0]
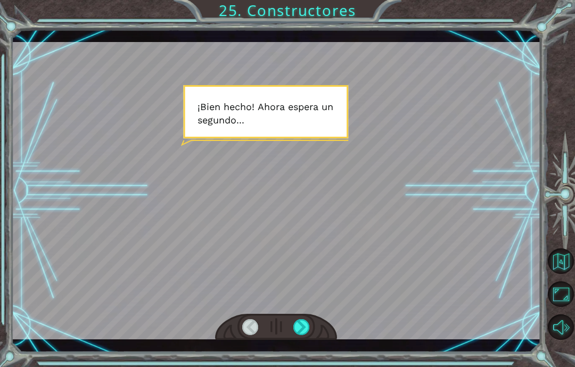
click at [305, 331] on div at bounding box center [301, 328] width 17 height 16
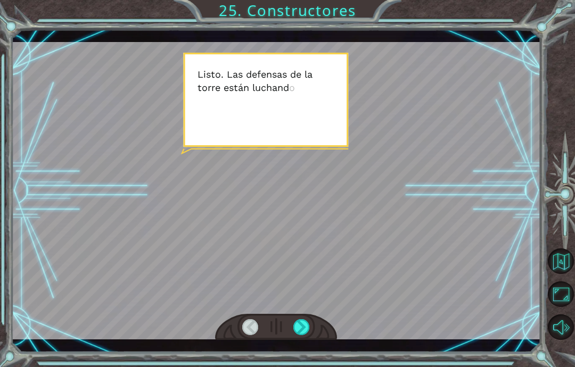
click at [308, 331] on div at bounding box center [301, 328] width 17 height 16
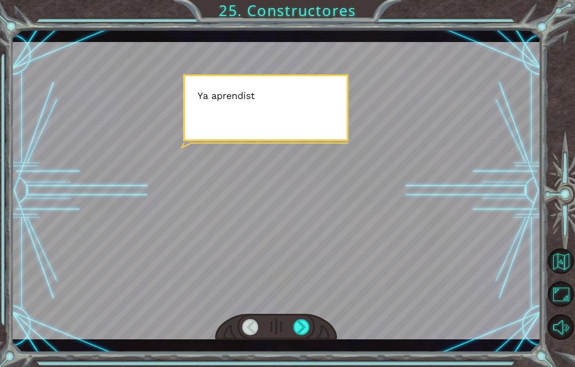
click at [299, 329] on div at bounding box center [301, 328] width 17 height 16
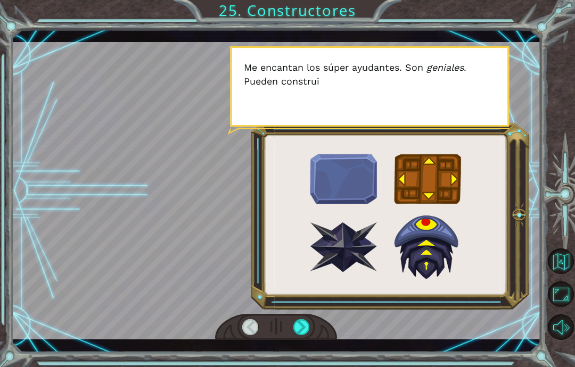
click at [306, 326] on div at bounding box center [301, 328] width 17 height 16
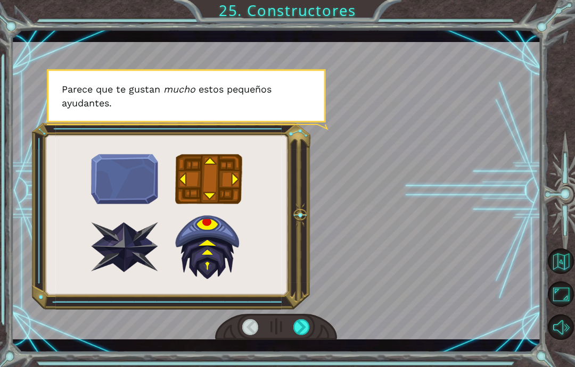
click at [306, 328] on div at bounding box center [301, 328] width 17 height 16
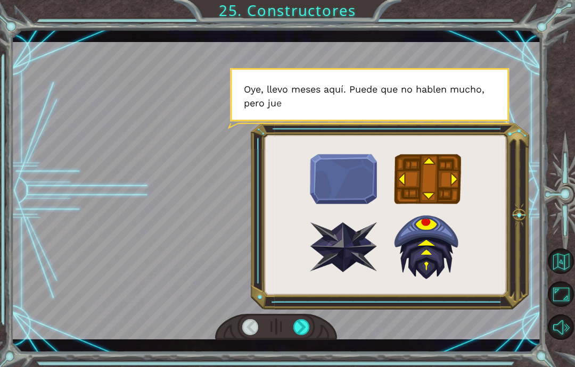
click at [318, 334] on div at bounding box center [276, 327] width 122 height 27
click at [309, 330] on div at bounding box center [301, 328] width 17 height 16
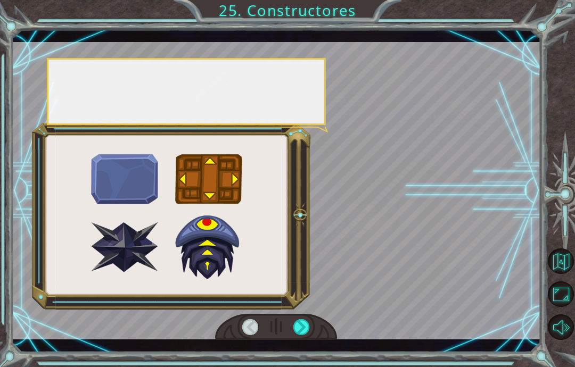
click at [304, 336] on div at bounding box center [301, 328] width 17 height 16
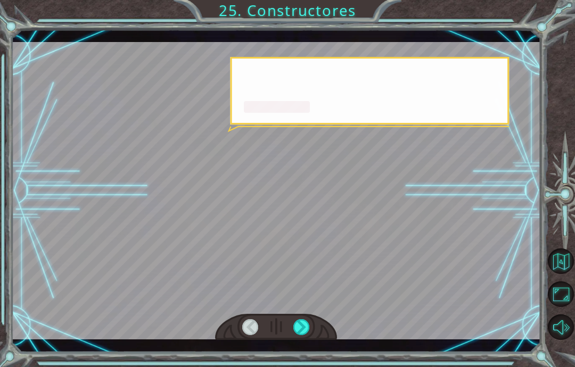
click at [299, 331] on div at bounding box center [301, 328] width 17 height 16
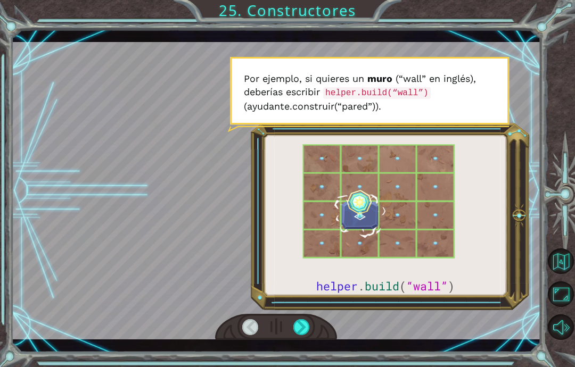
click at [300, 328] on div at bounding box center [301, 328] width 17 height 16
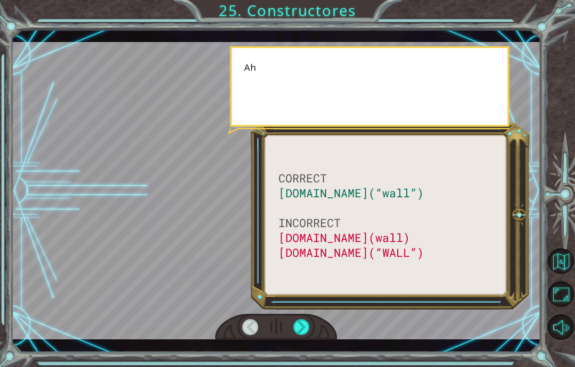
click at [300, 325] on div at bounding box center [301, 328] width 17 height 16
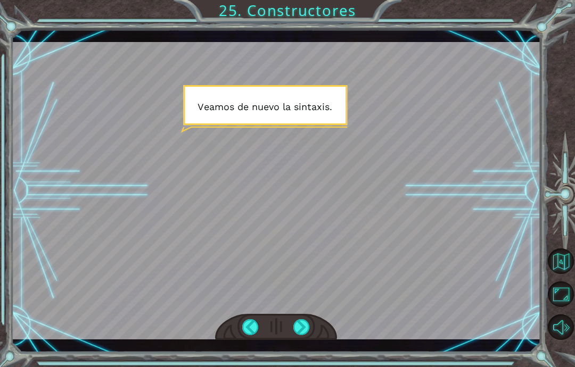
click at [305, 328] on div at bounding box center [301, 328] width 17 height 16
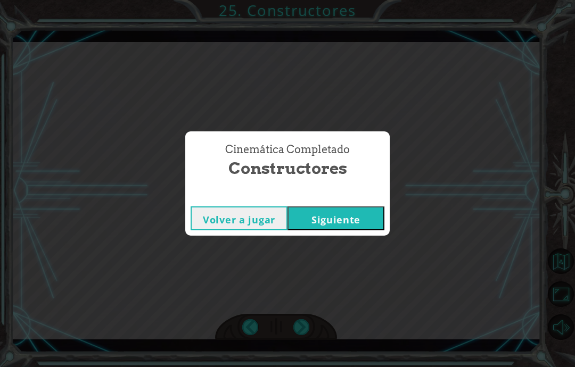
click at [296, 328] on div "Cinemática Completado Constructores Volver a jugar [GEOGRAPHIC_DATA]" at bounding box center [287, 183] width 575 height 367
click at [300, 334] on div "Cinemática Completado Constructores Volver a jugar [GEOGRAPHIC_DATA]" at bounding box center [287, 183] width 575 height 367
click at [301, 334] on div "Cinemática Completado Constructores Volver a jugar [GEOGRAPHIC_DATA]" at bounding box center [287, 183] width 575 height 367
click at [320, 218] on button "Siguiente" at bounding box center [336, 219] width 97 height 24
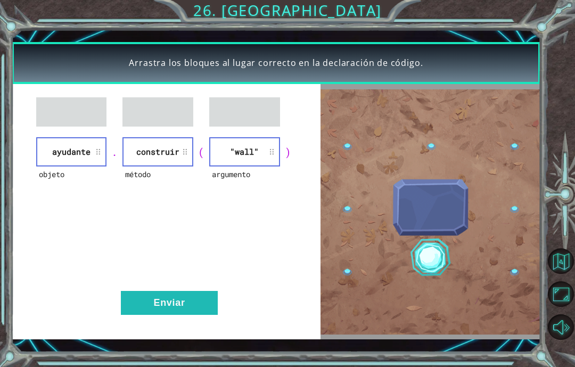
click at [151, 310] on button "Enviar" at bounding box center [169, 303] width 97 height 24
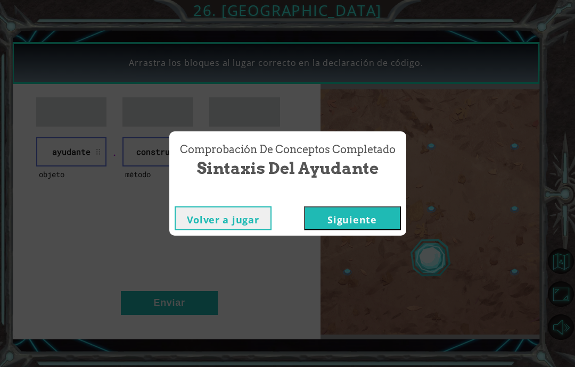
click at [377, 224] on button "Siguiente" at bounding box center [352, 219] width 97 height 24
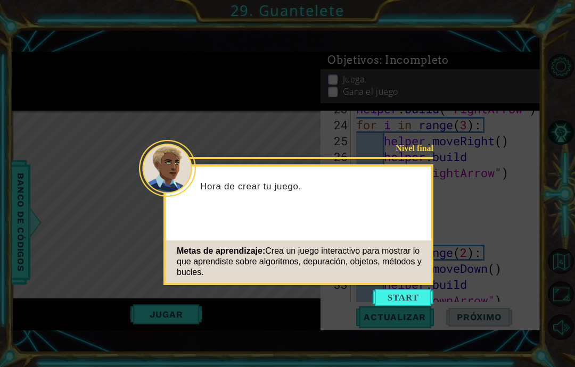
scroll to position [463, 0]
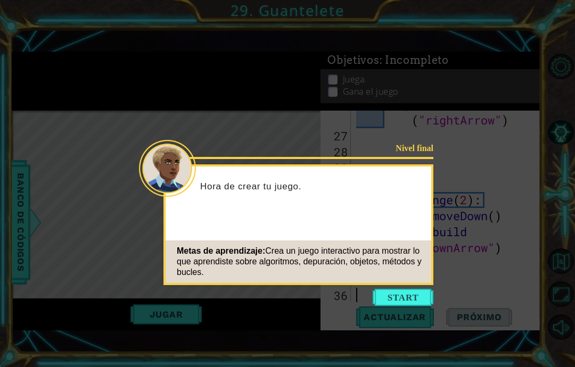
click at [410, 293] on button "Start" at bounding box center [403, 297] width 61 height 17
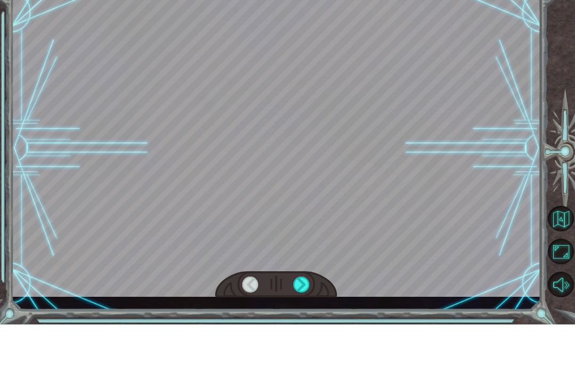
scroll to position [43, 0]
